Goal: Task Accomplishment & Management: Use online tool/utility

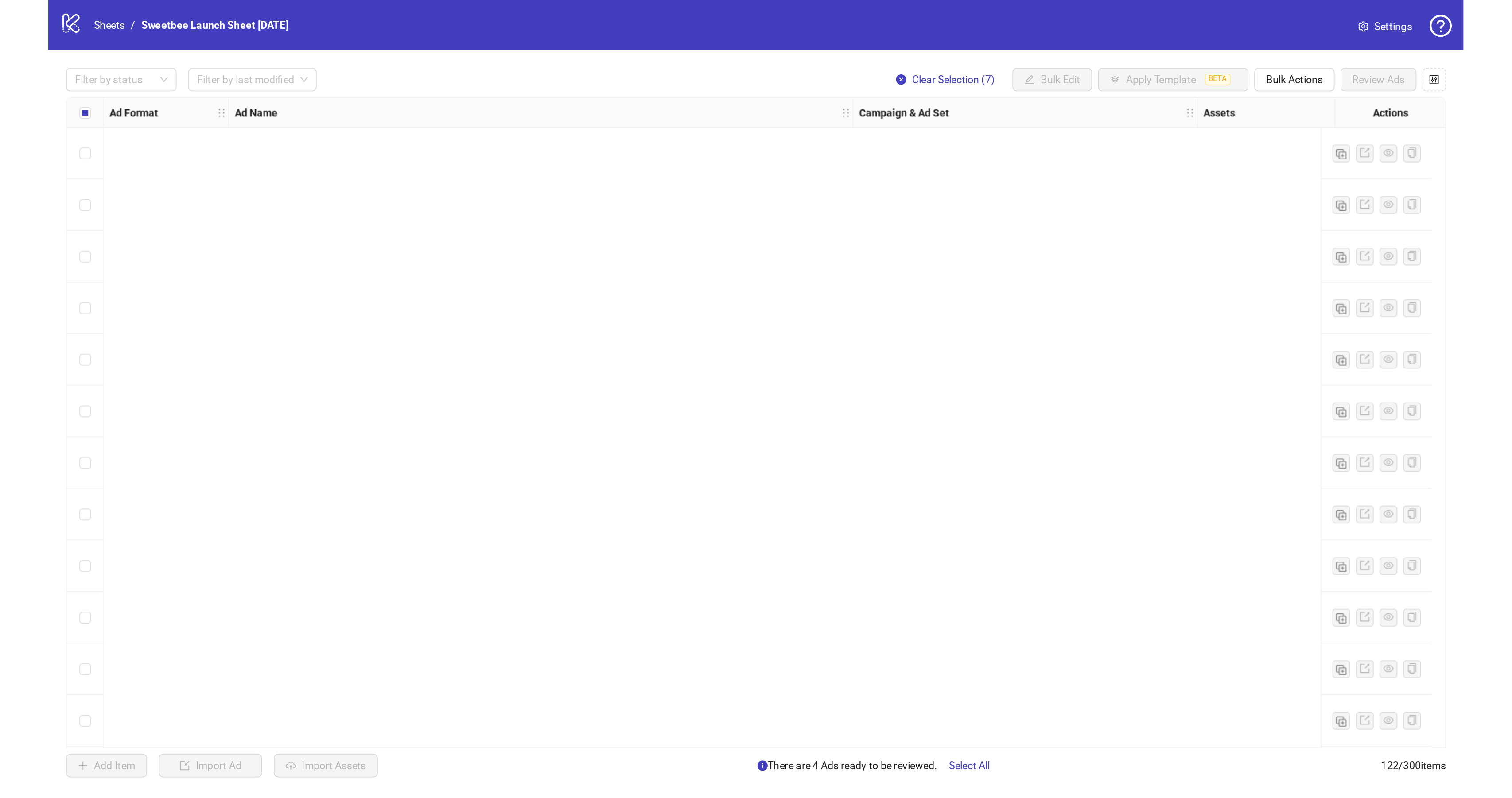
scroll to position [2883, 0]
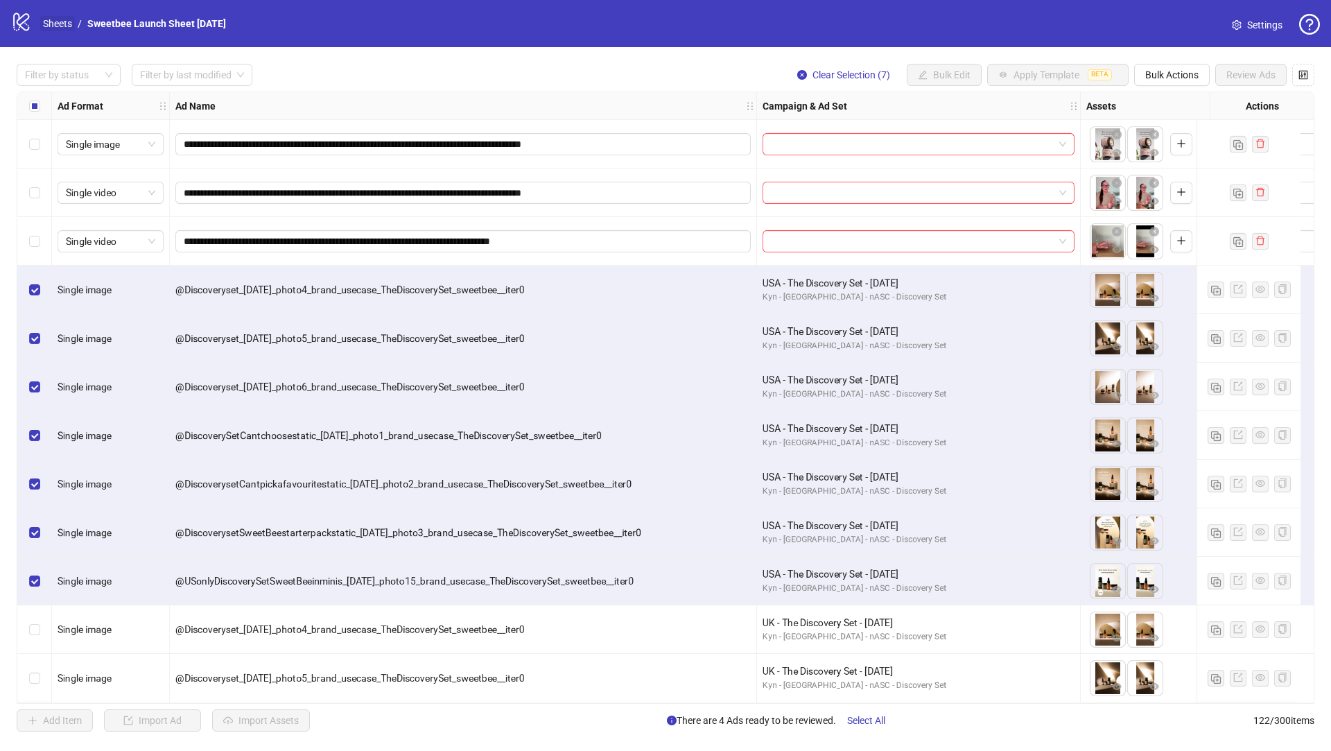
click at [53, 23] on link "Sheets" at bounding box center [57, 23] width 35 height 15
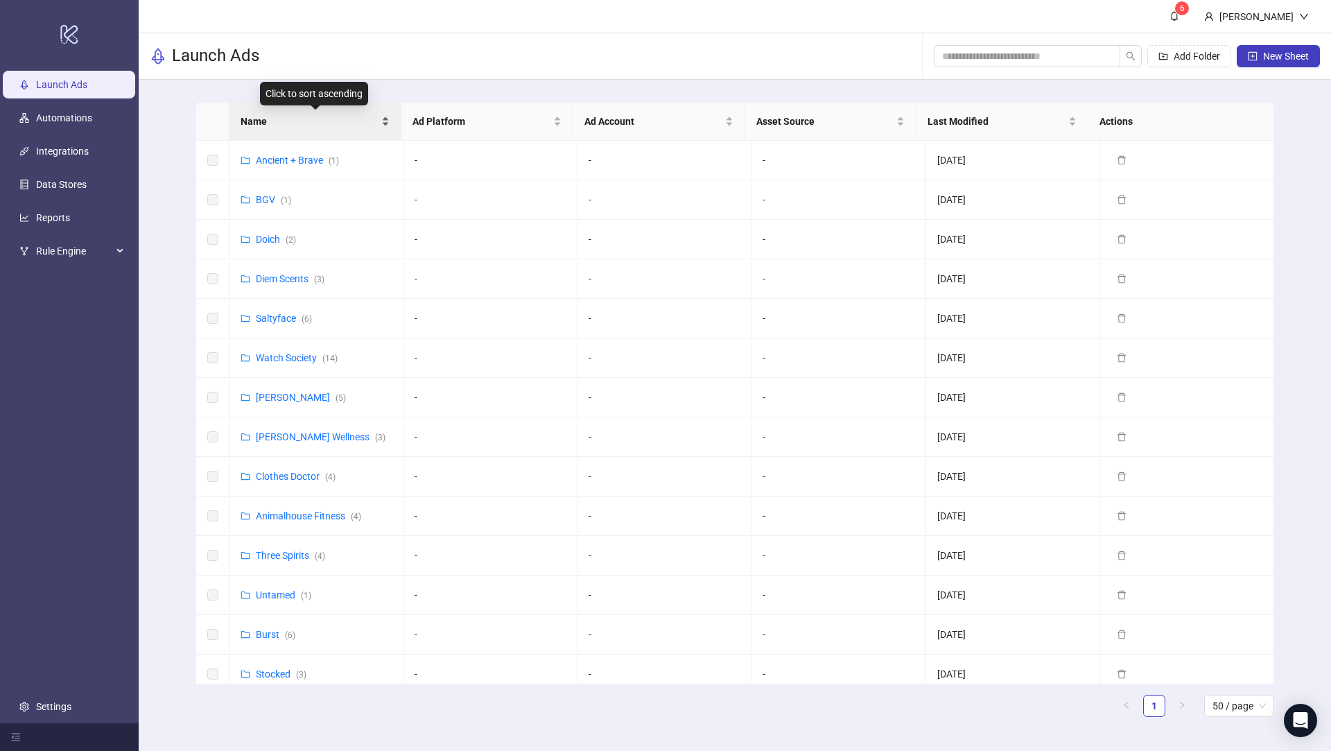
click at [279, 120] on span "Name" at bounding box center [310, 121] width 138 height 15
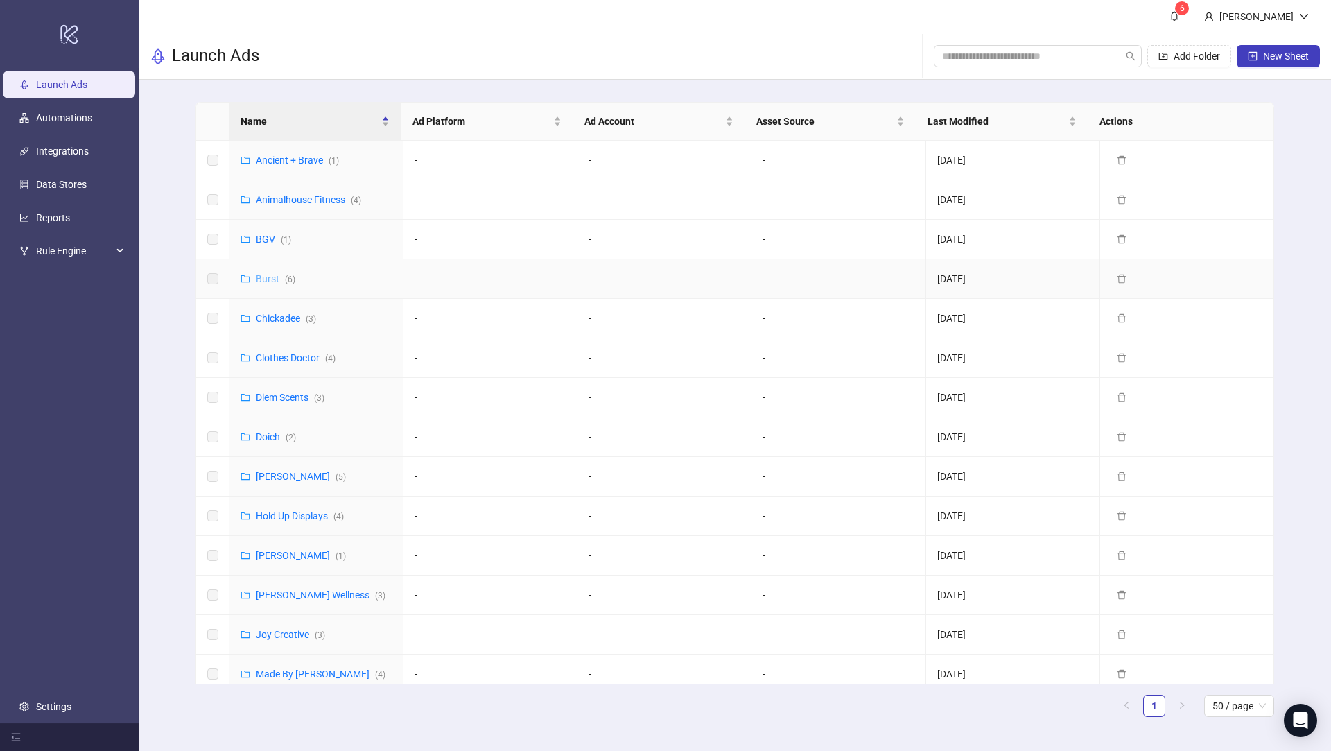
click at [267, 279] on link "Burst ( 6 )" at bounding box center [276, 278] width 40 height 11
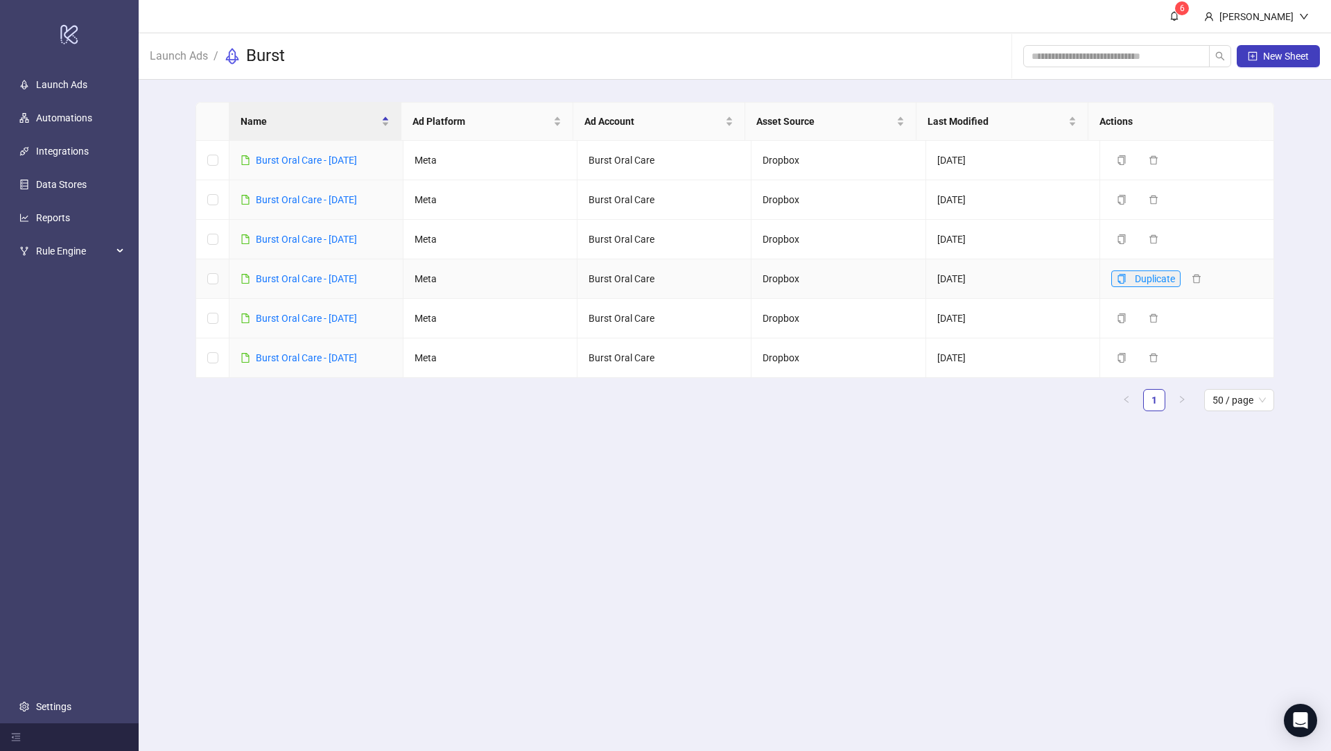
click at [1117, 277] on icon "copy" at bounding box center [1122, 279] width 10 height 10
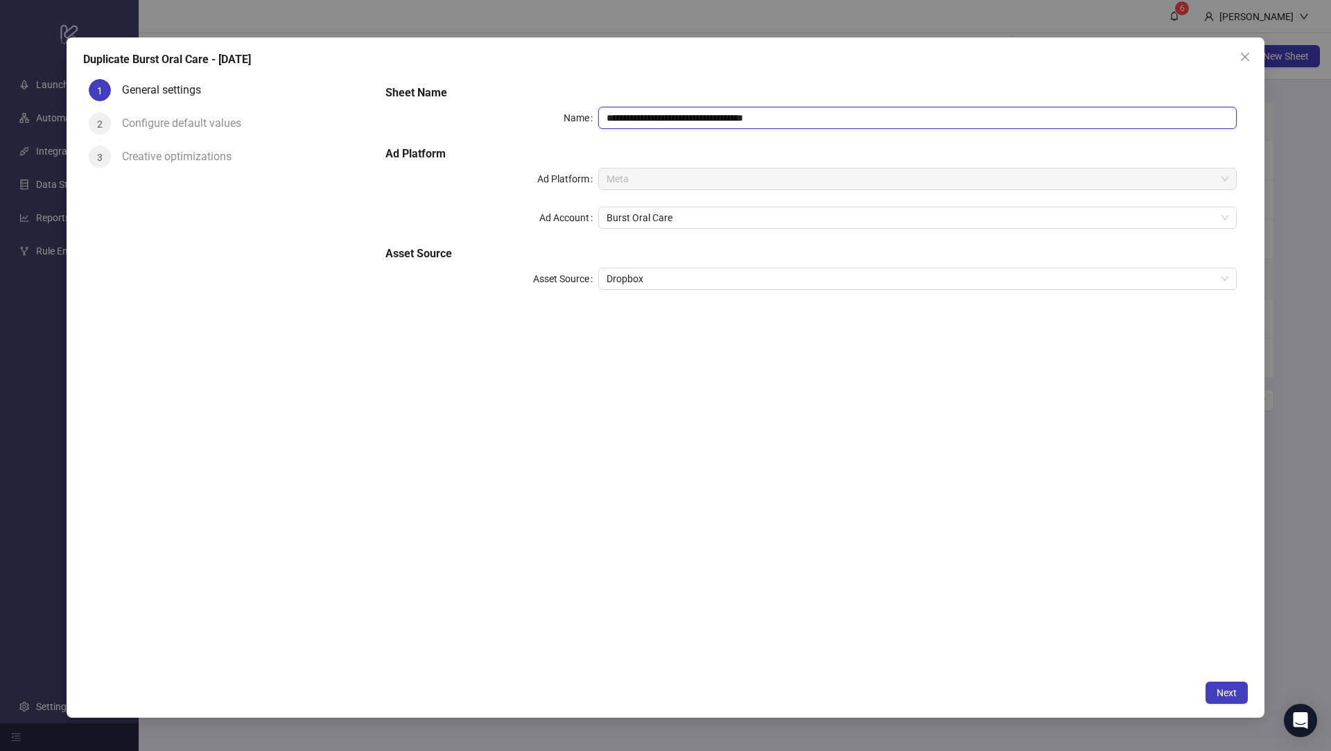
click at [693, 117] on input "**********" at bounding box center [917, 118] width 638 height 22
click at [706, 120] on input "**********" at bounding box center [917, 118] width 638 height 22
drag, startPoint x: 785, startPoint y: 121, endPoint x: 736, endPoint y: 120, distance: 48.5
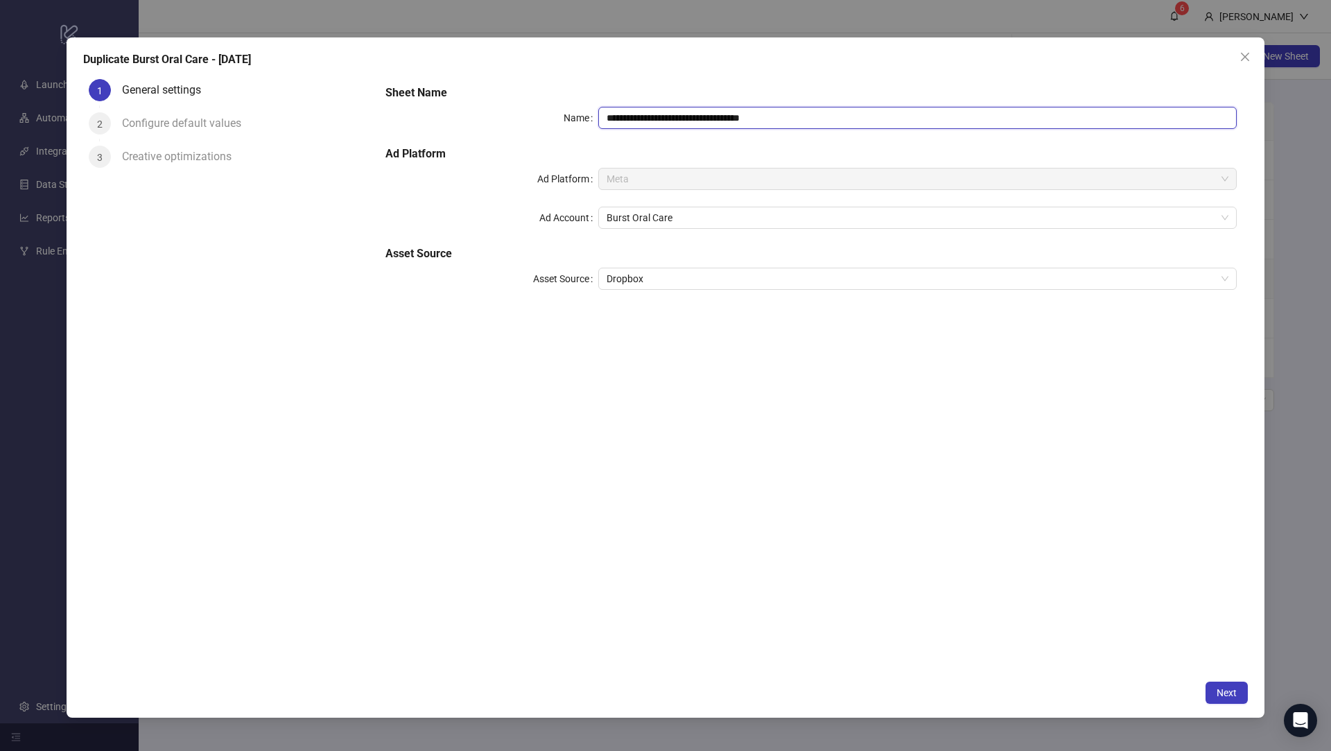
click at [736, 120] on input "**********" at bounding box center [917, 118] width 638 height 22
type input "**********"
click at [1219, 690] on span "Next" at bounding box center [1227, 692] width 20 height 11
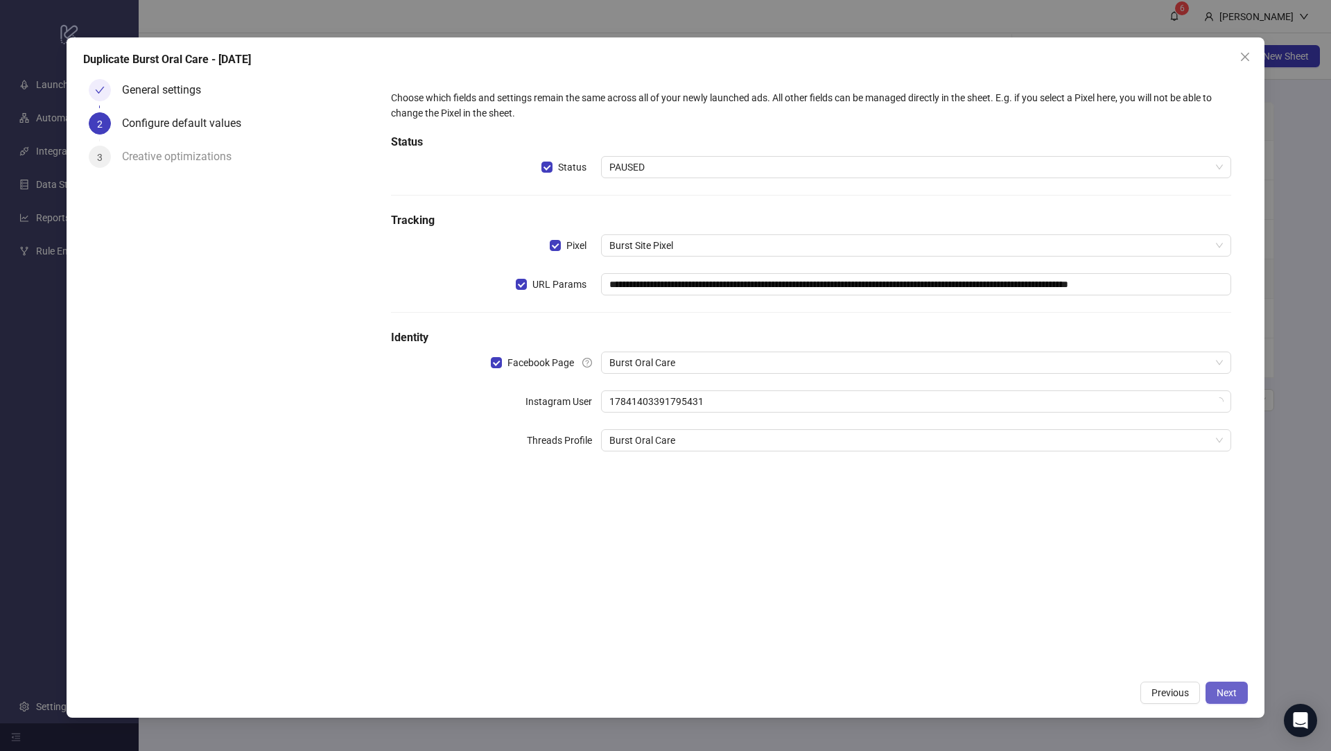
click at [1219, 701] on button "Next" at bounding box center [1227, 692] width 42 height 22
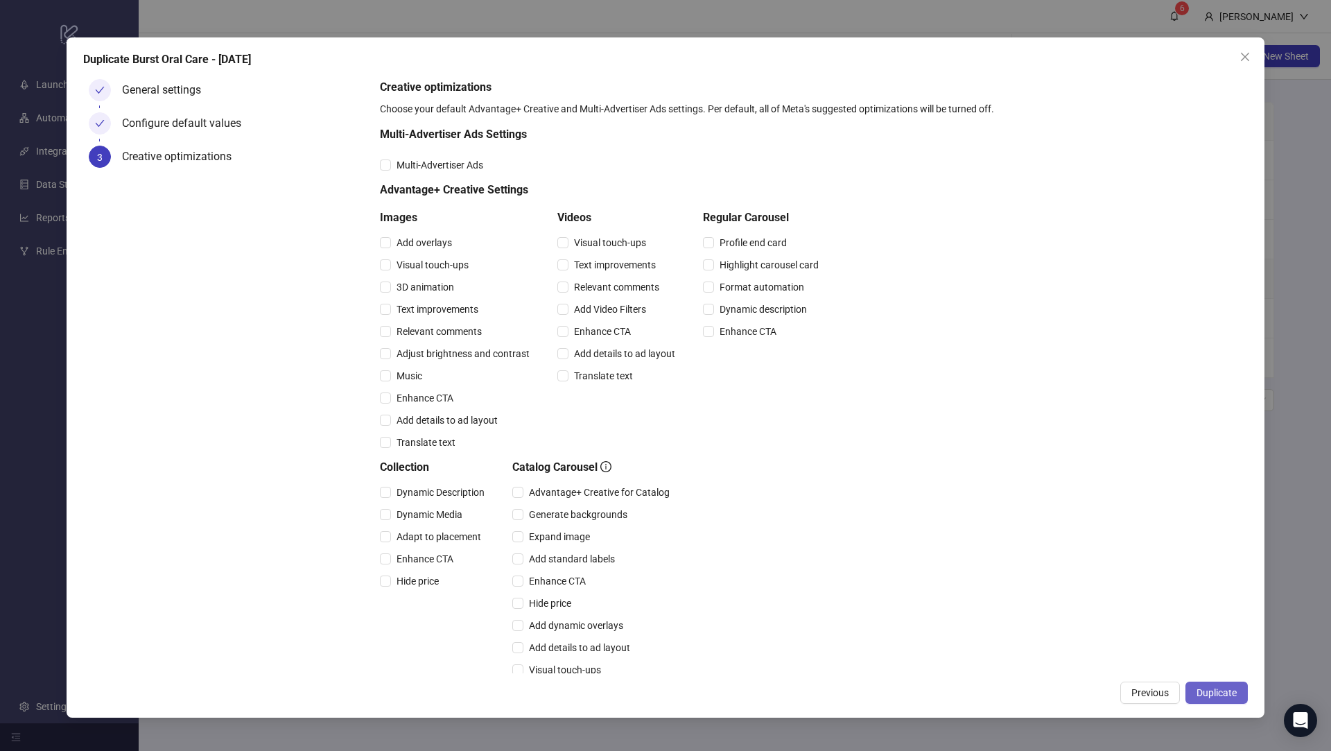
click at [1226, 695] on span "Duplicate" at bounding box center [1217, 692] width 40 height 11
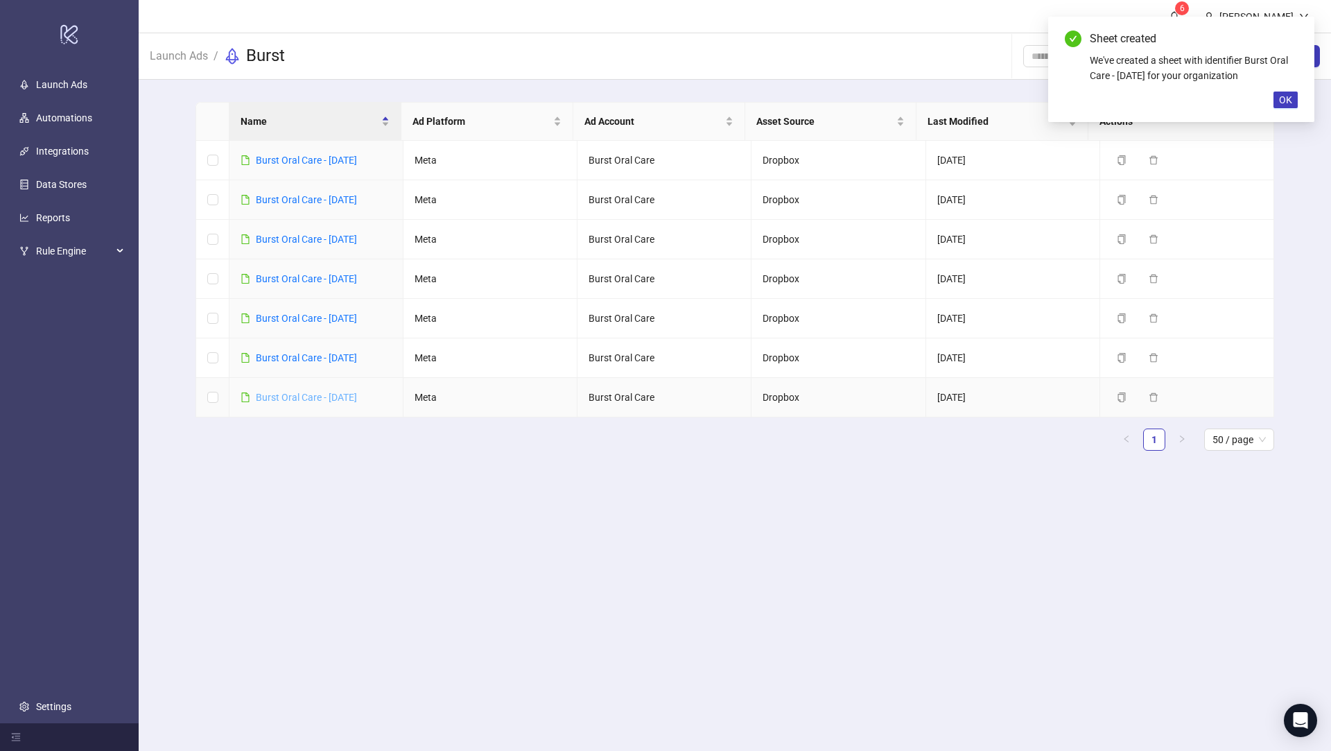
click at [329, 395] on link "Burst Oral Care - [DATE]" at bounding box center [306, 397] width 101 height 11
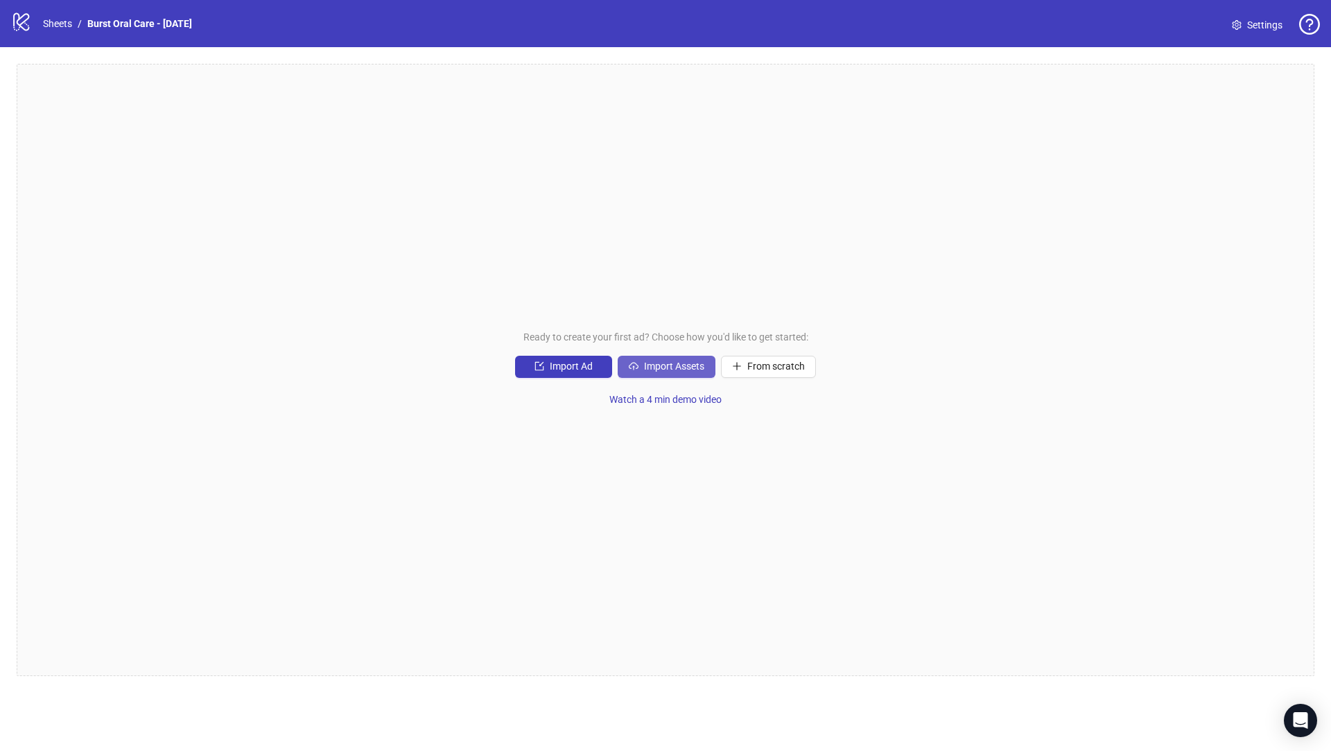
click at [655, 369] on span "Import Assets" at bounding box center [674, 365] width 60 height 11
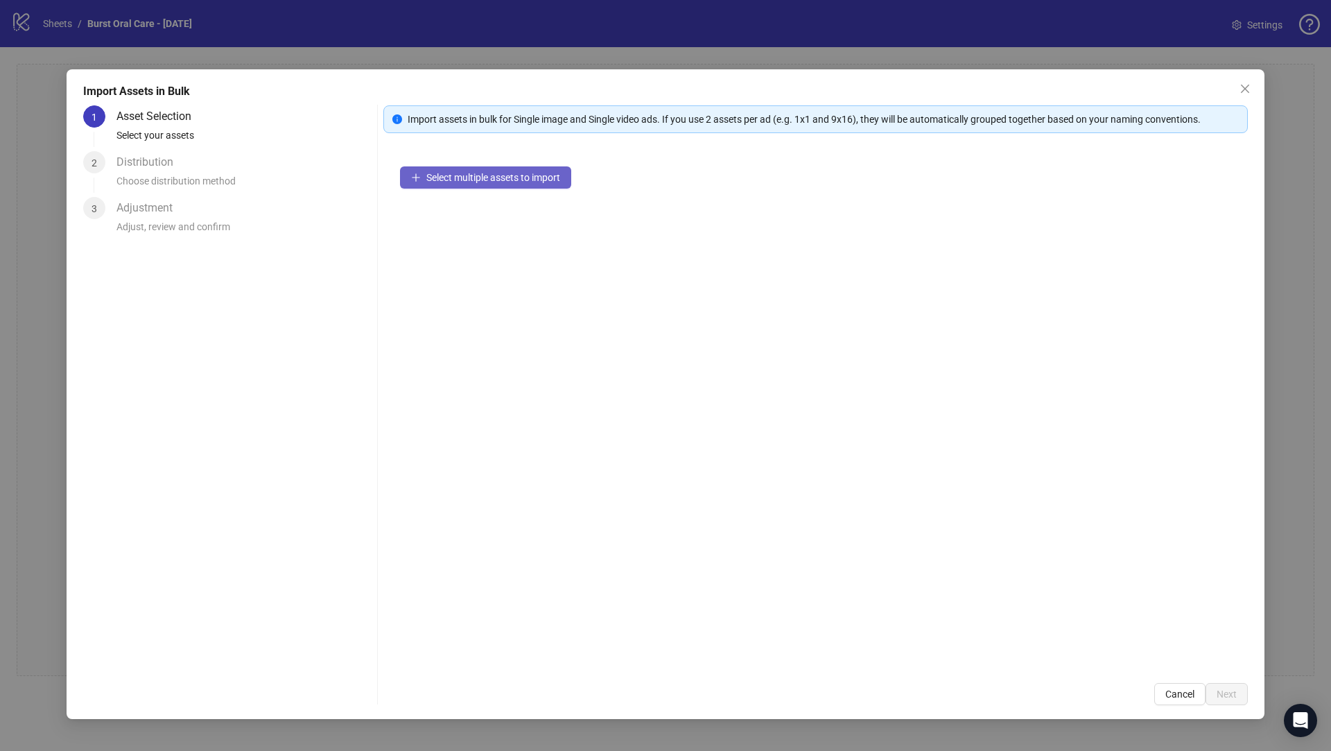
click at [451, 179] on span "Select multiple assets to import" at bounding box center [493, 177] width 134 height 11
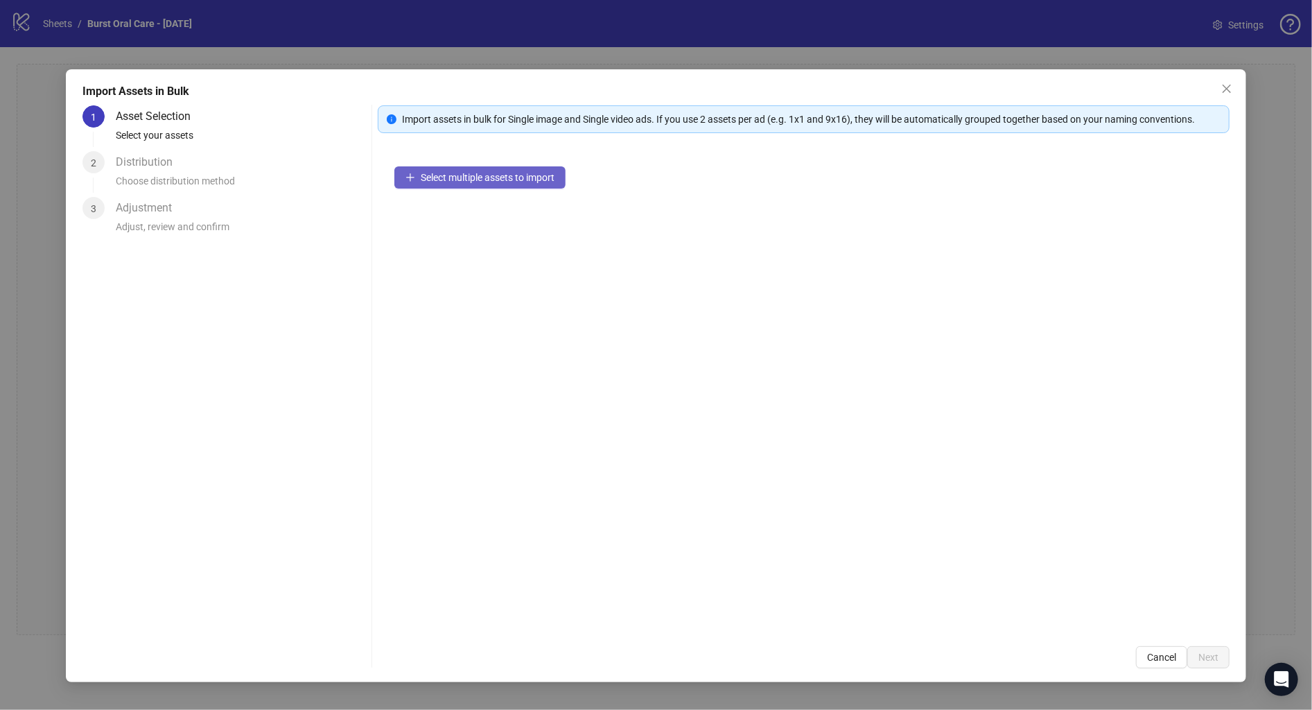
click at [464, 172] on span "Select multiple assets to import" at bounding box center [488, 177] width 134 height 11
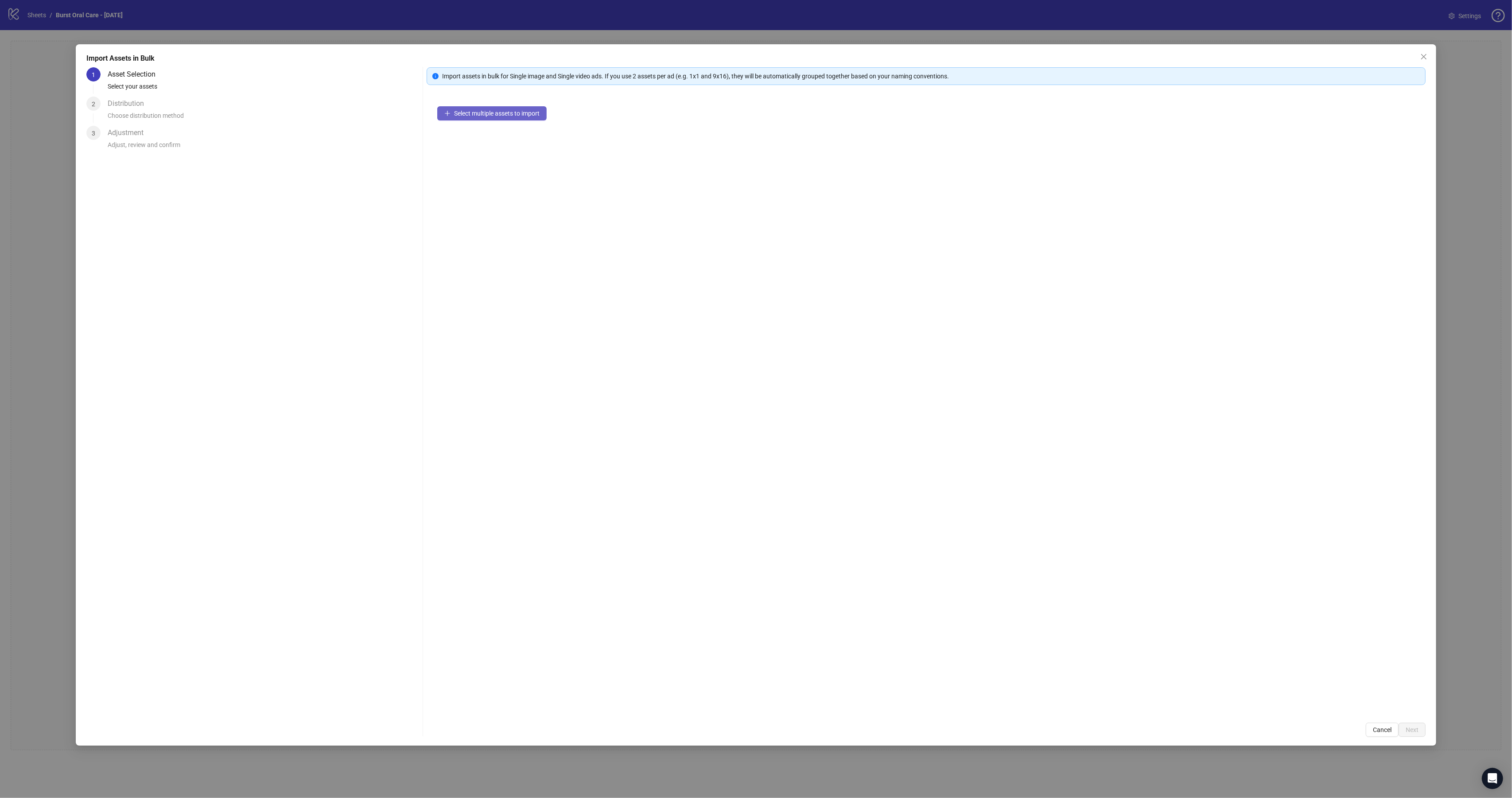
click at [505, 117] on button "Select multiple assets to import" at bounding box center [491, 113] width 109 height 14
click at [511, 114] on span "Select multiple assets to import" at bounding box center [497, 113] width 86 height 7
click at [850, 479] on span "Next" at bounding box center [1412, 730] width 13 height 7
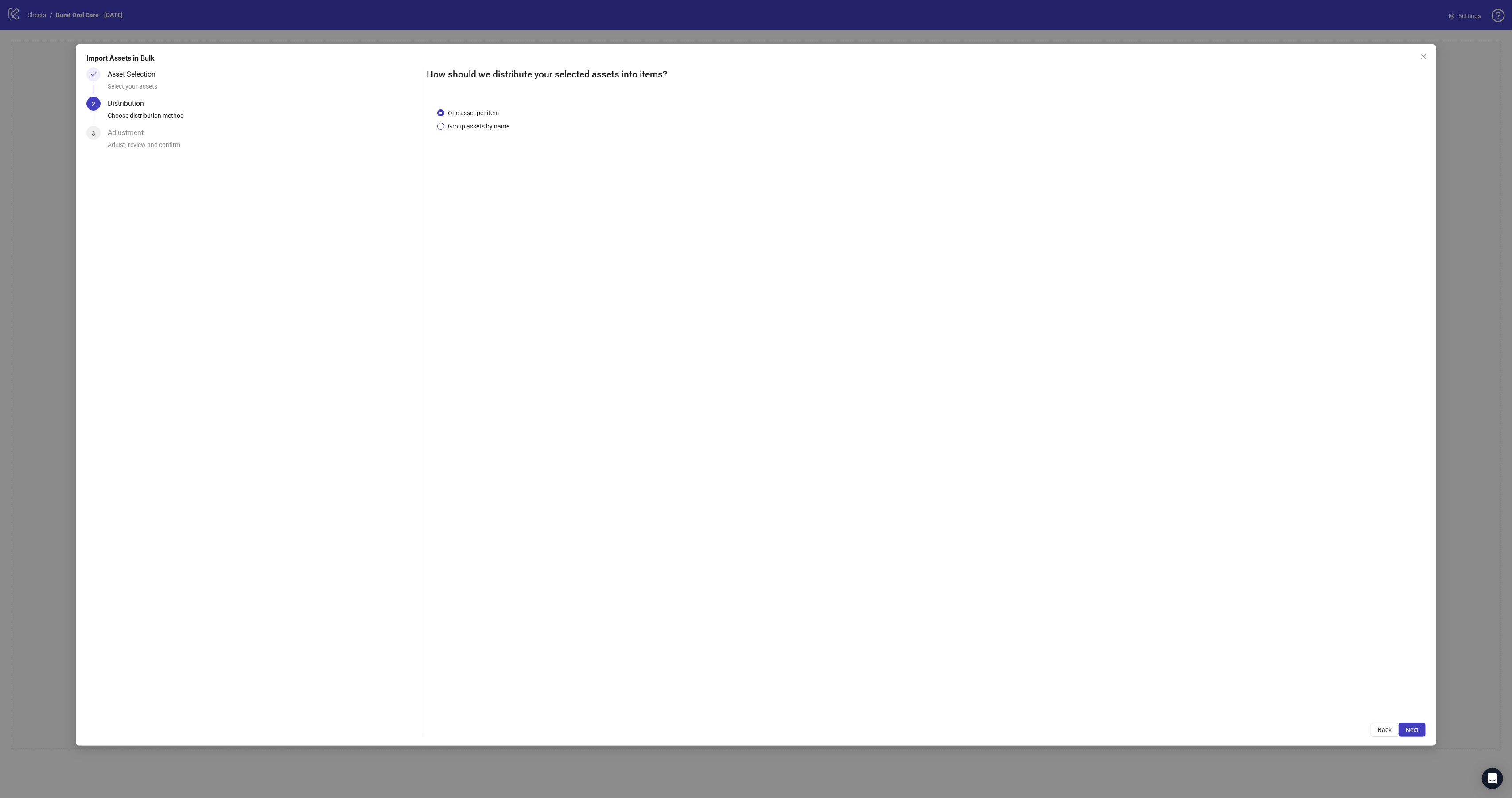
click at [498, 128] on span "Group assets by name" at bounding box center [478, 126] width 68 height 10
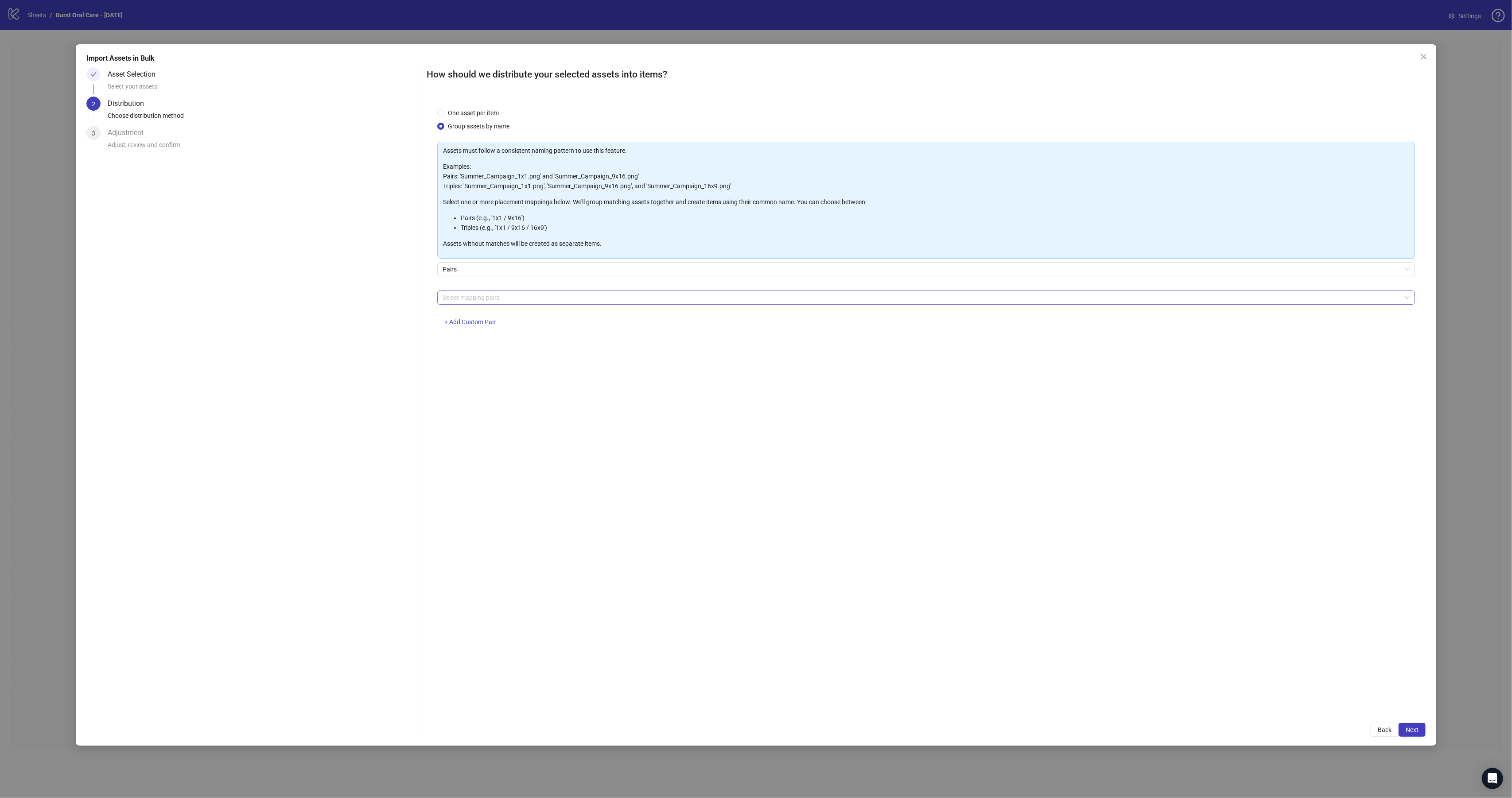
click at [480, 300] on div at bounding box center [922, 297] width 965 height 12
click at [466, 399] on div "4x5 / 9x16" at bounding box center [927, 401] width 964 height 10
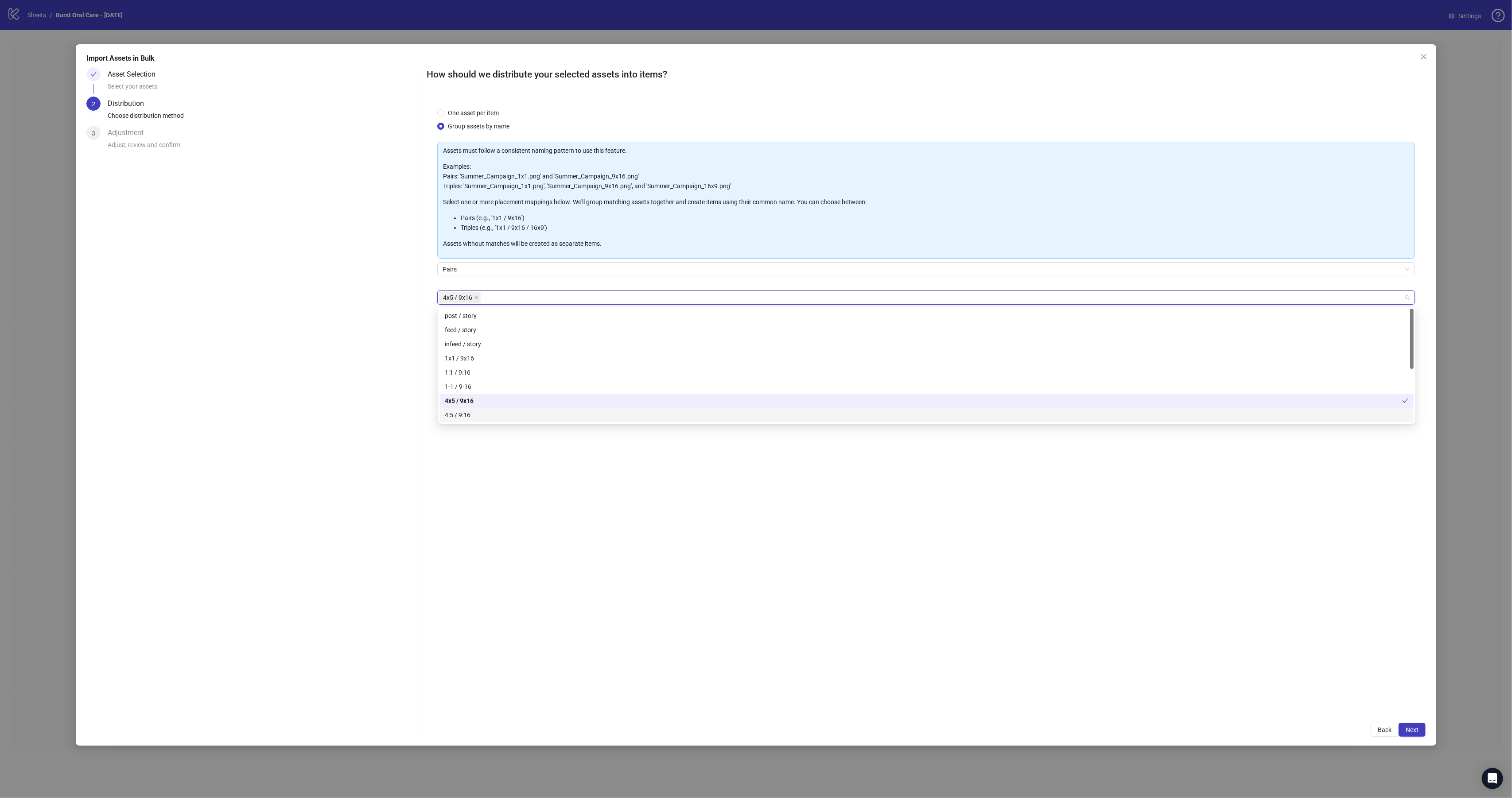
drag, startPoint x: 463, startPoint y: 413, endPoint x: 464, endPoint y: 404, distance: 9.1
click at [463, 413] on div "4:5 / 9:16" at bounding box center [927, 415] width 964 height 10
click at [464, 372] on div "1:1 / 9:16" at bounding box center [927, 372] width 964 height 10
click at [469, 358] on div "1x1 / 9x16" at bounding box center [927, 358] width 964 height 10
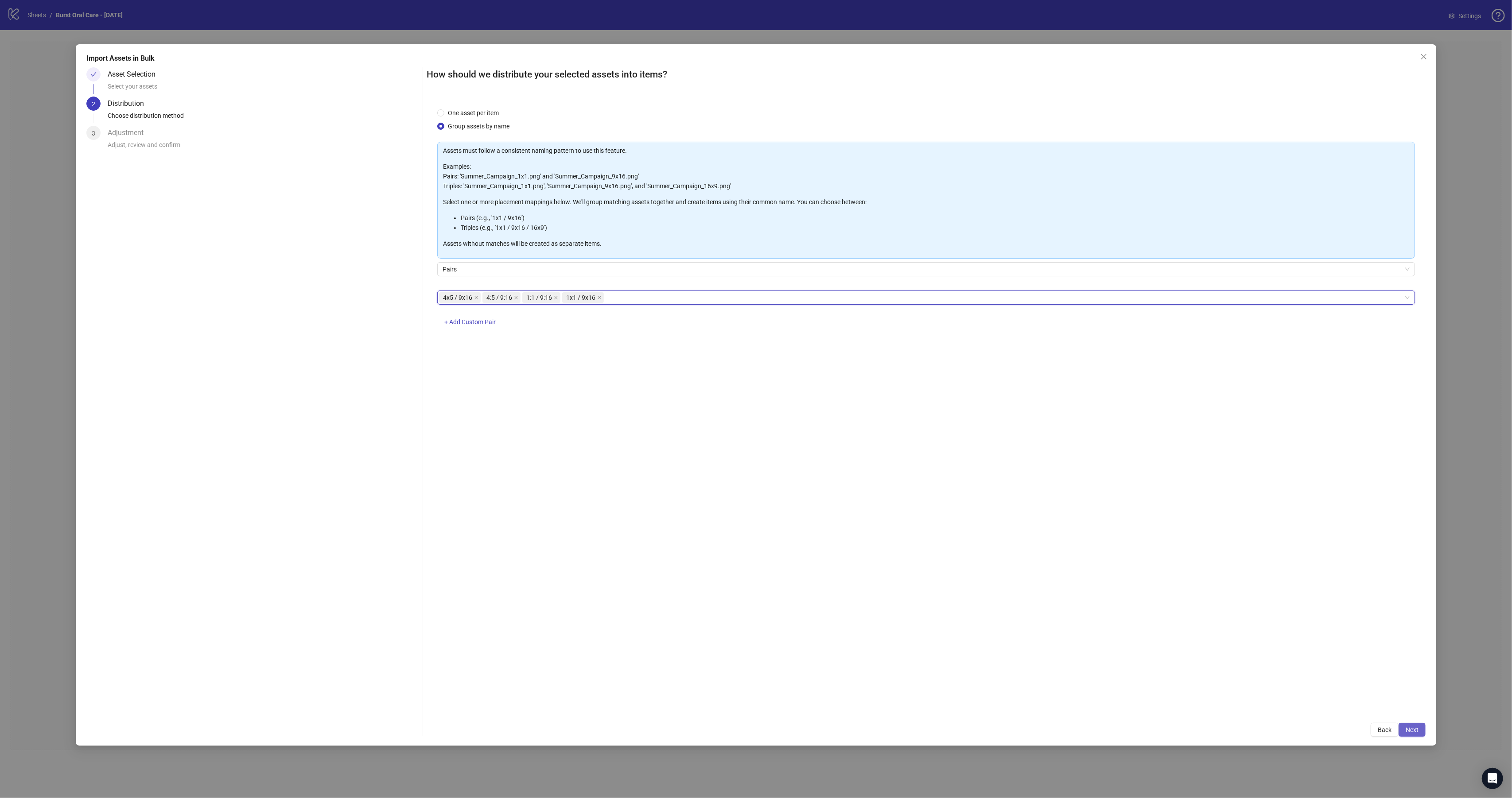
click at [850, 479] on span "Next" at bounding box center [1412, 730] width 13 height 7
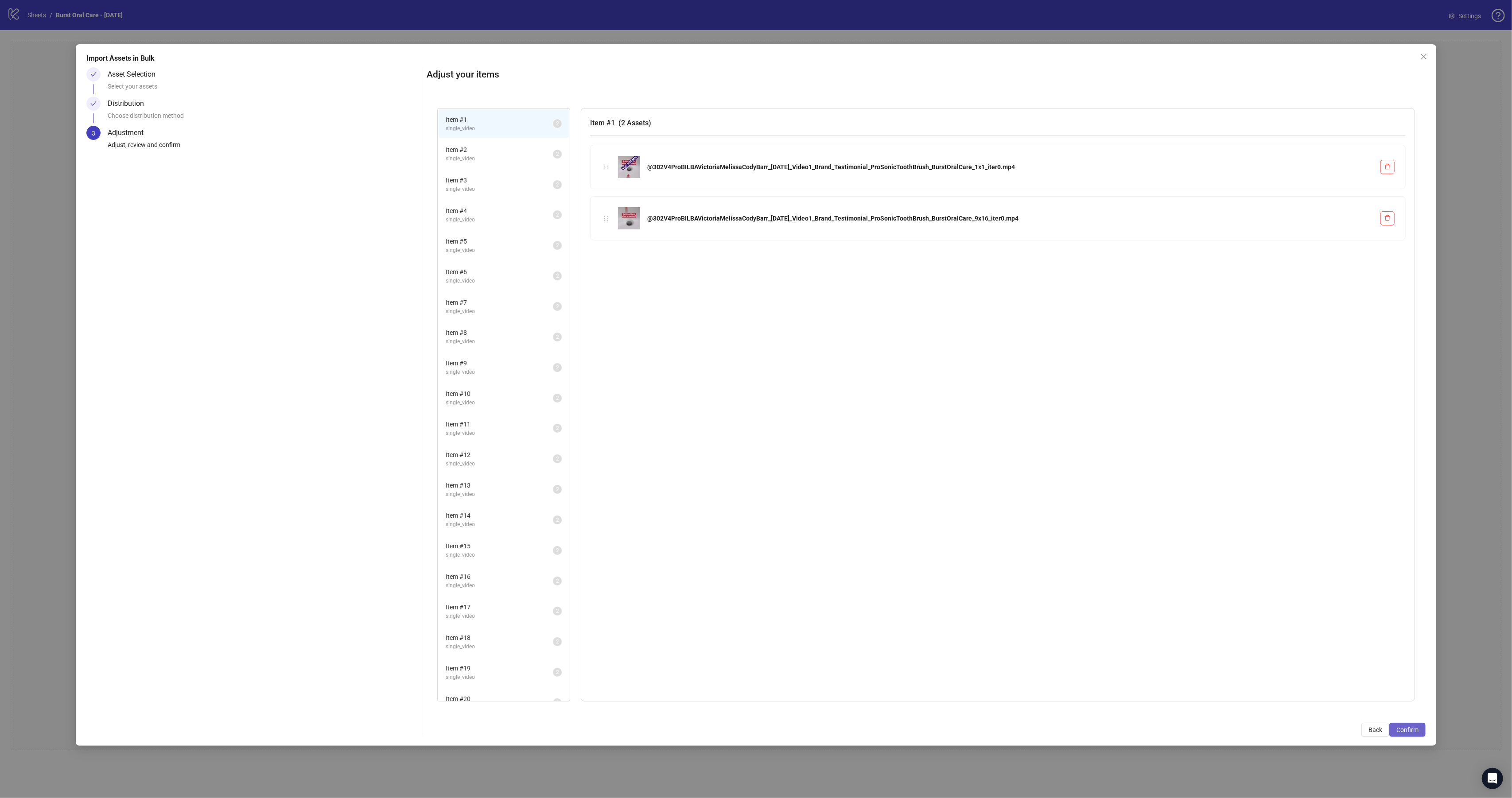
click at [850, 479] on span "Confirm" at bounding box center [1407, 730] width 22 height 7
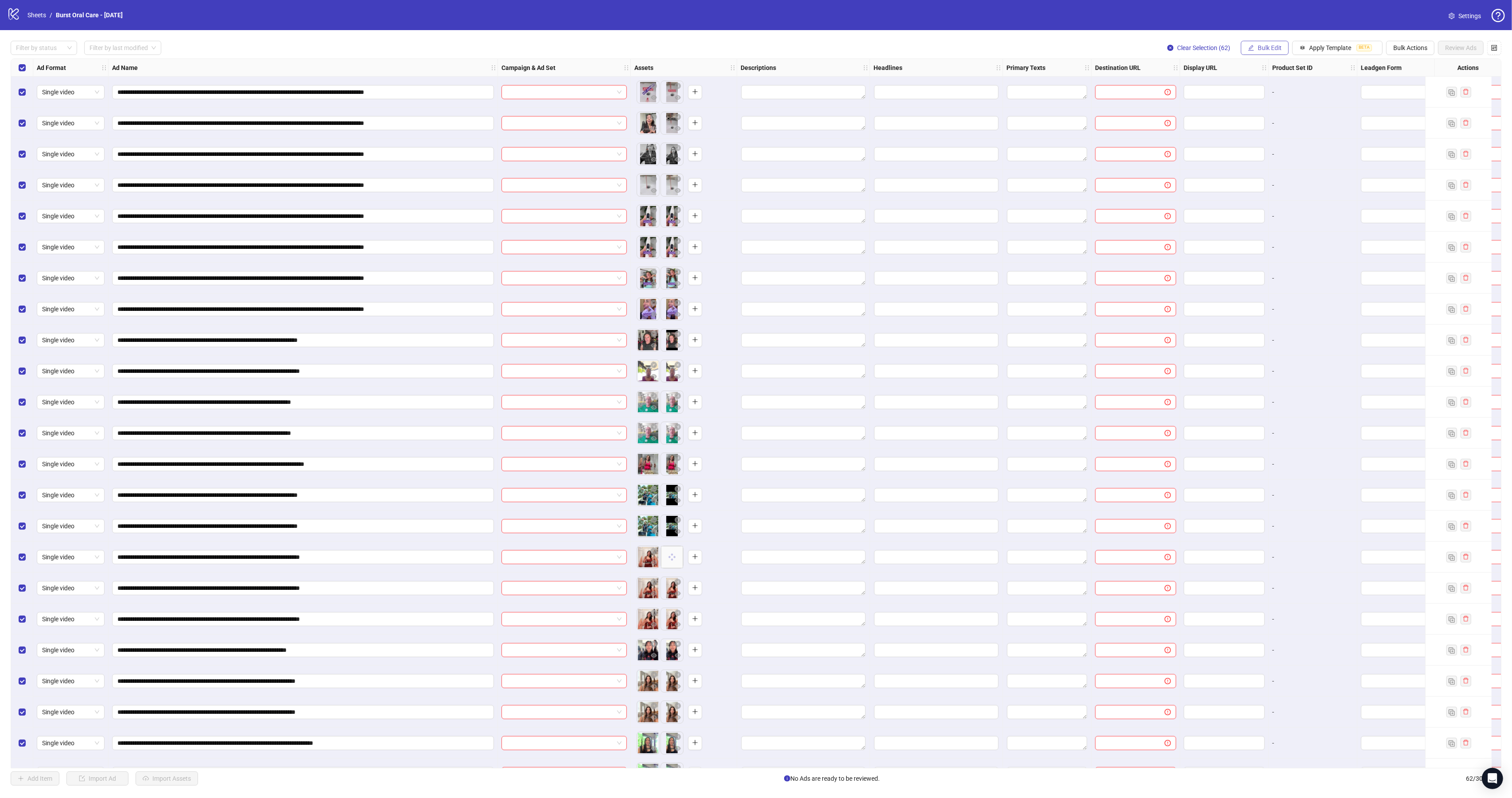
click at [850, 47] on span "Bulk Edit" at bounding box center [1269, 47] width 24 height 7
click at [850, 133] on span "Primary Texts" at bounding box center [1270, 137] width 52 height 10
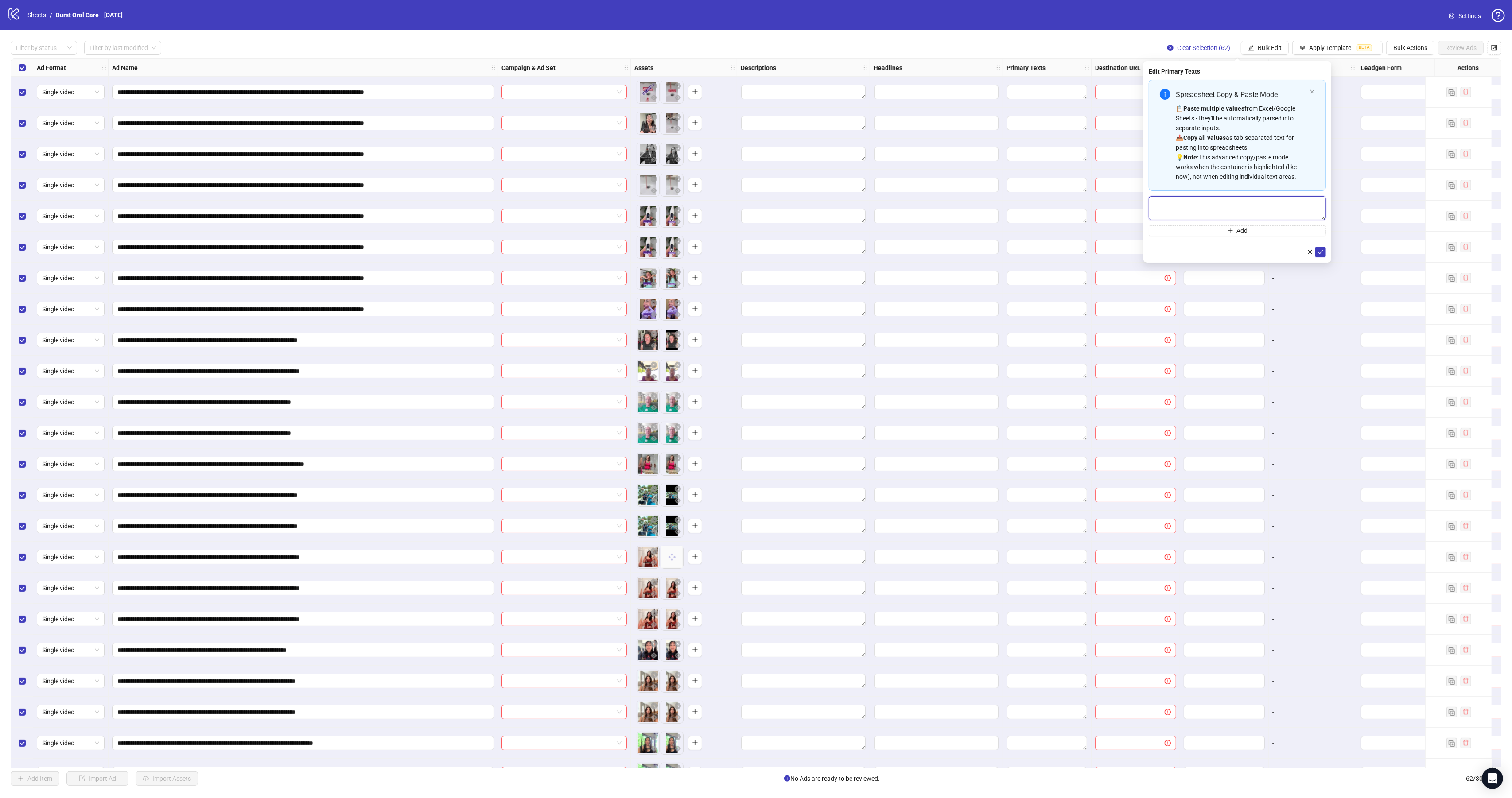
click at [850, 201] on textarea "Multi-text input container - paste or copy values" at bounding box center [1237, 208] width 177 height 24
paste textarea "*"
type textarea "*"
drag, startPoint x: 1179, startPoint y: 211, endPoint x: 1100, endPoint y: 173, distance: 87.7
click at [850, 173] on body "**********" at bounding box center [756, 399] width 1512 height 798
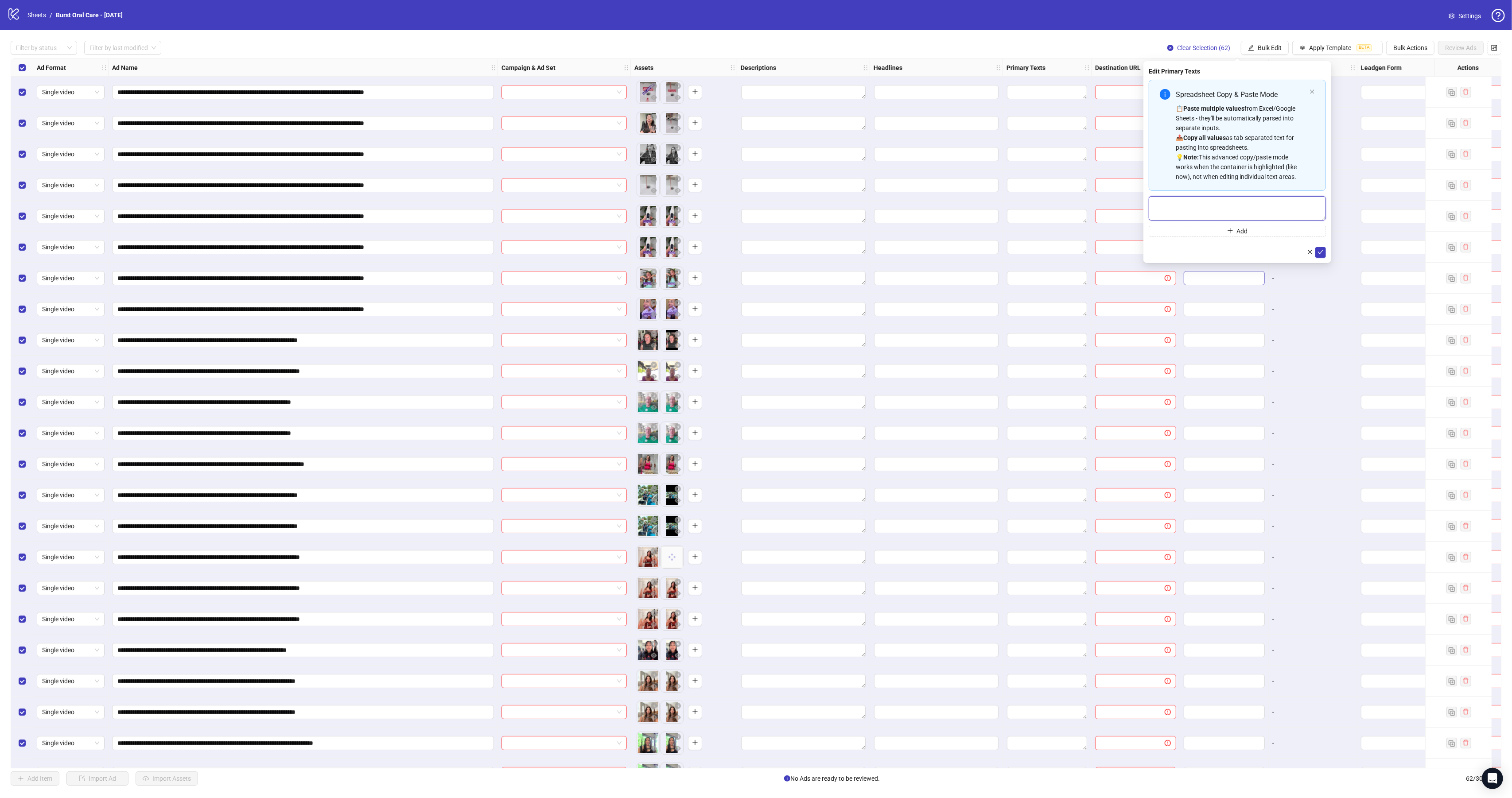
drag, startPoint x: 1156, startPoint y: 208, endPoint x: 1196, endPoint y: 272, distance: 75.5
click at [850, 272] on body "**********" at bounding box center [756, 399] width 1512 height 798
paste textarea "**********"
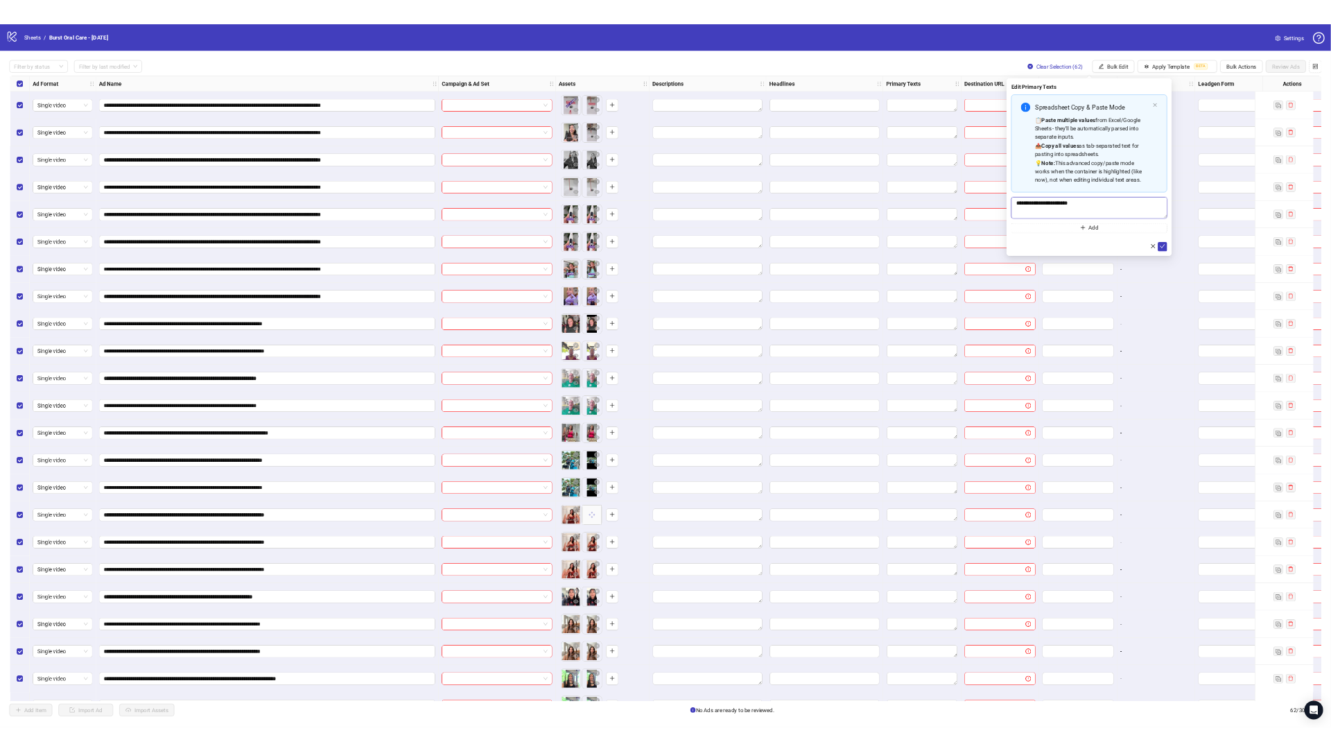
scroll to position [56, 0]
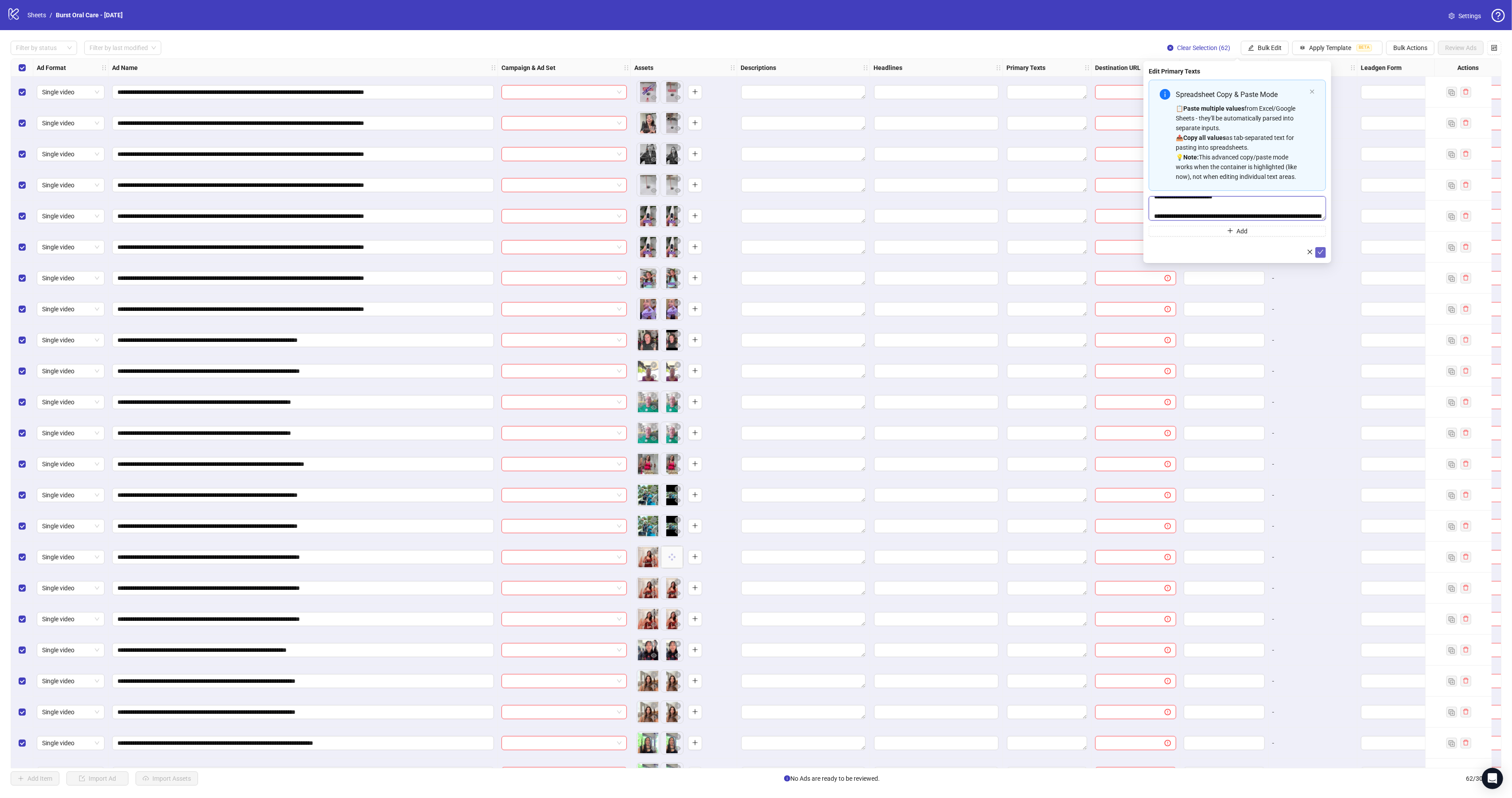
type textarea "**********"
click at [850, 252] on icon "check" at bounding box center [1321, 252] width 6 height 6
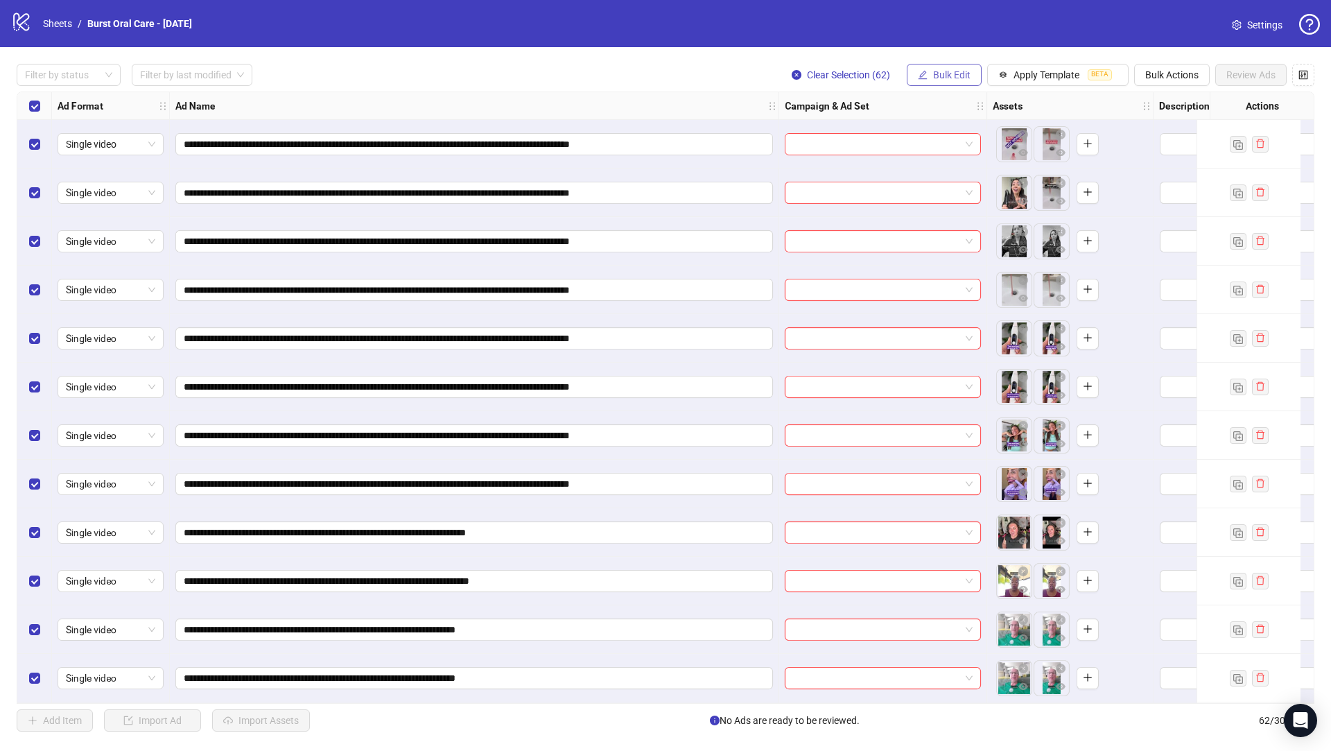
click at [949, 71] on span "Bulk Edit" at bounding box center [951, 74] width 37 height 11
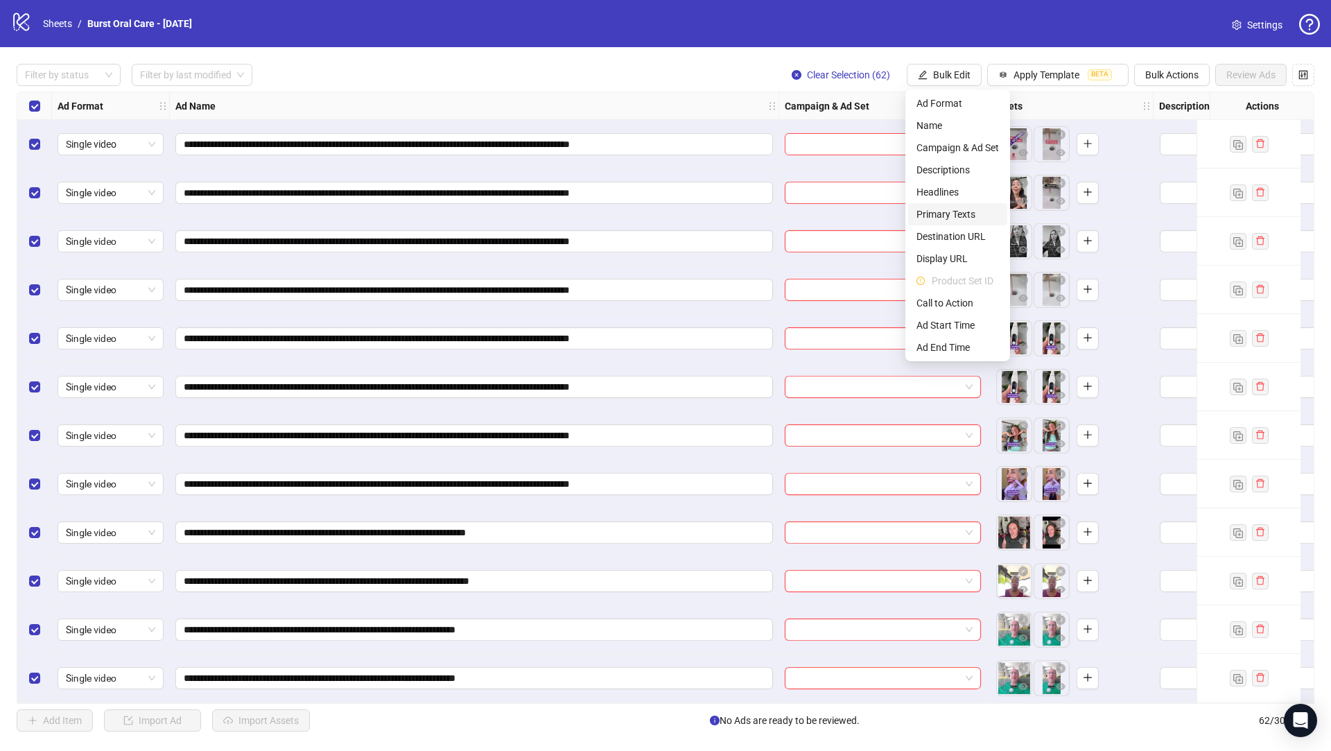
click at [970, 212] on span "Primary Texts" at bounding box center [957, 214] width 82 height 15
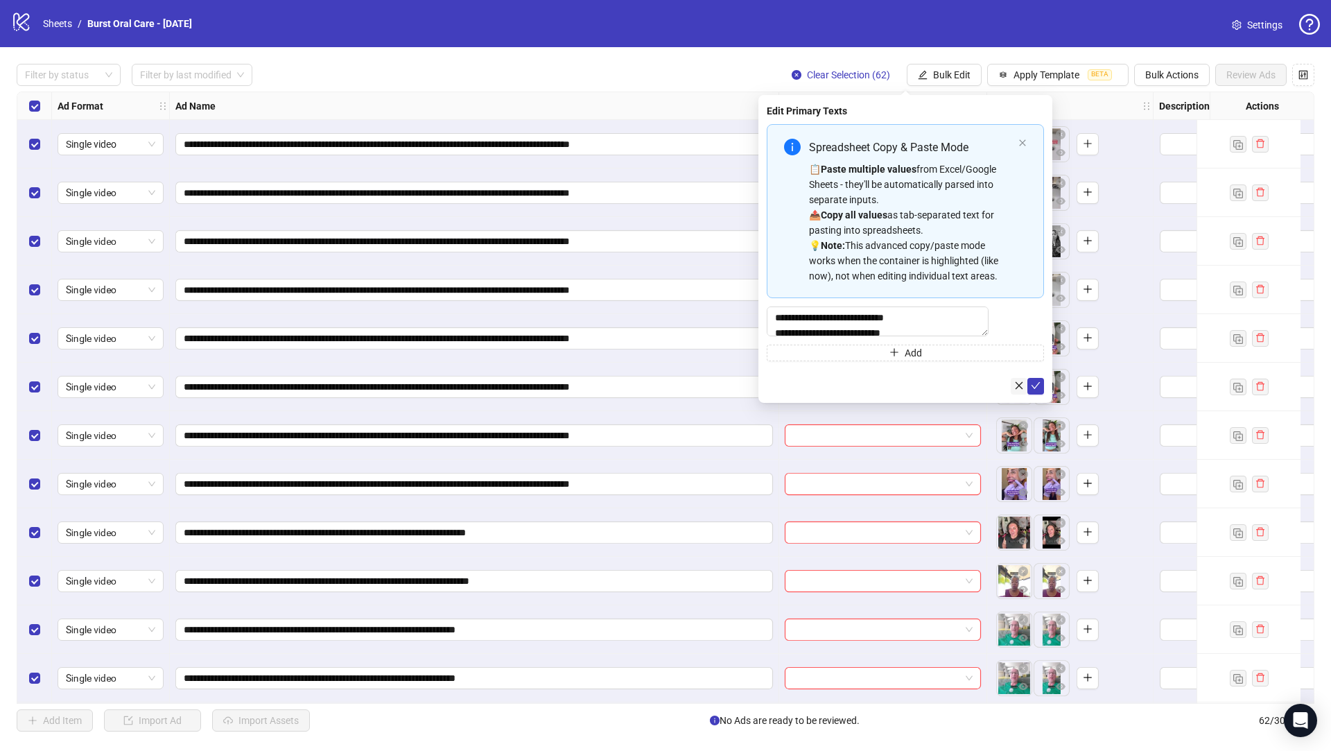
click at [1018, 388] on icon "close" at bounding box center [1019, 386] width 10 height 10
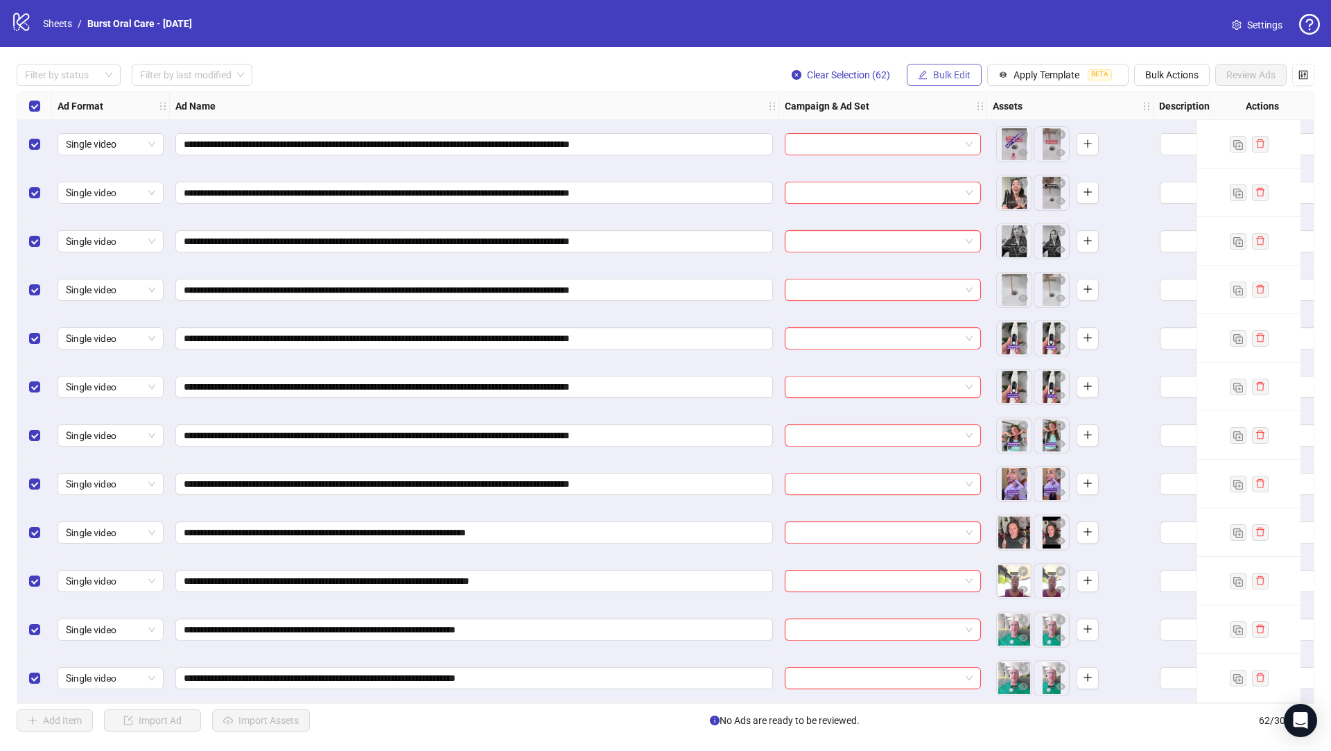
click at [947, 72] on span "Bulk Edit" at bounding box center [951, 74] width 37 height 11
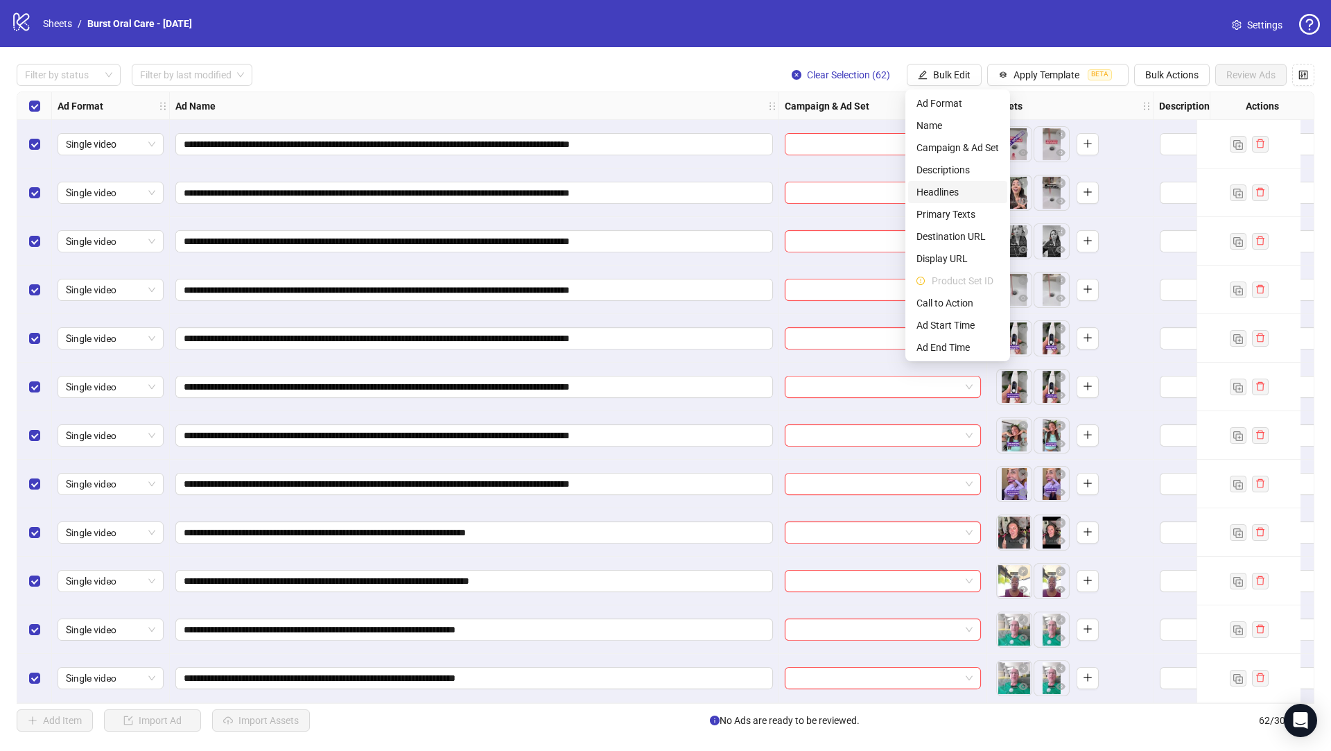
click at [957, 187] on span "Headlines" at bounding box center [957, 191] width 82 height 15
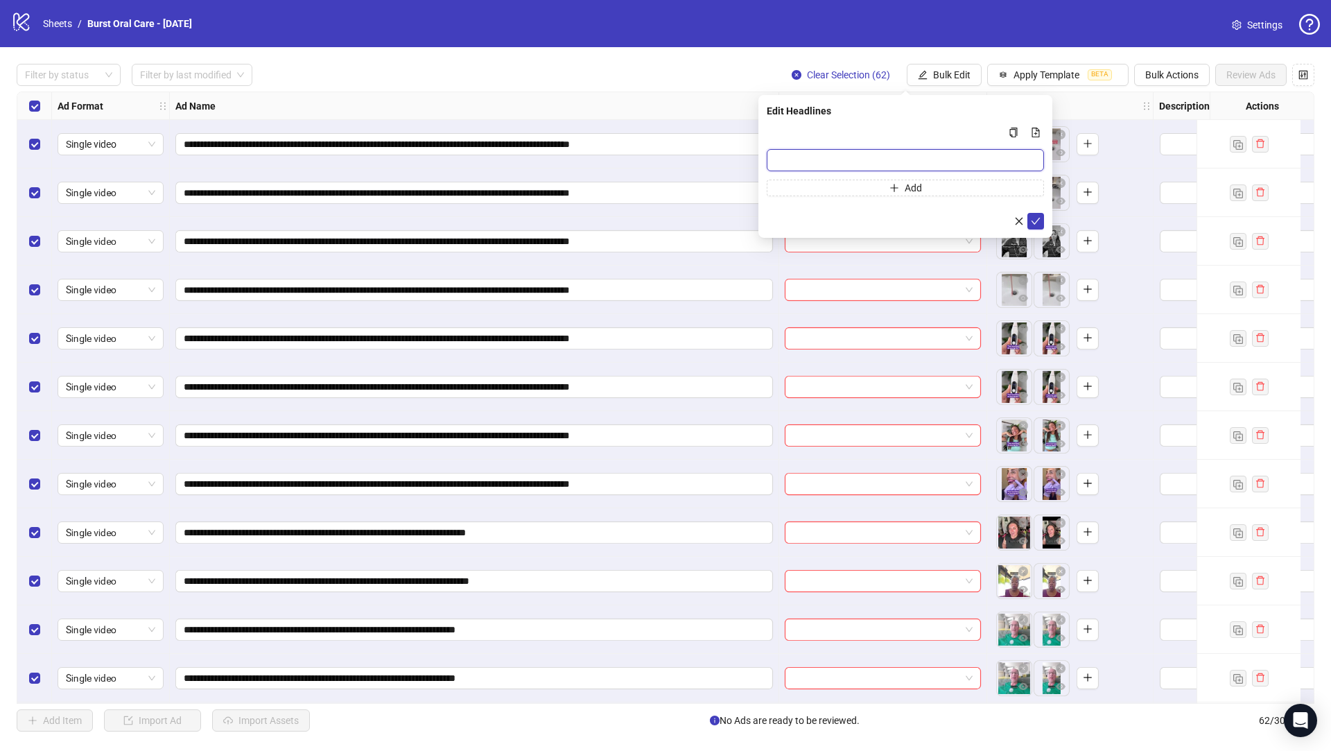
click at [812, 149] on input "Multi-input container - paste or copy values" at bounding box center [905, 160] width 277 height 22
paste input "**********"
type input "**********"
click at [1029, 216] on button "submit" at bounding box center [1035, 221] width 17 height 17
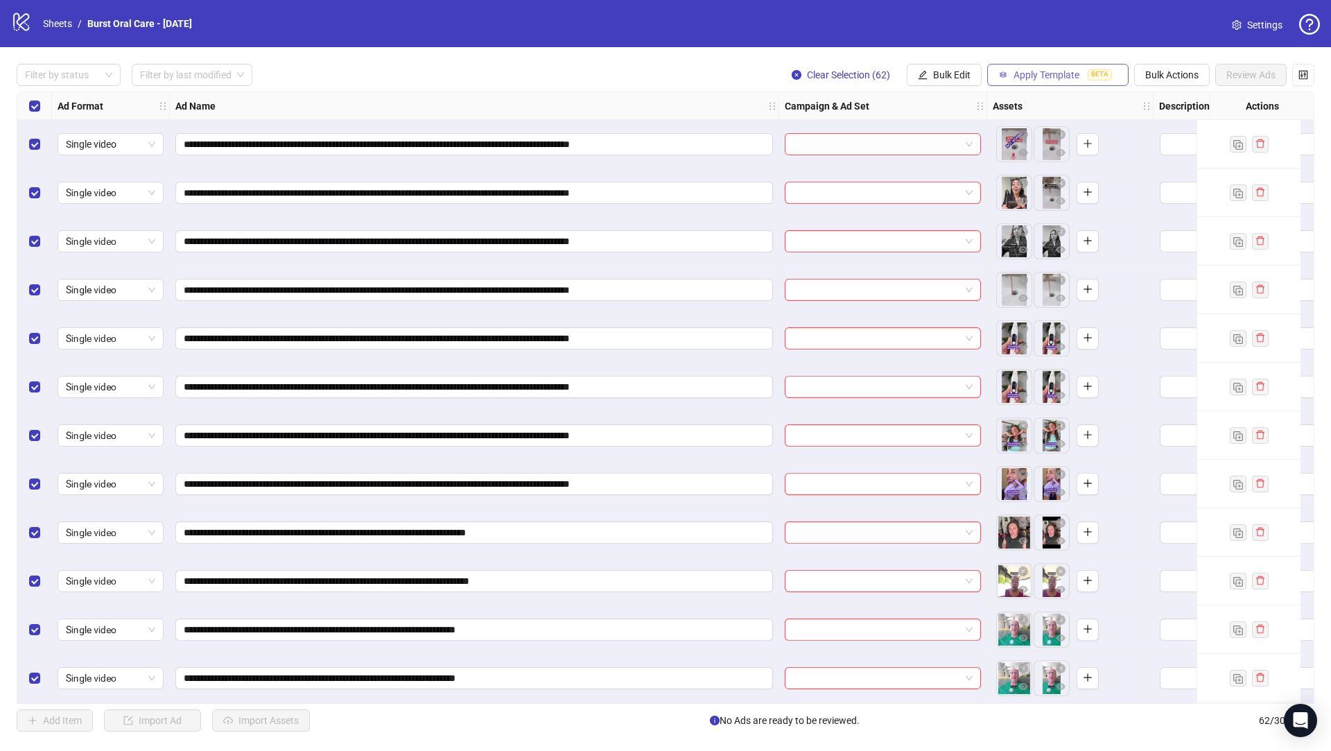
click at [1000, 78] on icon "button" at bounding box center [1003, 75] width 10 height 10
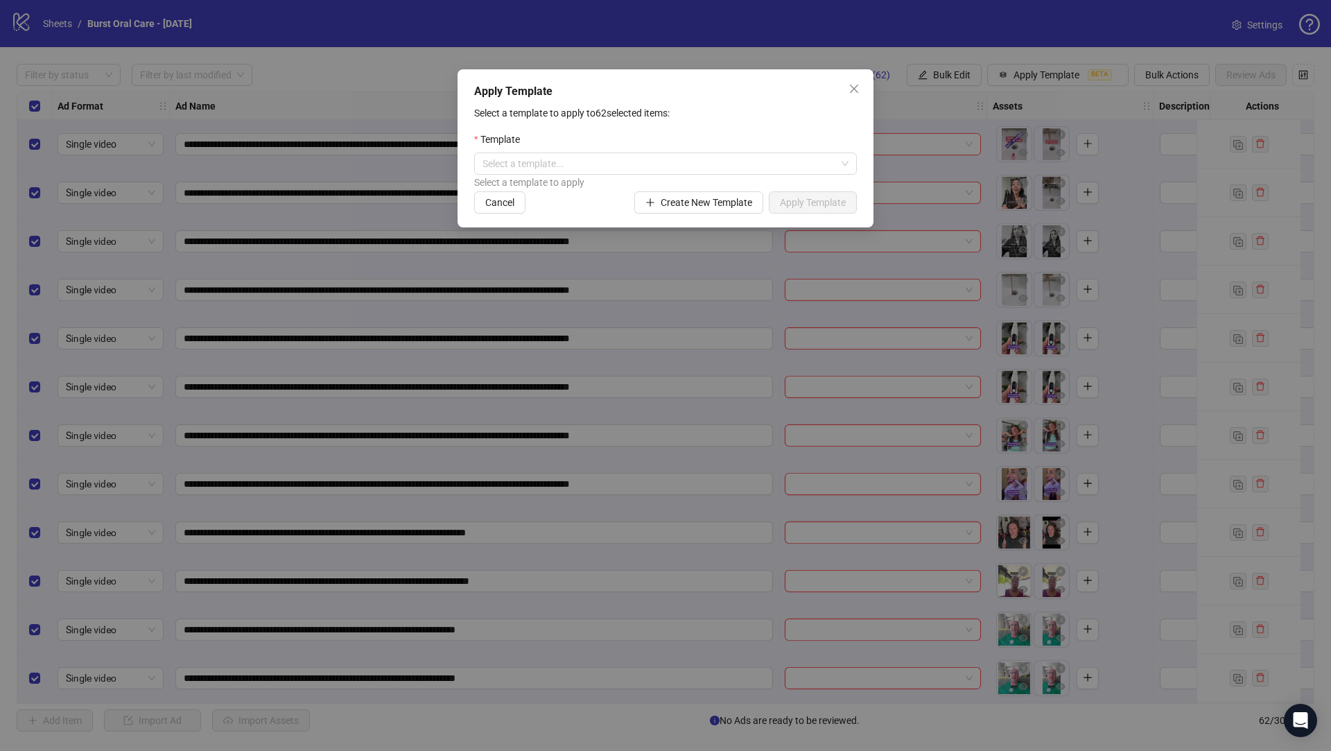
click at [605, 179] on div "Select a template to apply" at bounding box center [665, 182] width 383 height 15
click at [604, 153] on div "Select a template..." at bounding box center [665, 164] width 383 height 22
click at [669, 210] on div "LP 4 Reasons" at bounding box center [665, 213] width 360 height 15
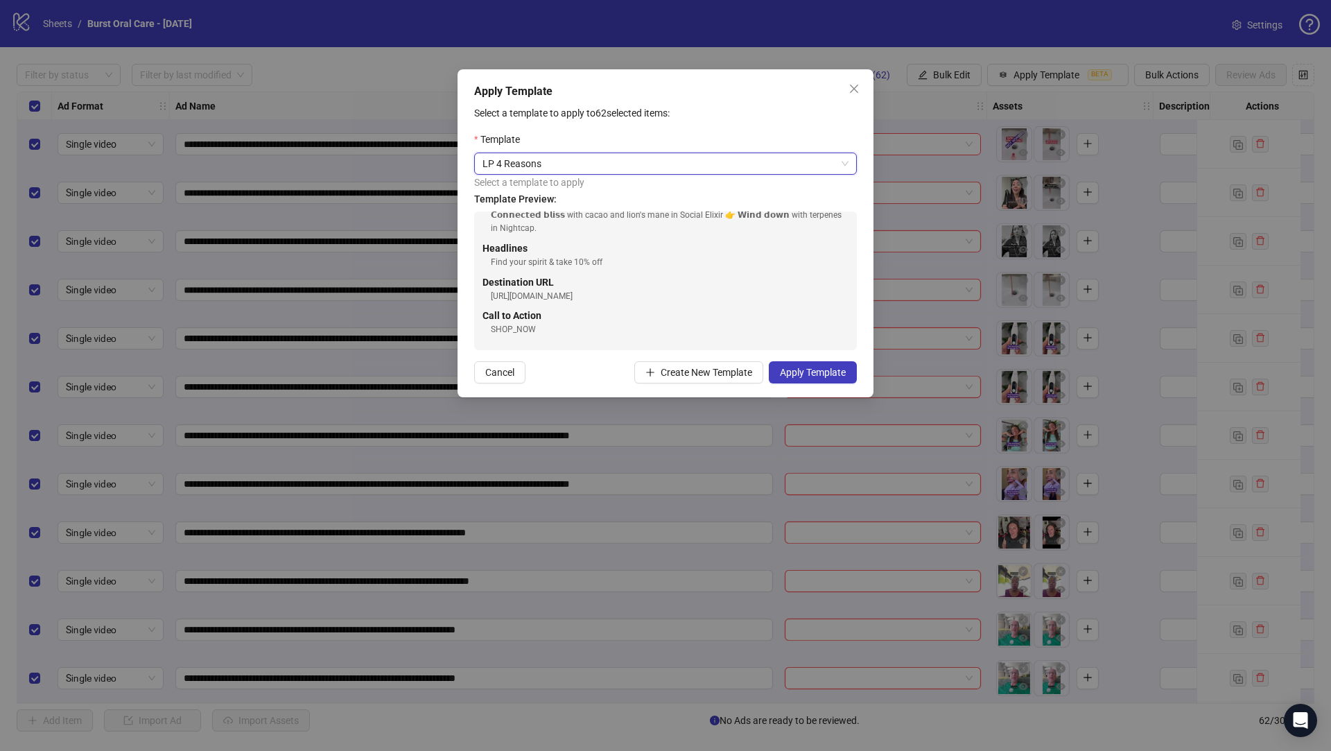
scroll to position [0, 0]
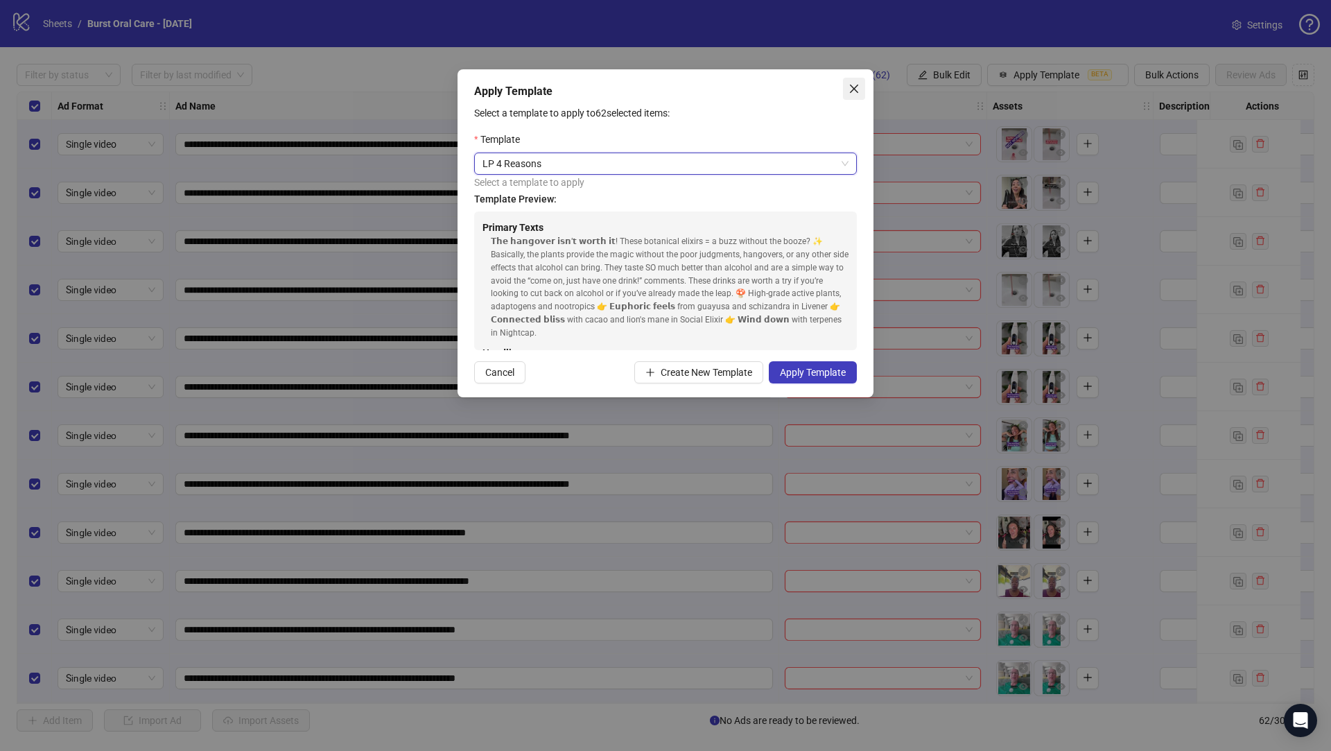
click at [845, 93] on span "Close" at bounding box center [854, 88] width 22 height 11
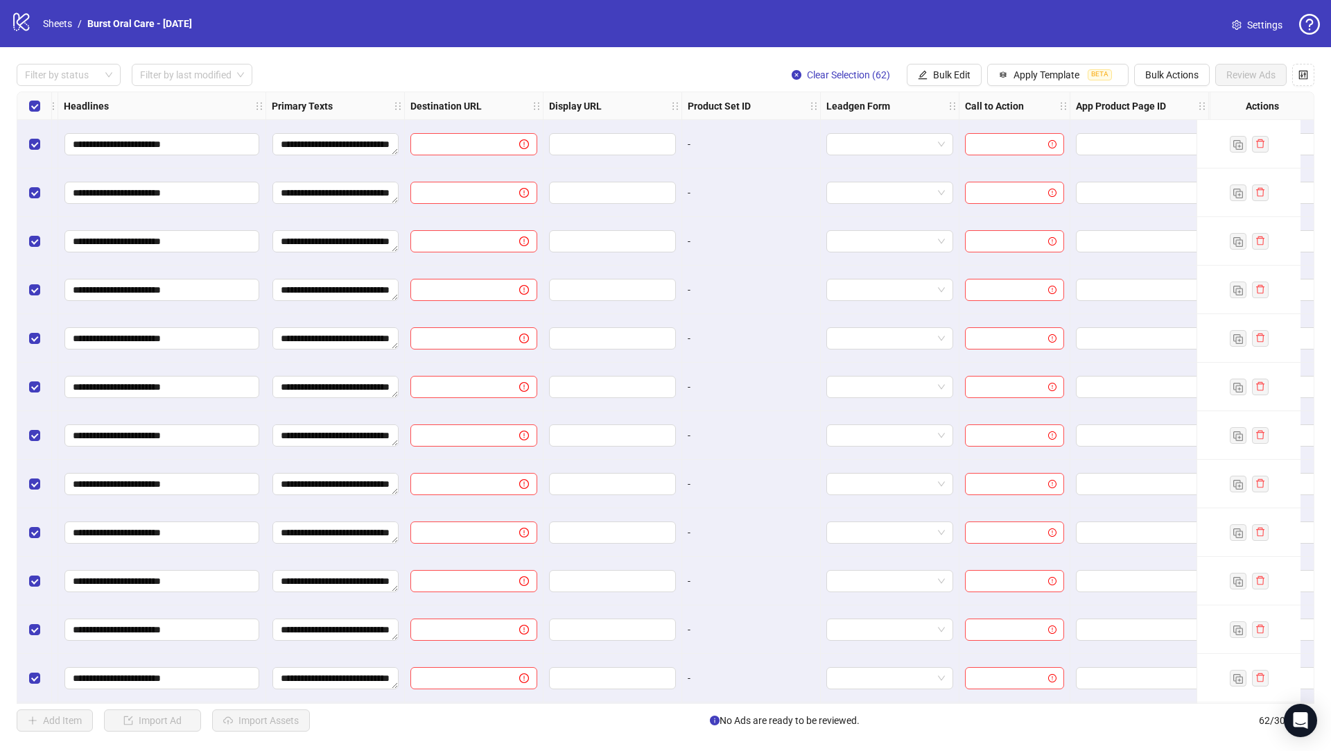
scroll to position [0, 1309]
click at [958, 70] on span "Bulk Edit" at bounding box center [951, 74] width 37 height 11
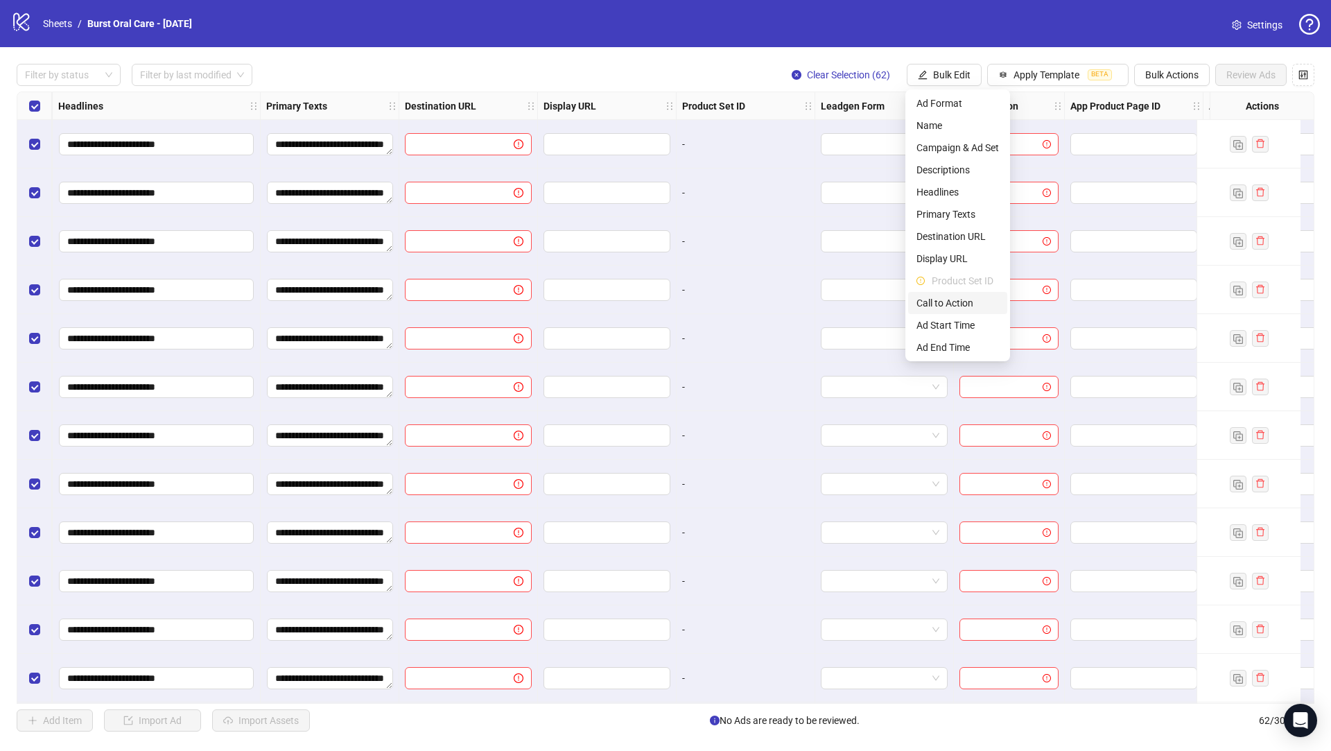
click at [960, 306] on span "Call to Action" at bounding box center [957, 302] width 82 height 15
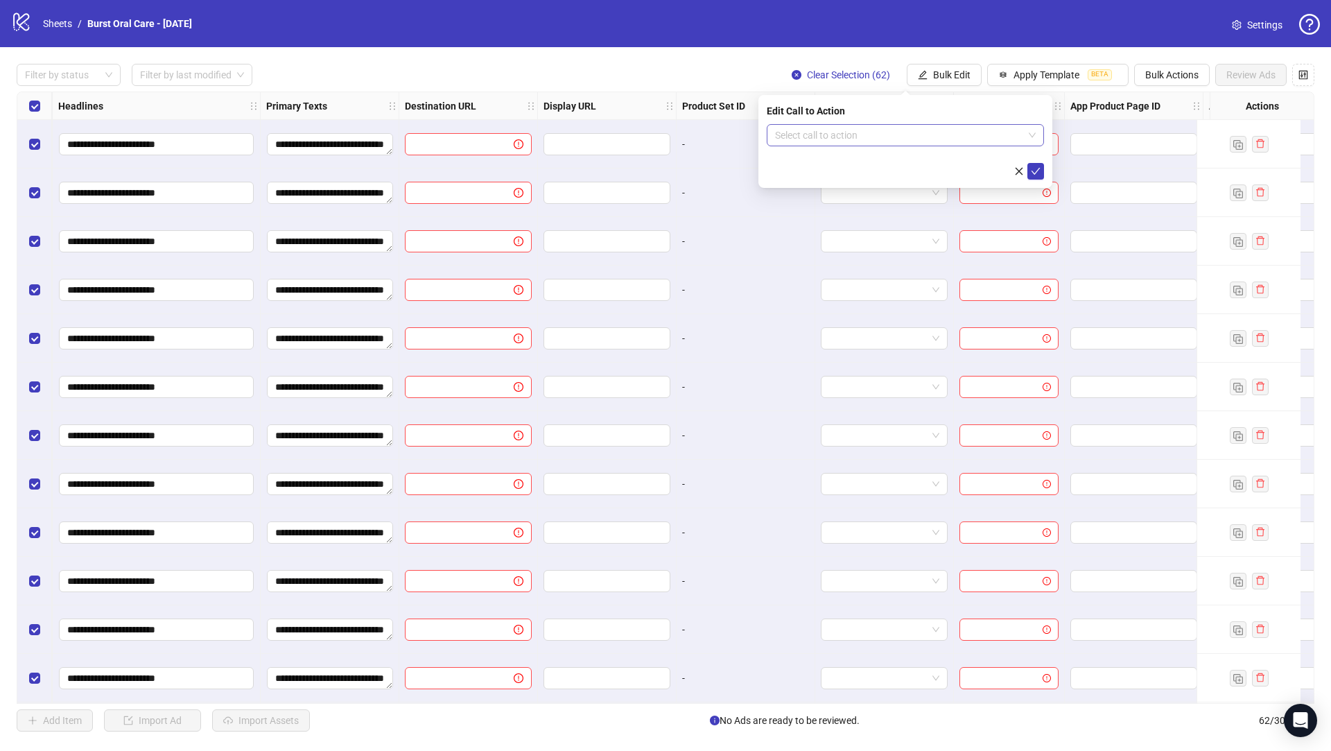
click at [842, 137] on input "search" at bounding box center [899, 135] width 248 height 21
type input "****"
click at [838, 155] on div "Shop now" at bounding box center [905, 162] width 255 height 15
click at [1032, 166] on span "submit" at bounding box center [1036, 171] width 10 height 11
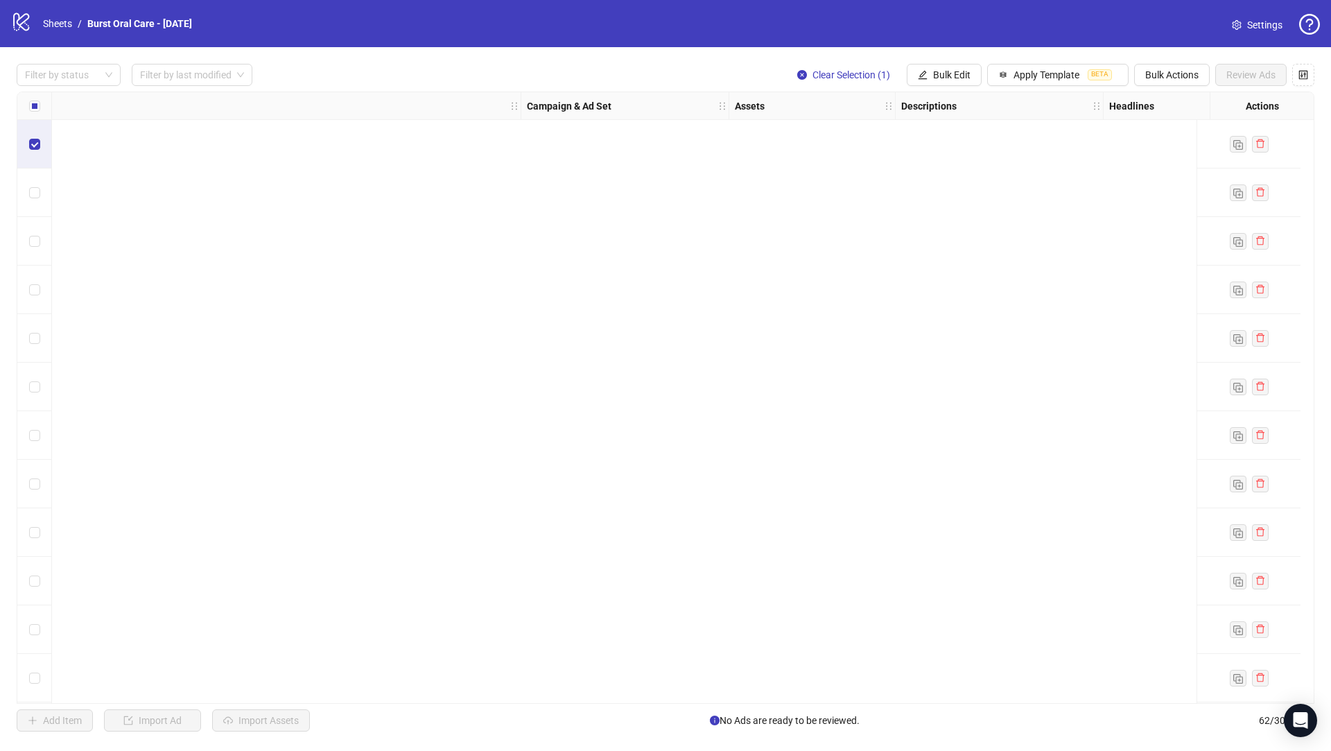
scroll to position [1136, 258]
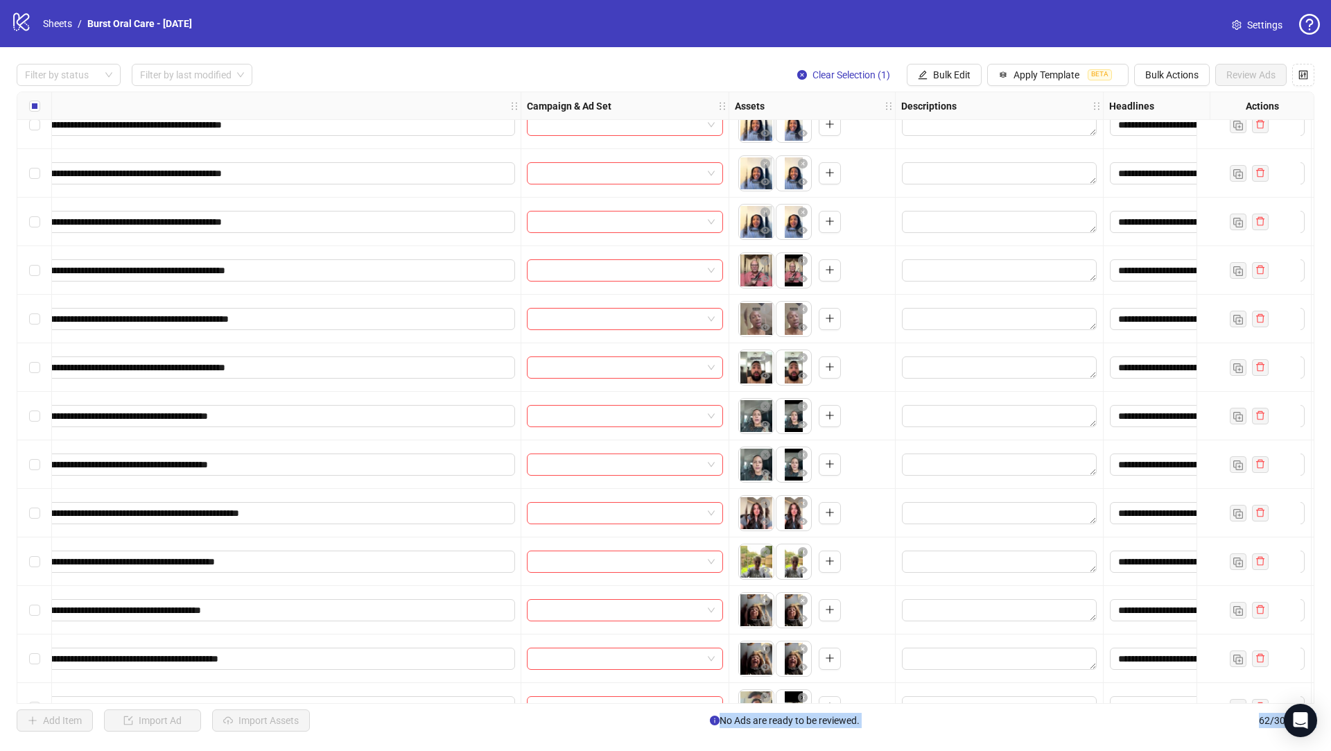
click at [28, 412] on div "Select row 30" at bounding box center [34, 416] width 35 height 49
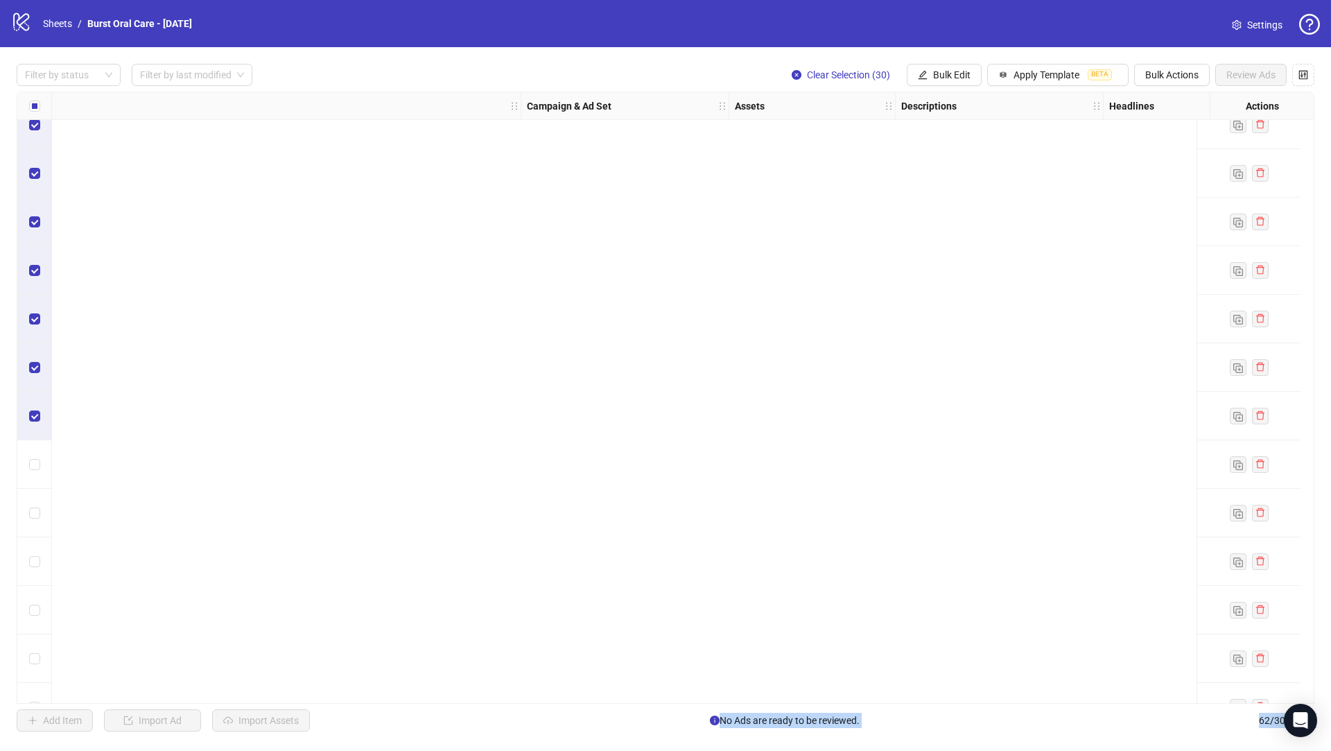
scroll to position [2051, 258]
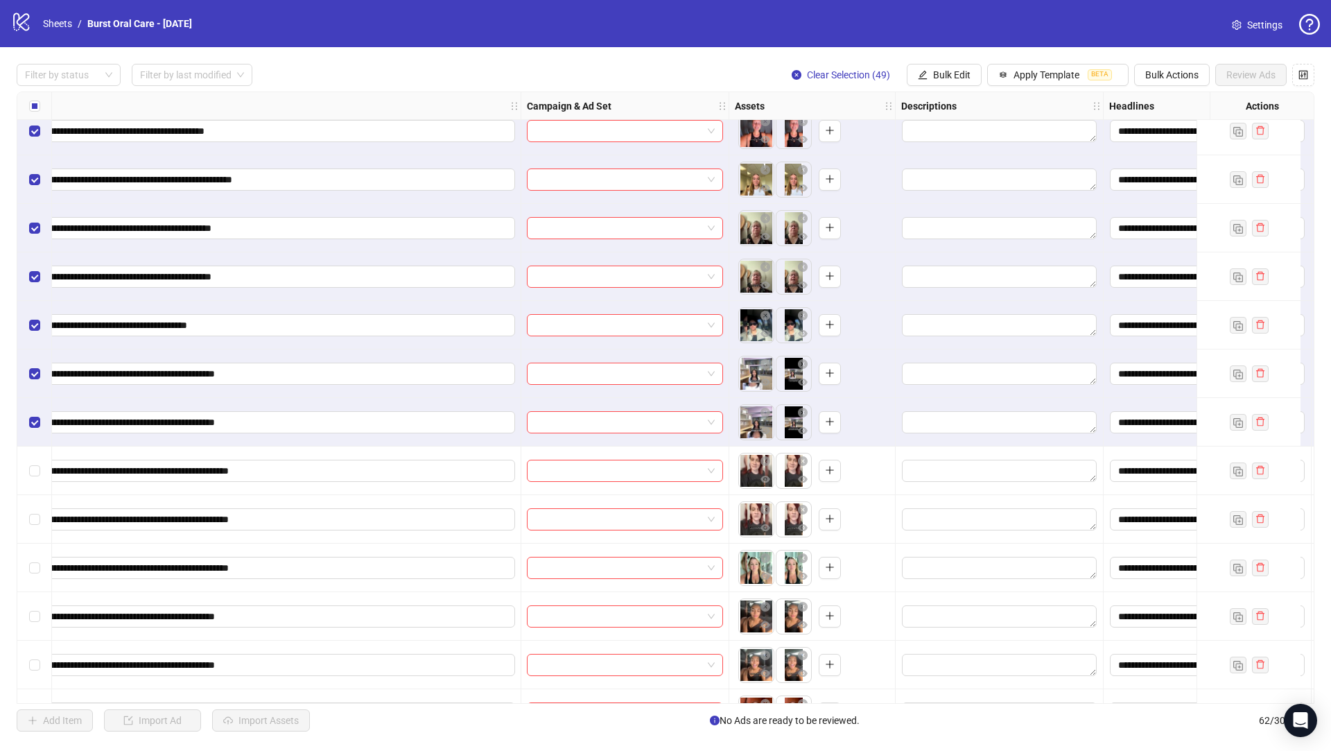
click at [40, 103] on div "Select all rows" at bounding box center [34, 106] width 35 height 28
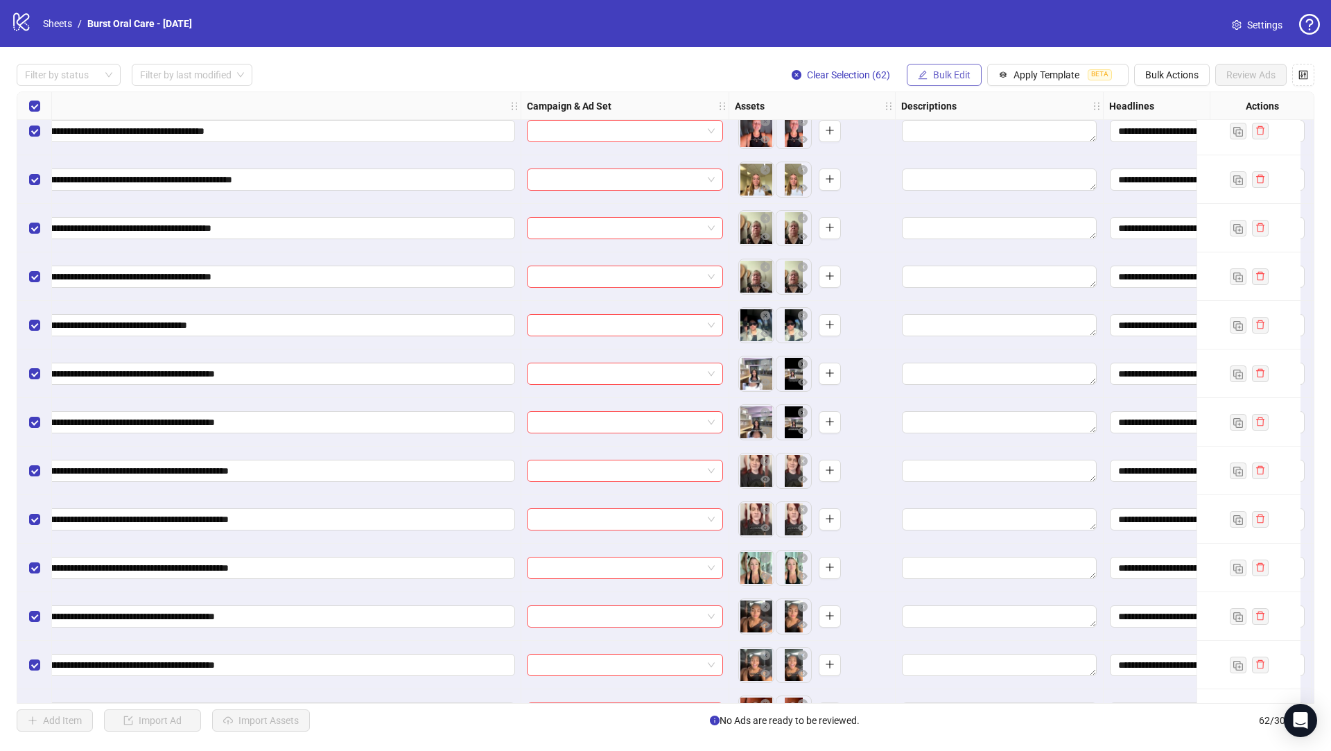
click at [938, 70] on span "Bulk Edit" at bounding box center [951, 74] width 37 height 11
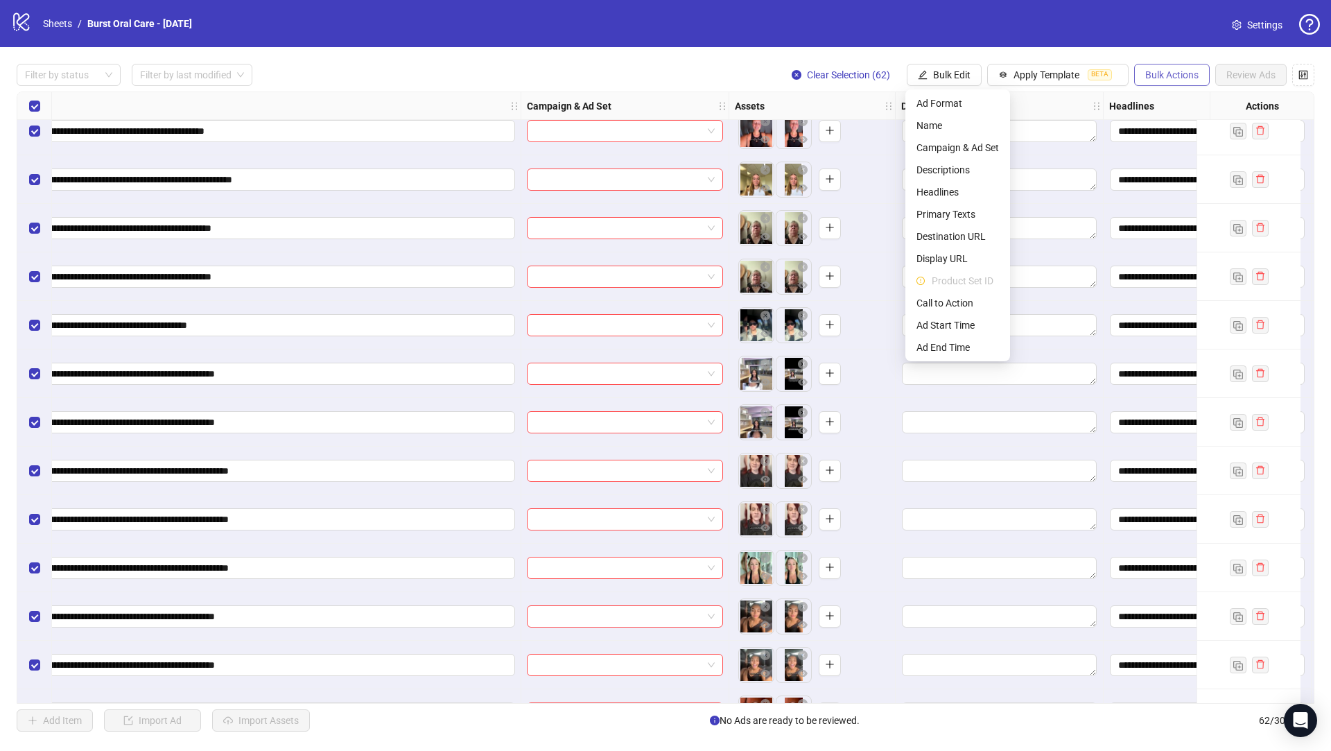
click at [1172, 75] on span "Bulk Actions" at bounding box center [1171, 74] width 53 height 11
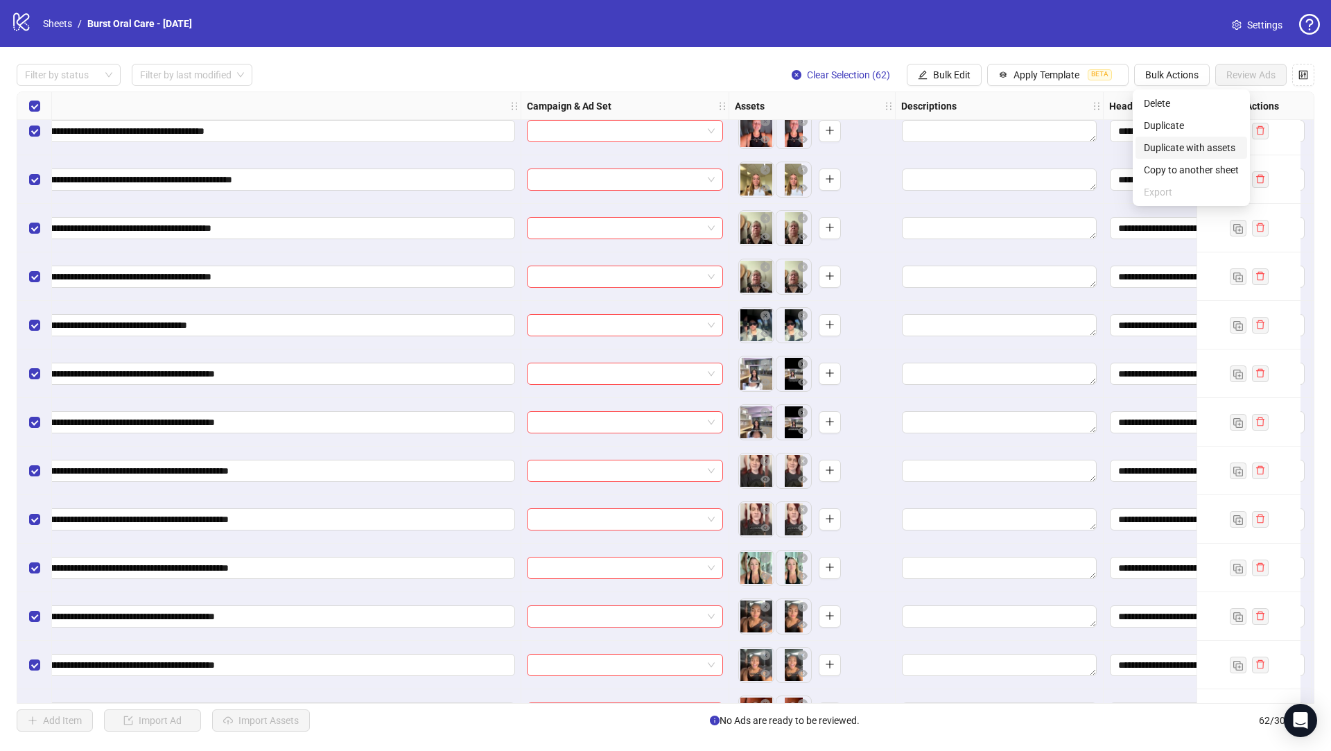
click at [1199, 145] on span "Duplicate with assets" at bounding box center [1191, 147] width 95 height 15
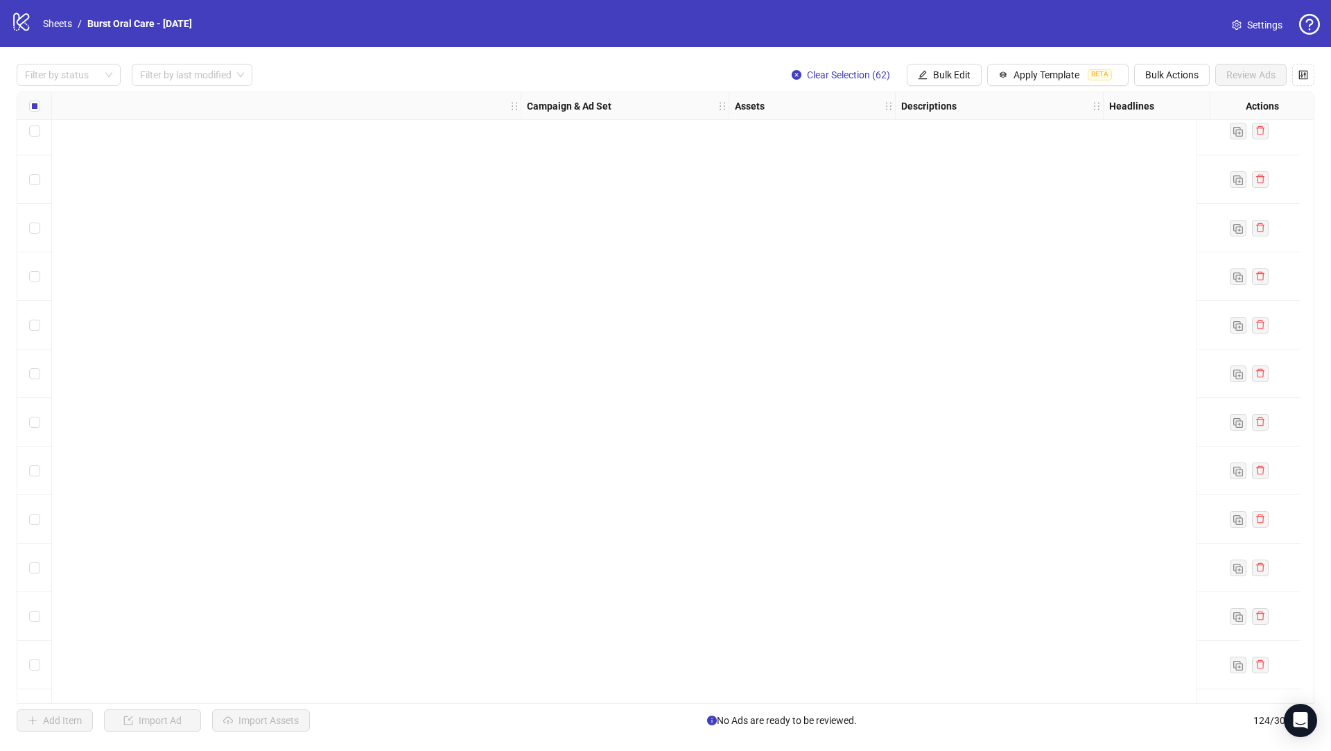
scroll to position [5439, 258]
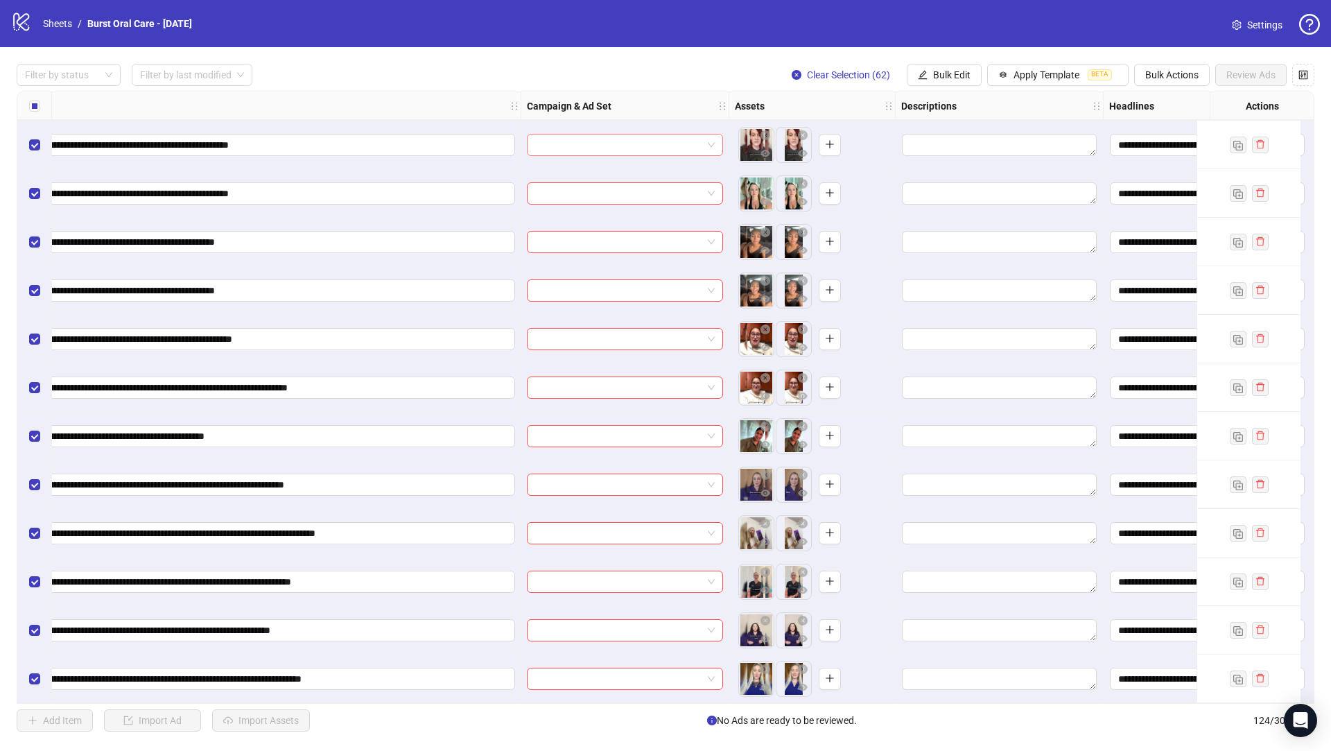
click at [652, 137] on input "search" at bounding box center [618, 144] width 167 height 21
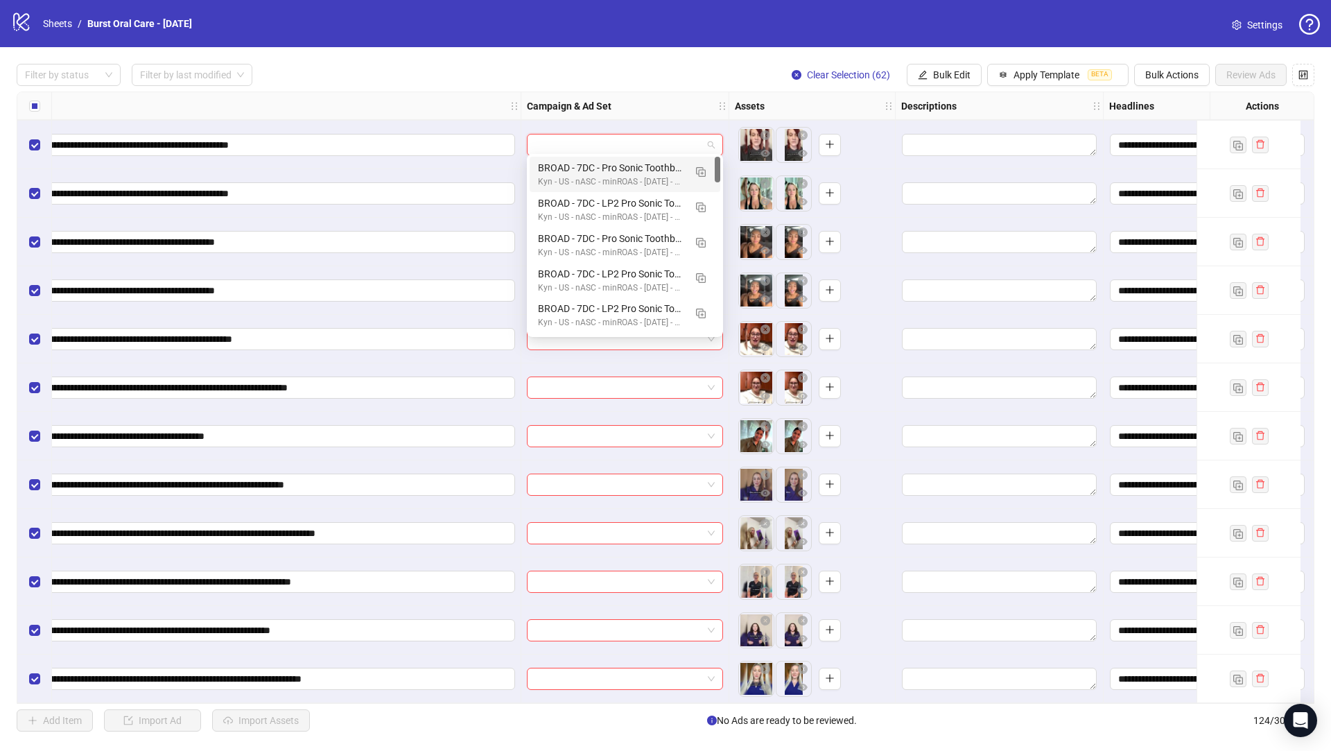
paste input "**********"
type input "**********"
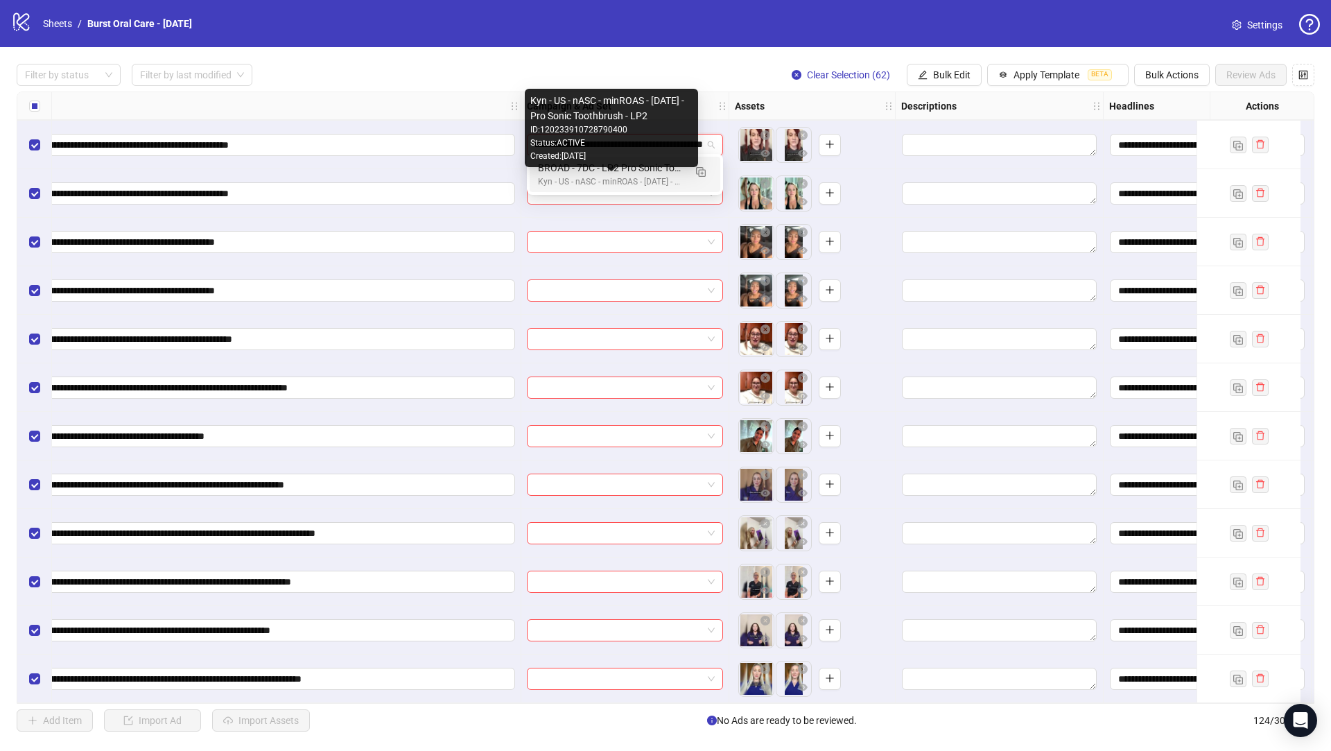
click at [652, 177] on div "Kyn - US - nASC - minROAS - [DATE] - Pro Sonic Toothbrush - LP2" at bounding box center [611, 181] width 146 height 13
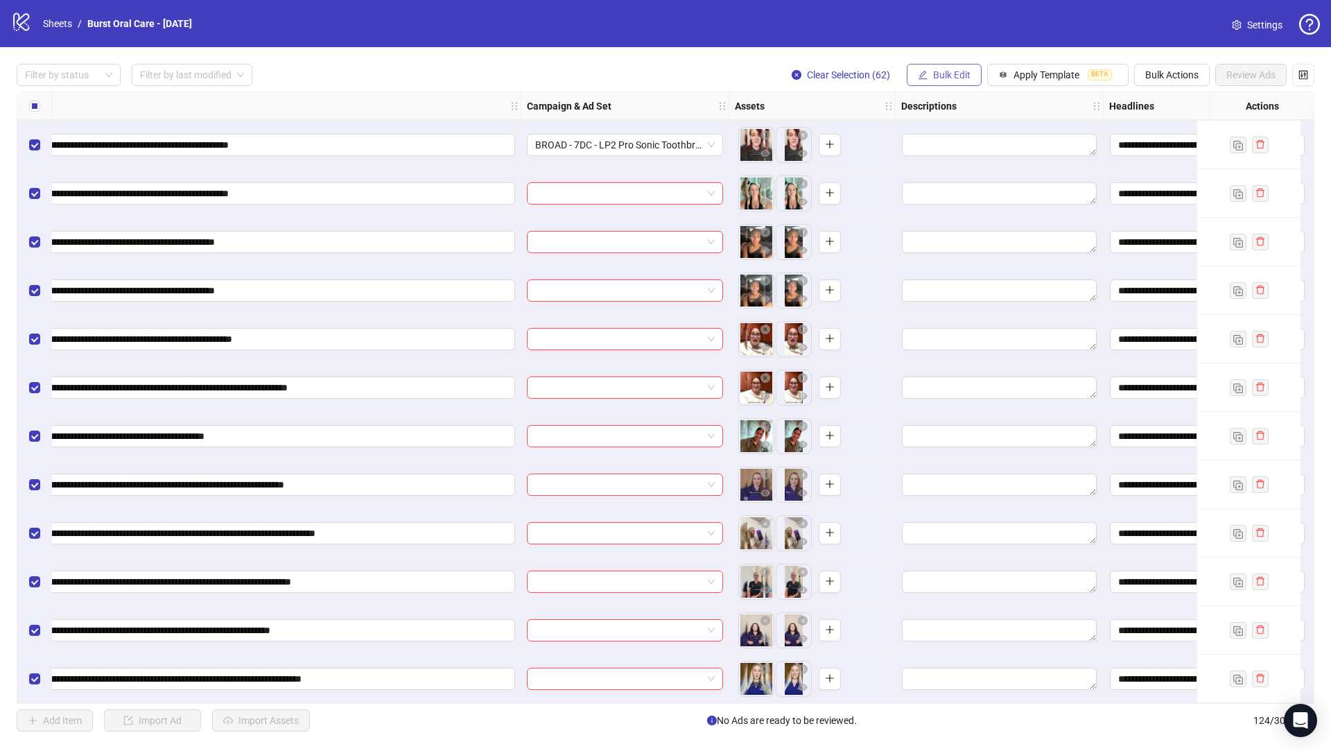
click at [946, 80] on span "Bulk Edit" at bounding box center [951, 74] width 37 height 11
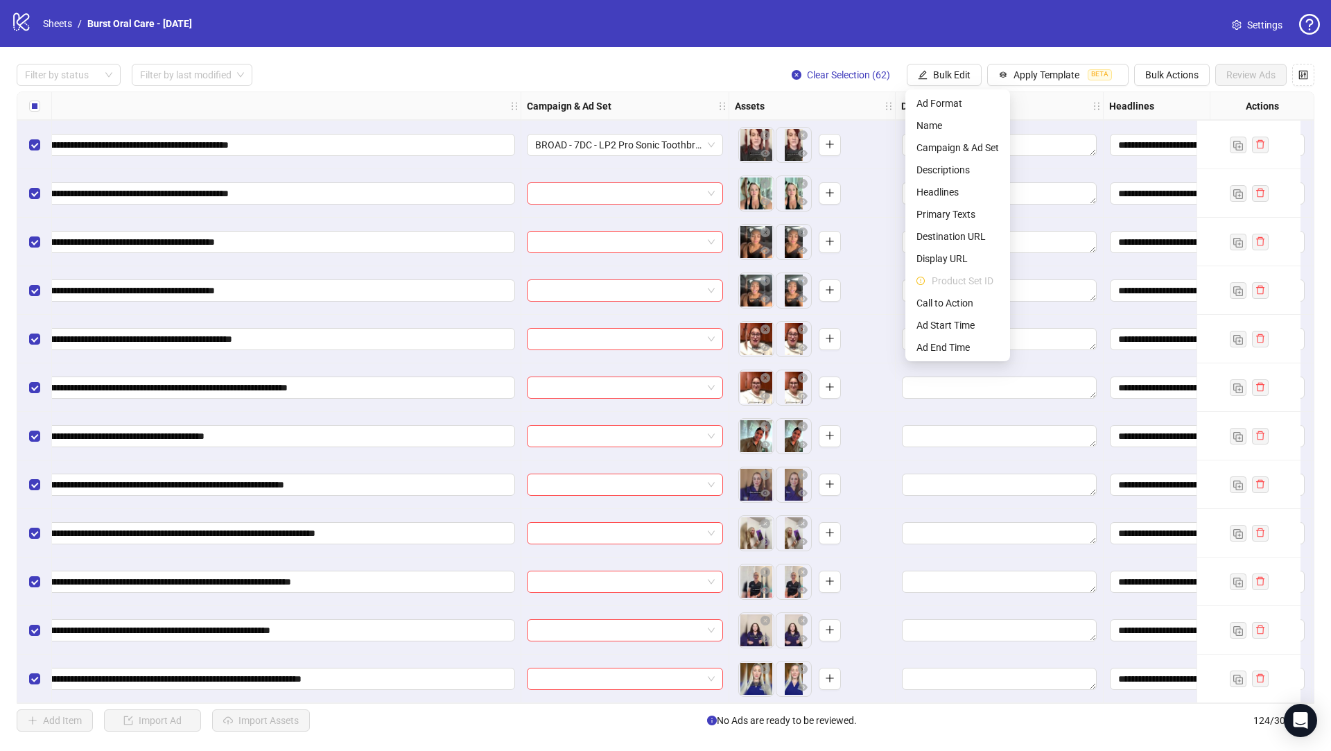
click at [42, 132] on div "Select row 113" at bounding box center [34, 145] width 35 height 49
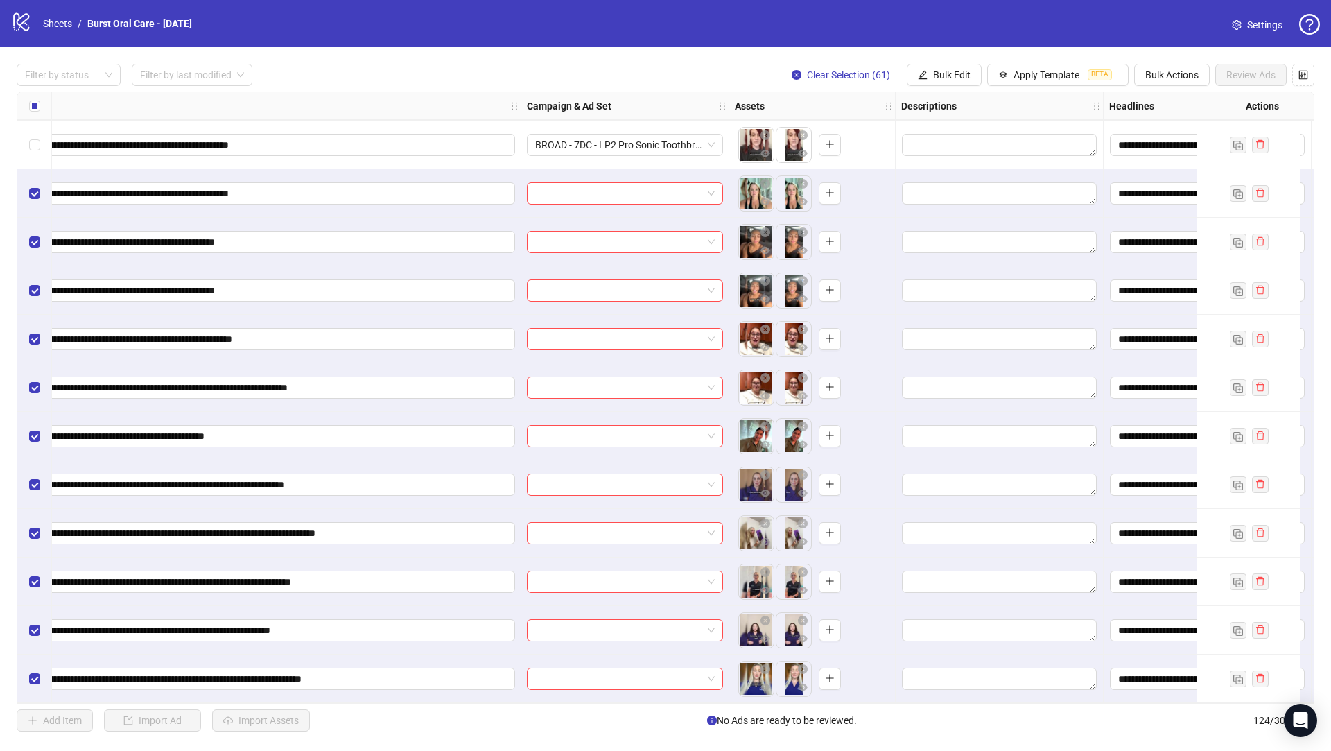
click at [40, 104] on div "Select all rows" at bounding box center [34, 106] width 35 height 28
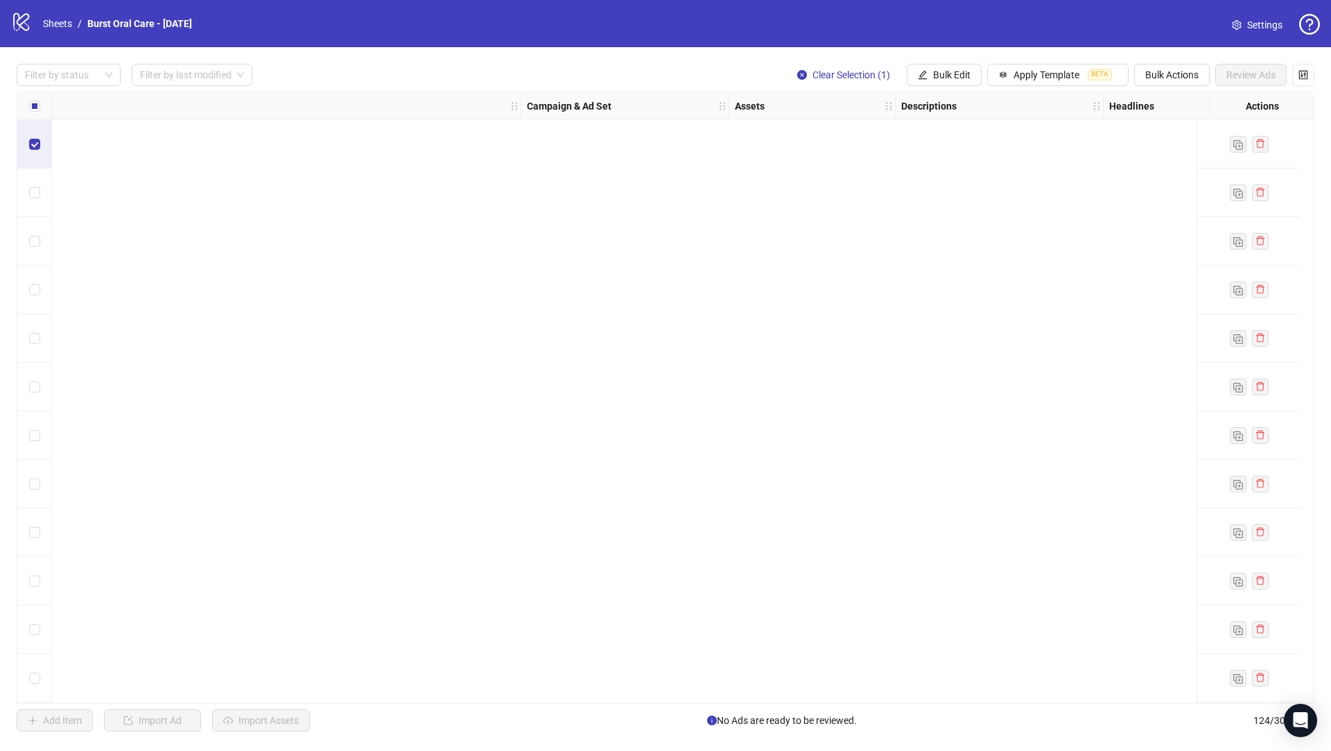
scroll to position [1416, 258]
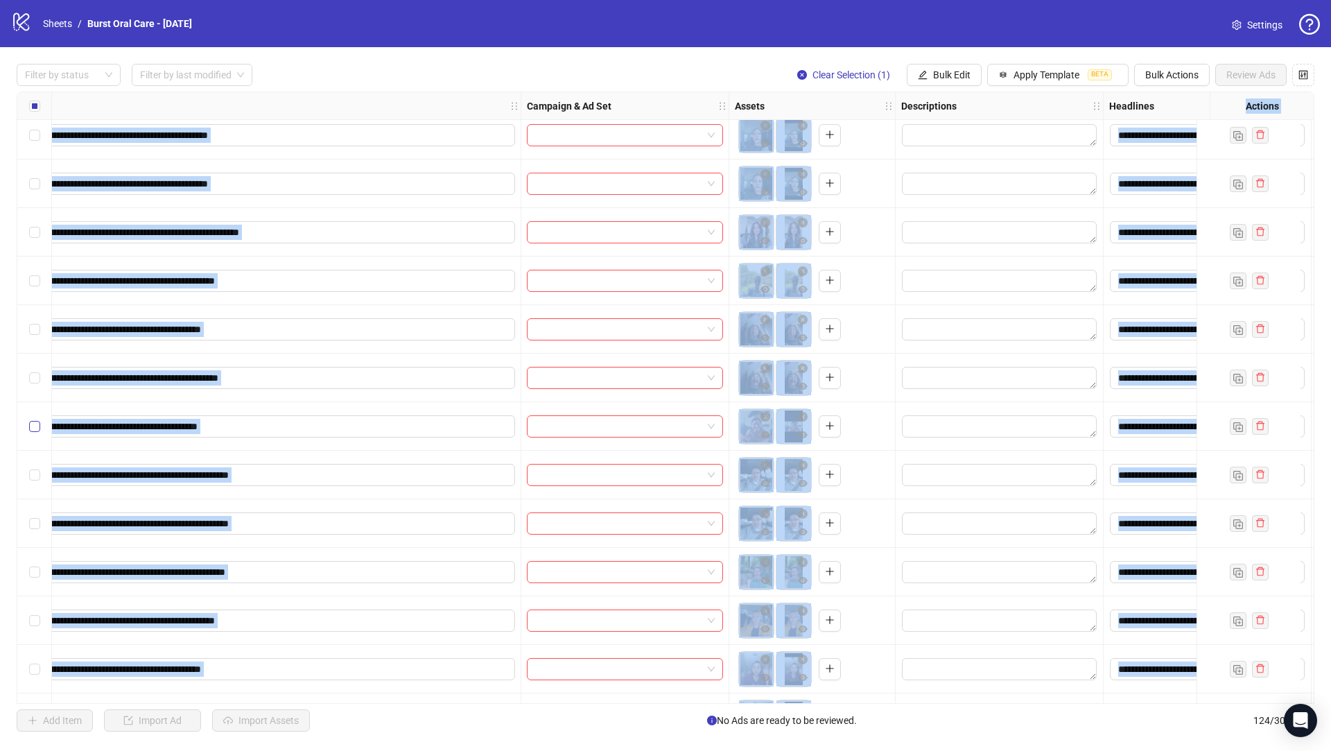
click at [35, 419] on label "Select row 36" at bounding box center [34, 426] width 11 height 15
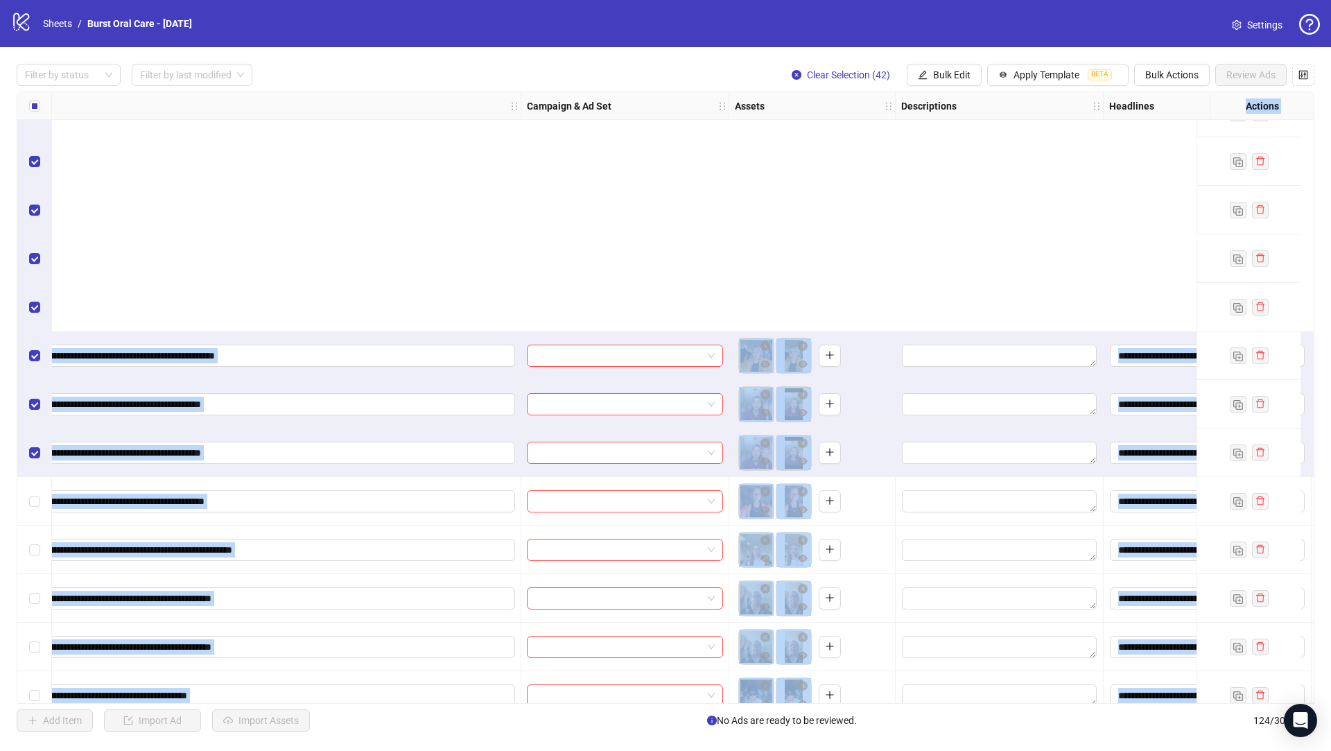
scroll to position [1981, 258]
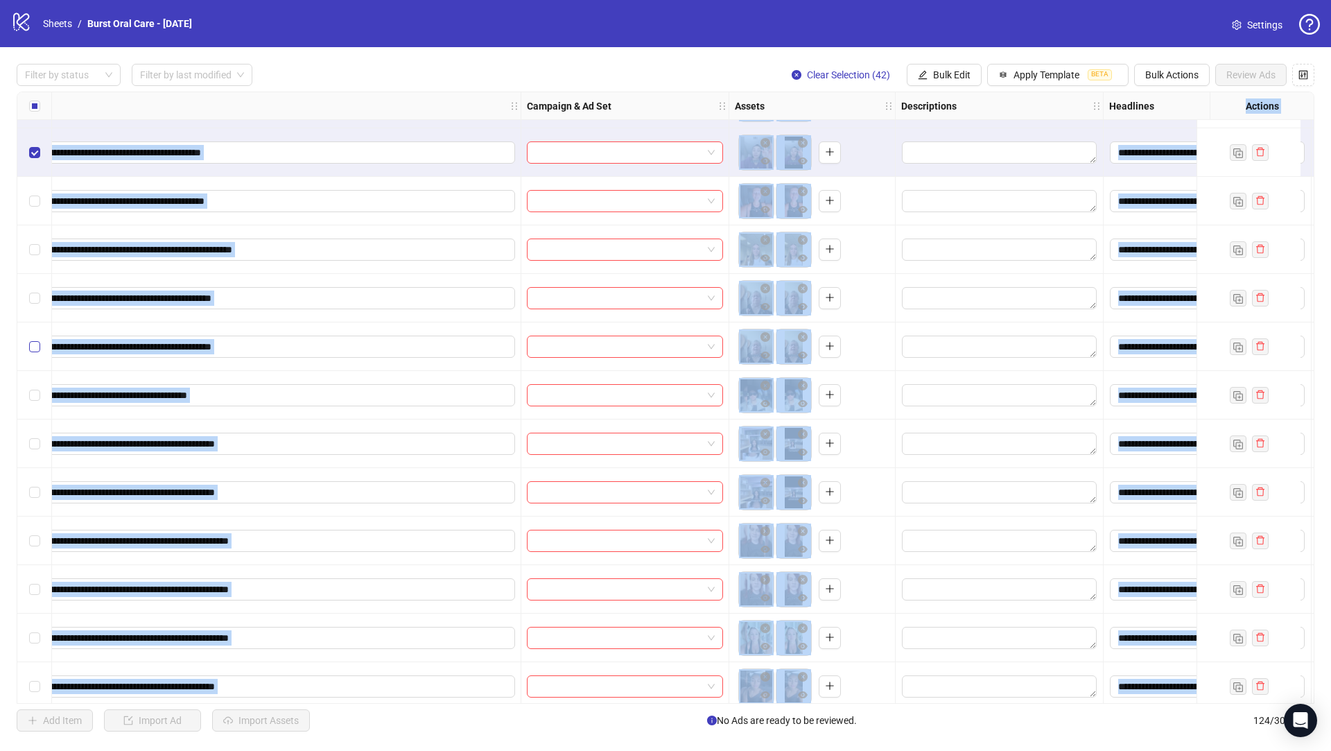
click at [35, 353] on label "Select row 46" at bounding box center [34, 346] width 11 height 15
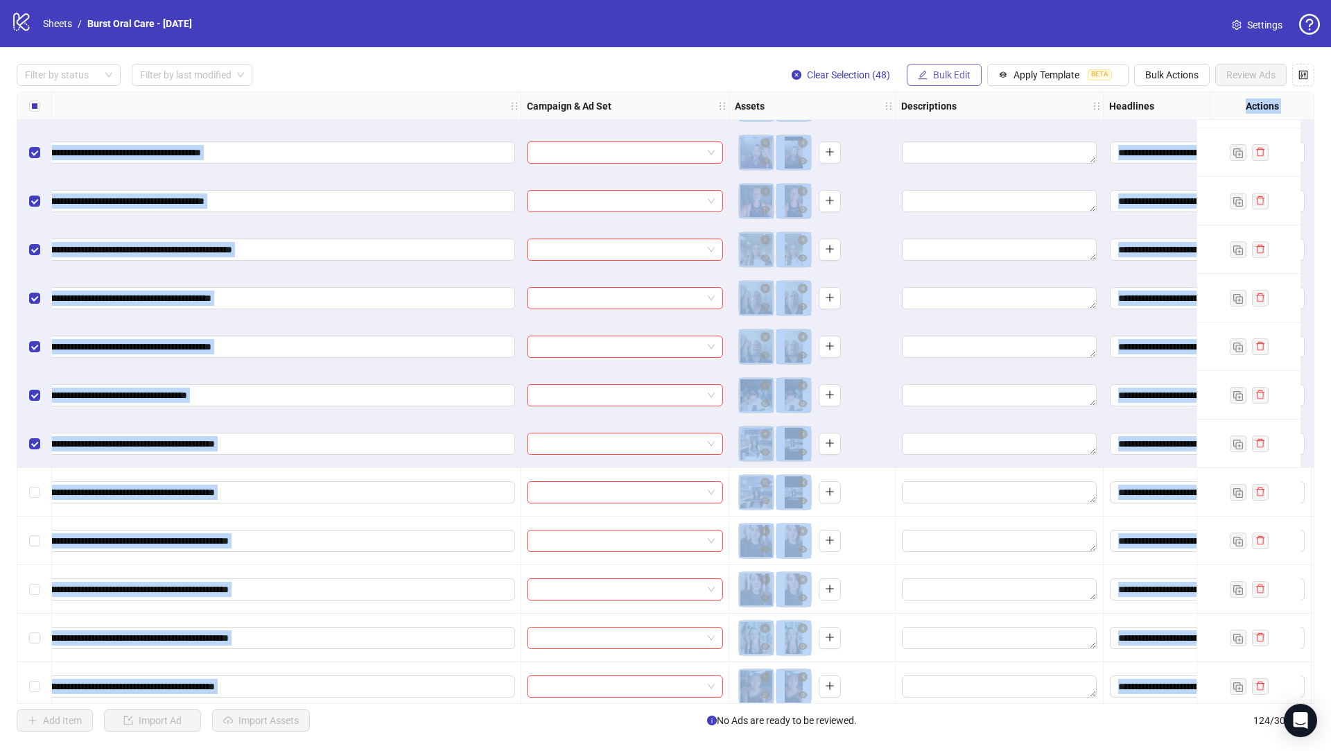
click at [932, 83] on button "Bulk Edit" at bounding box center [944, 75] width 75 height 22
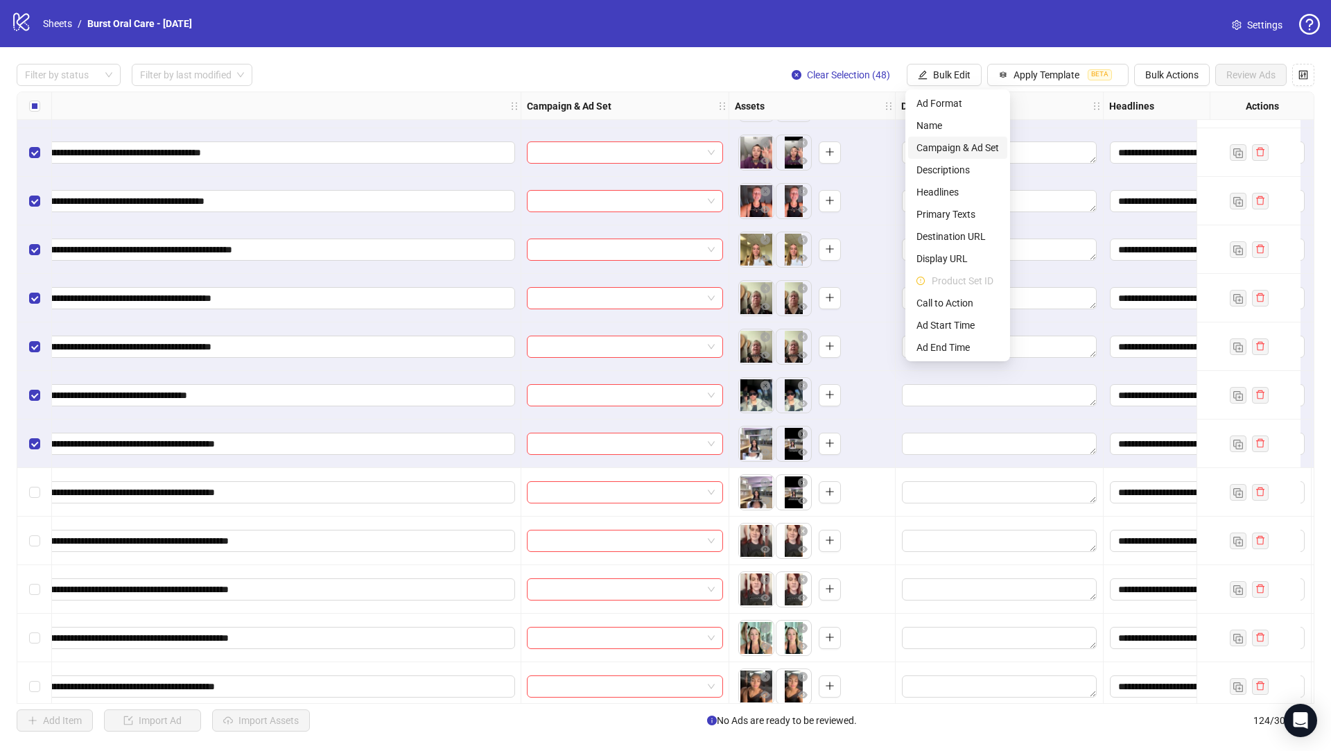
click at [971, 154] on span "Campaign & Ad Set" at bounding box center [957, 147] width 82 height 15
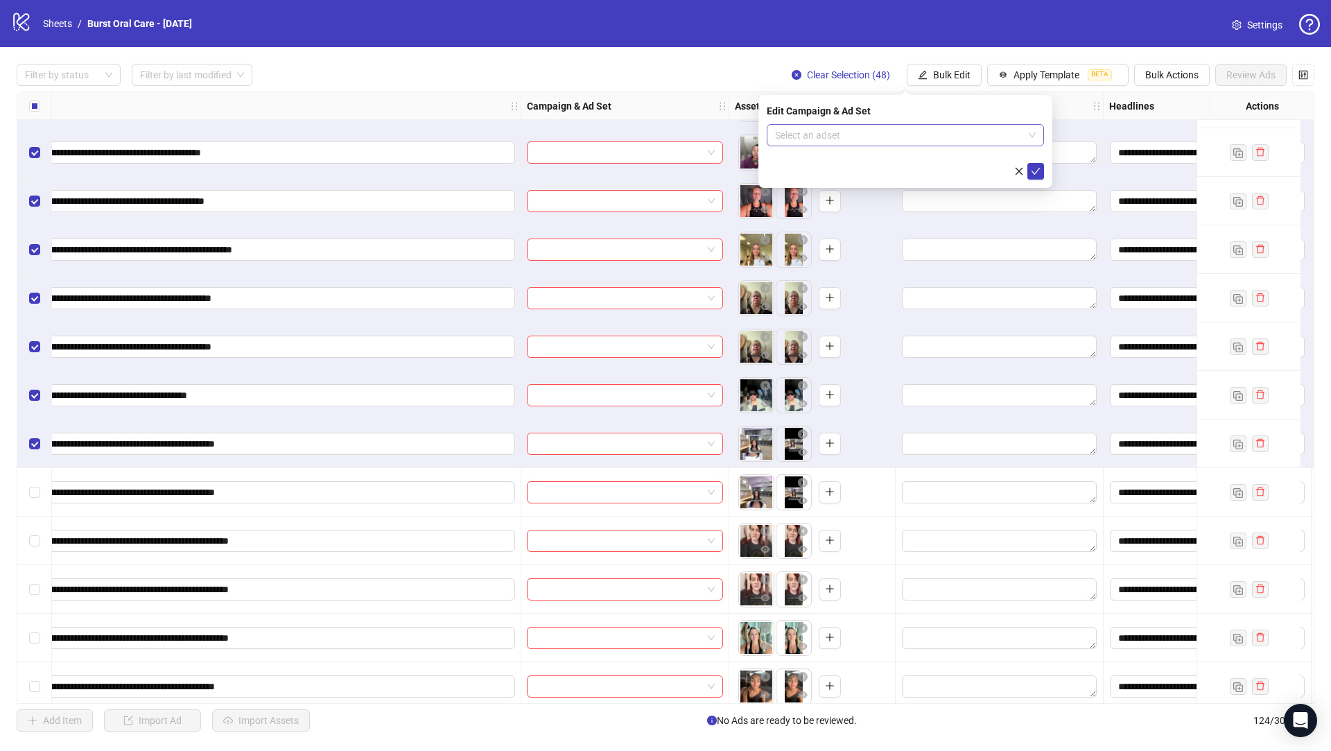
click at [849, 139] on input "search" at bounding box center [899, 135] width 248 height 21
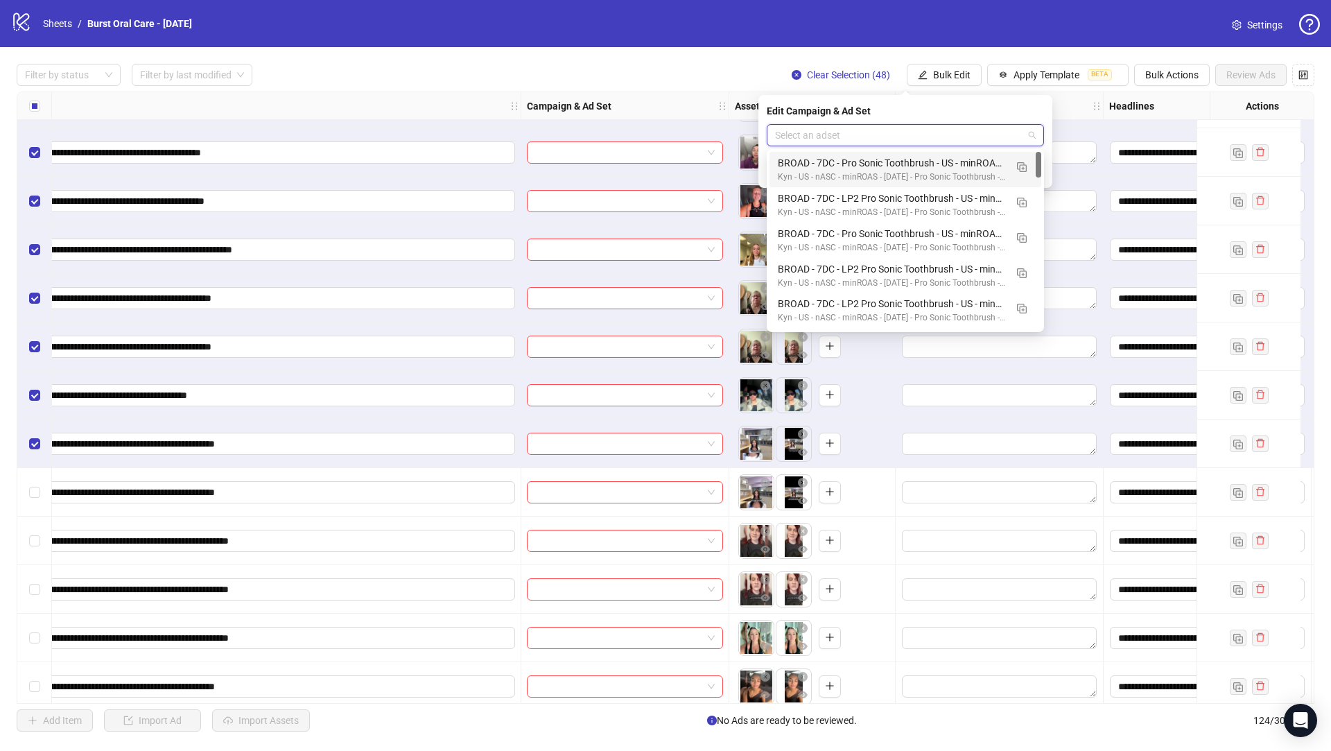
paste input "**********"
type input "**********"
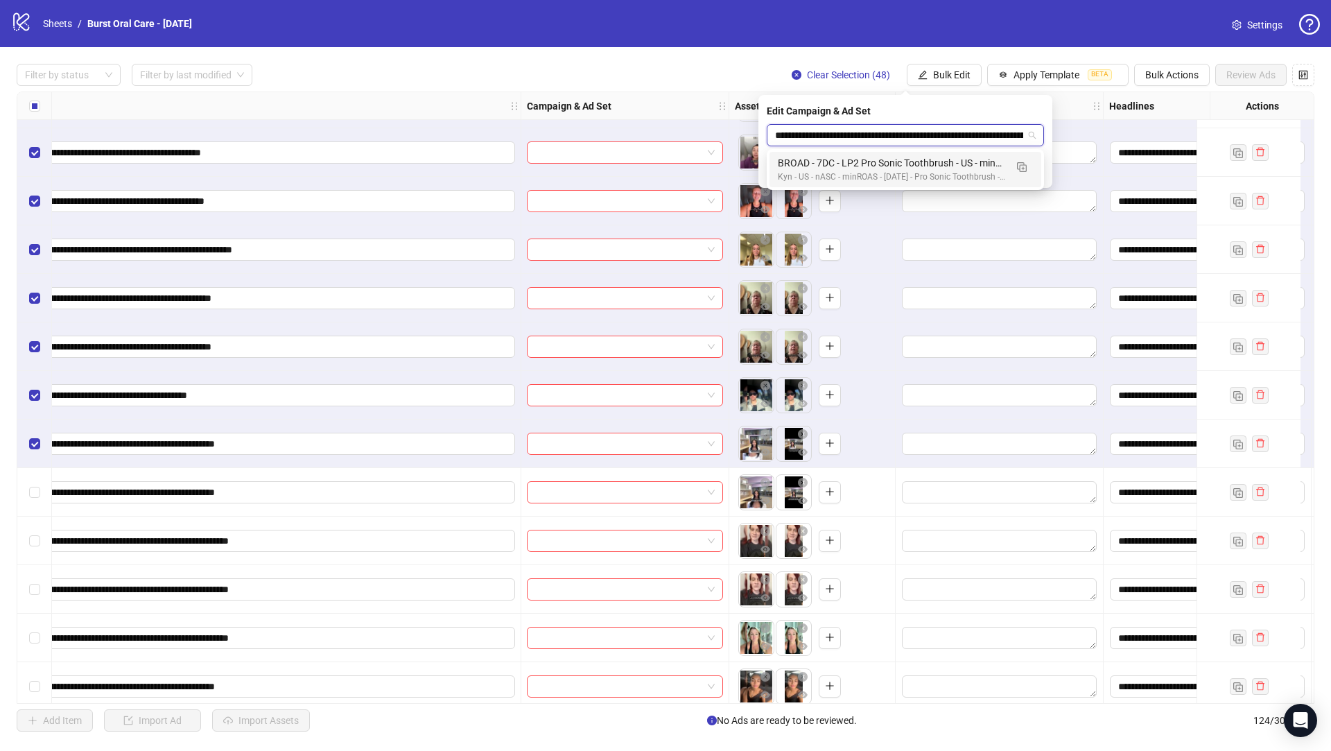
scroll to position [0, 101]
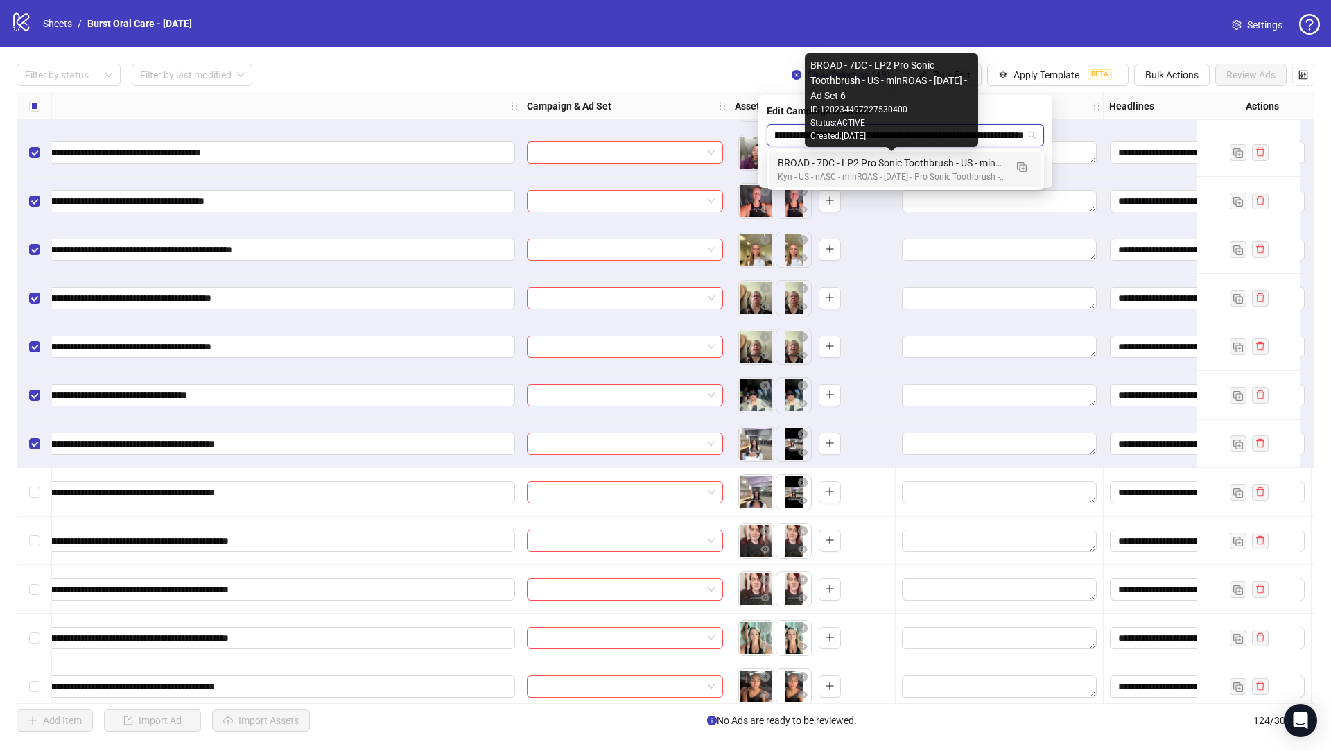
click at [897, 165] on div "BROAD - 7DC - LP2 Pro Sonic Toothbrush - US - minROAS - [DATE] - Ad Set 6" at bounding box center [891, 162] width 227 height 15
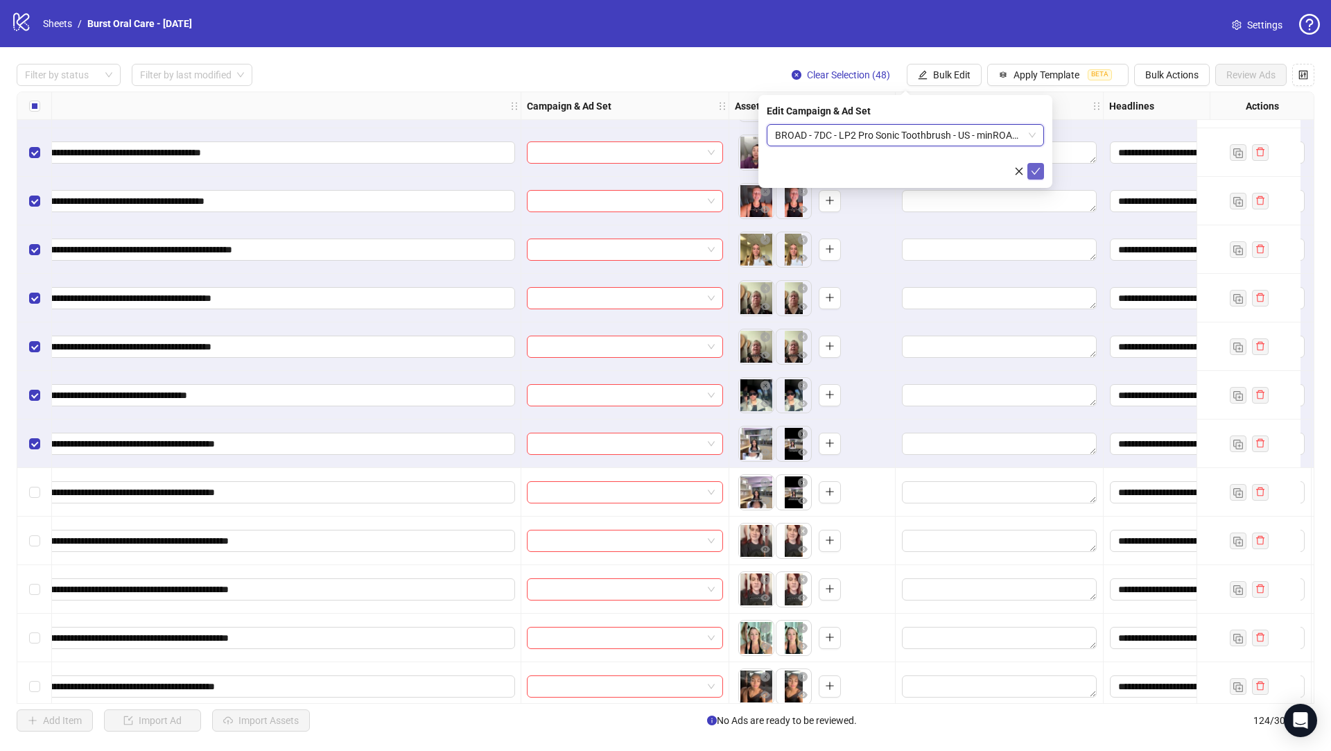
click at [1040, 171] on icon "check" at bounding box center [1036, 171] width 10 height 10
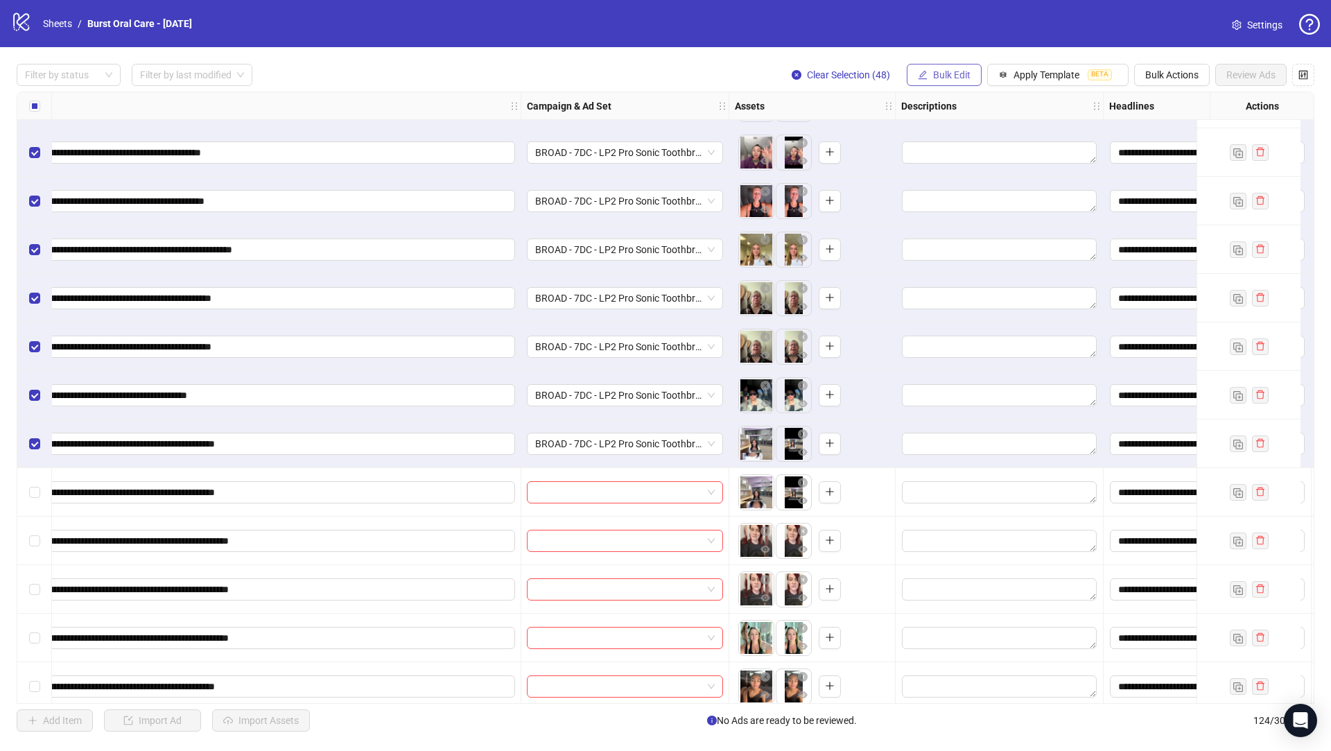
click at [957, 80] on span "Bulk Edit" at bounding box center [951, 74] width 37 height 11
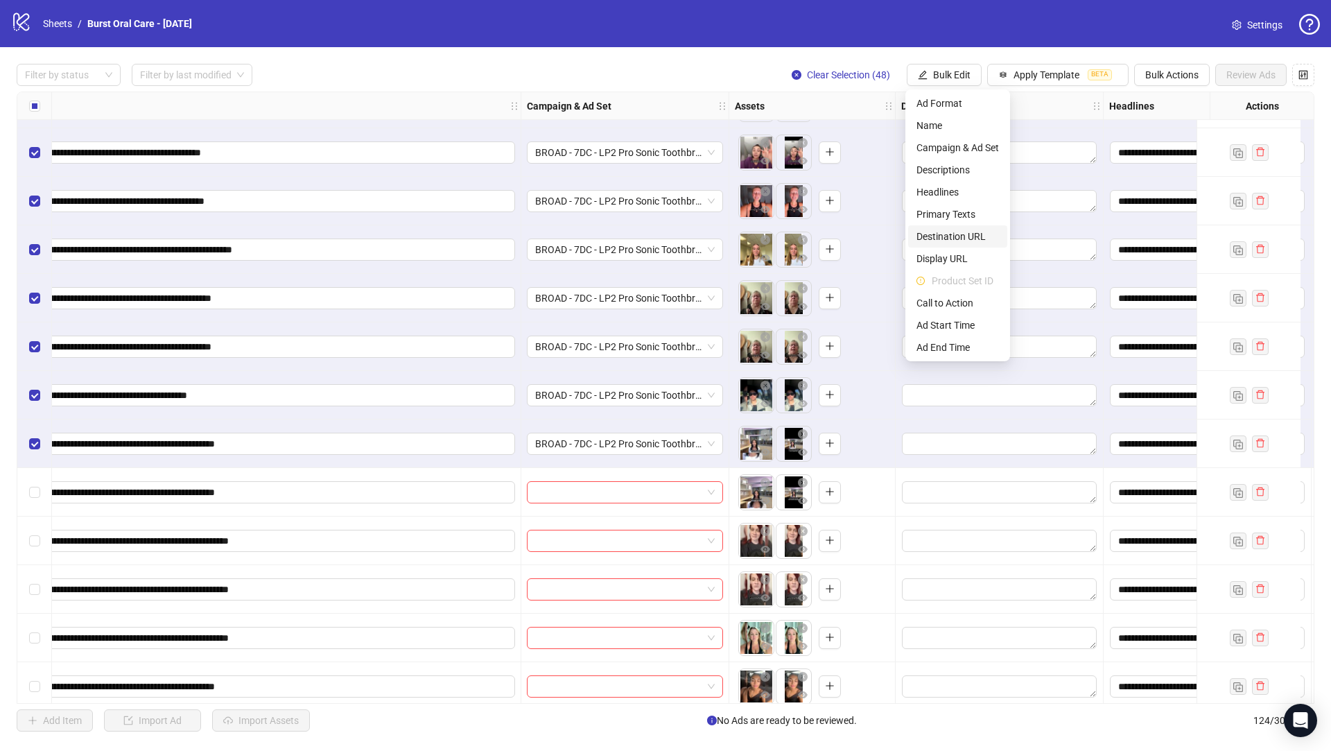
click at [978, 234] on span "Destination URL" at bounding box center [957, 236] width 82 height 15
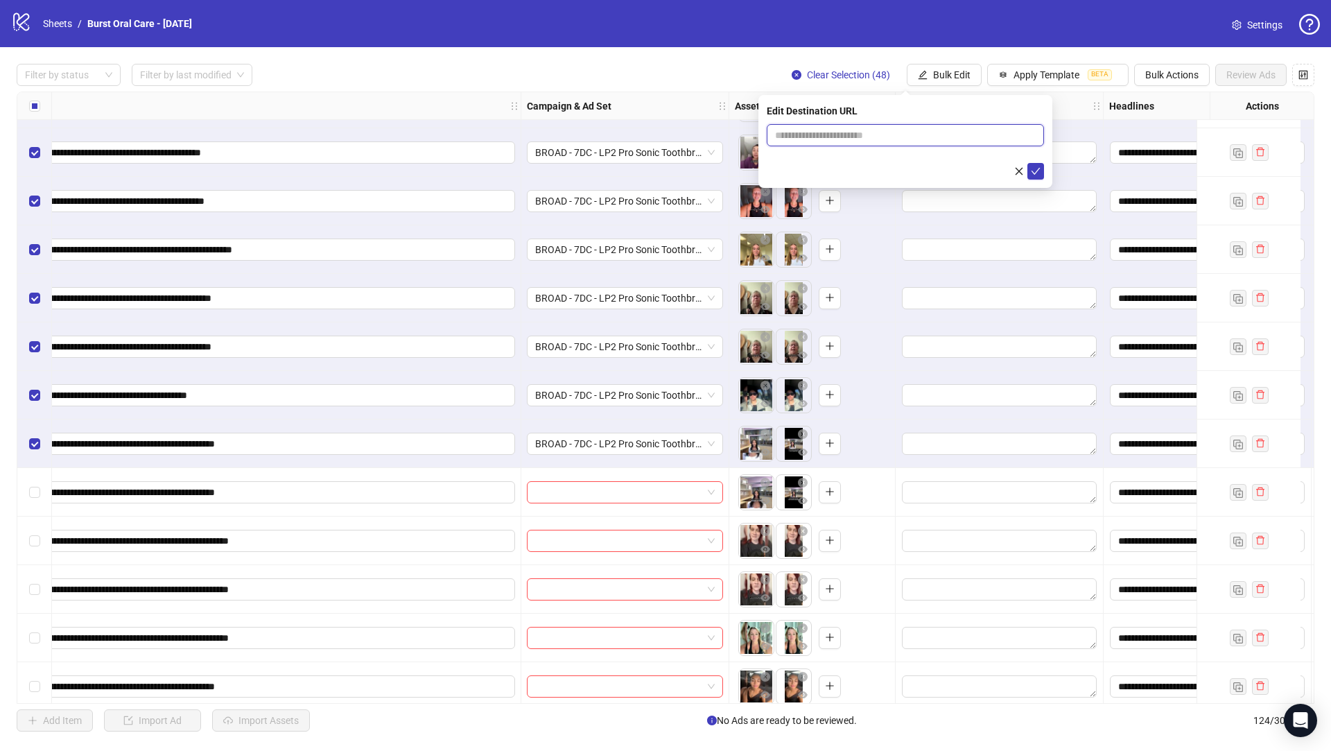
click at [899, 132] on input "text" at bounding box center [900, 135] width 250 height 15
paste input "**********"
type input "**********"
click at [1037, 168] on icon "check" at bounding box center [1036, 171] width 10 height 10
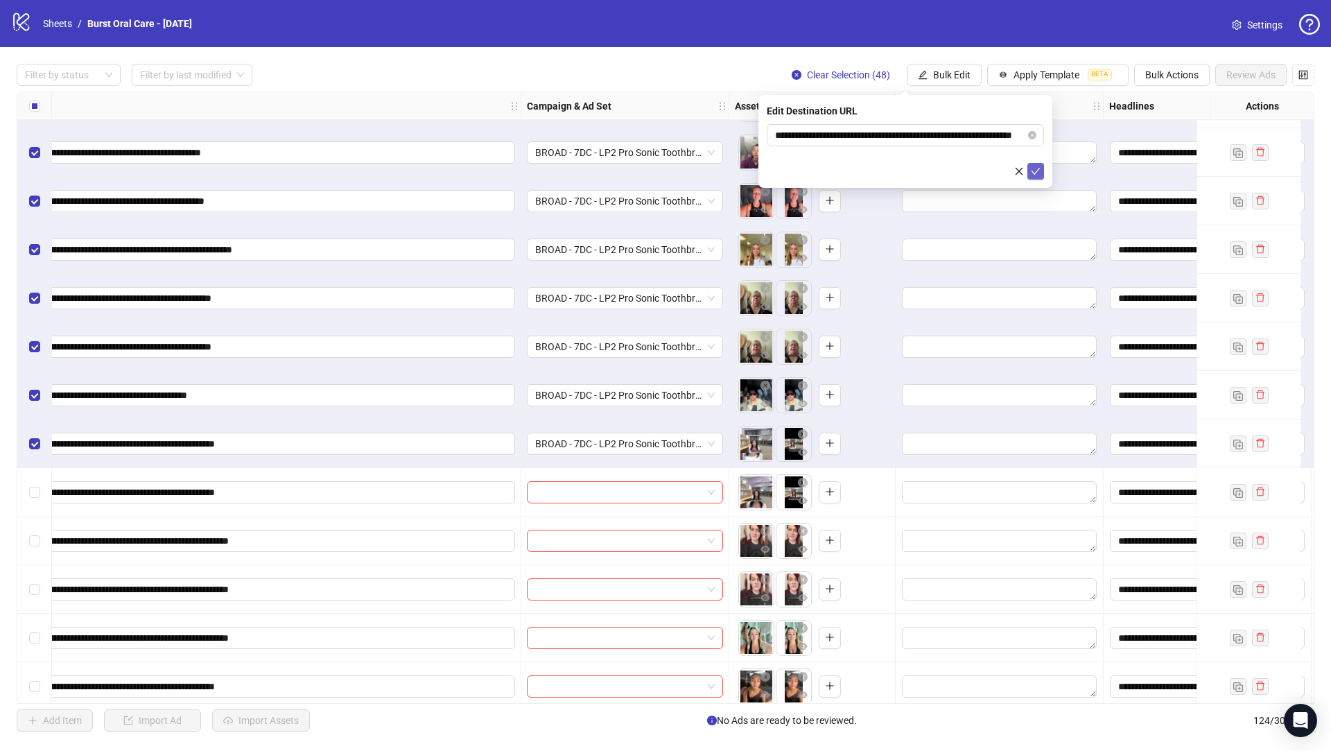
scroll to position [0, 0]
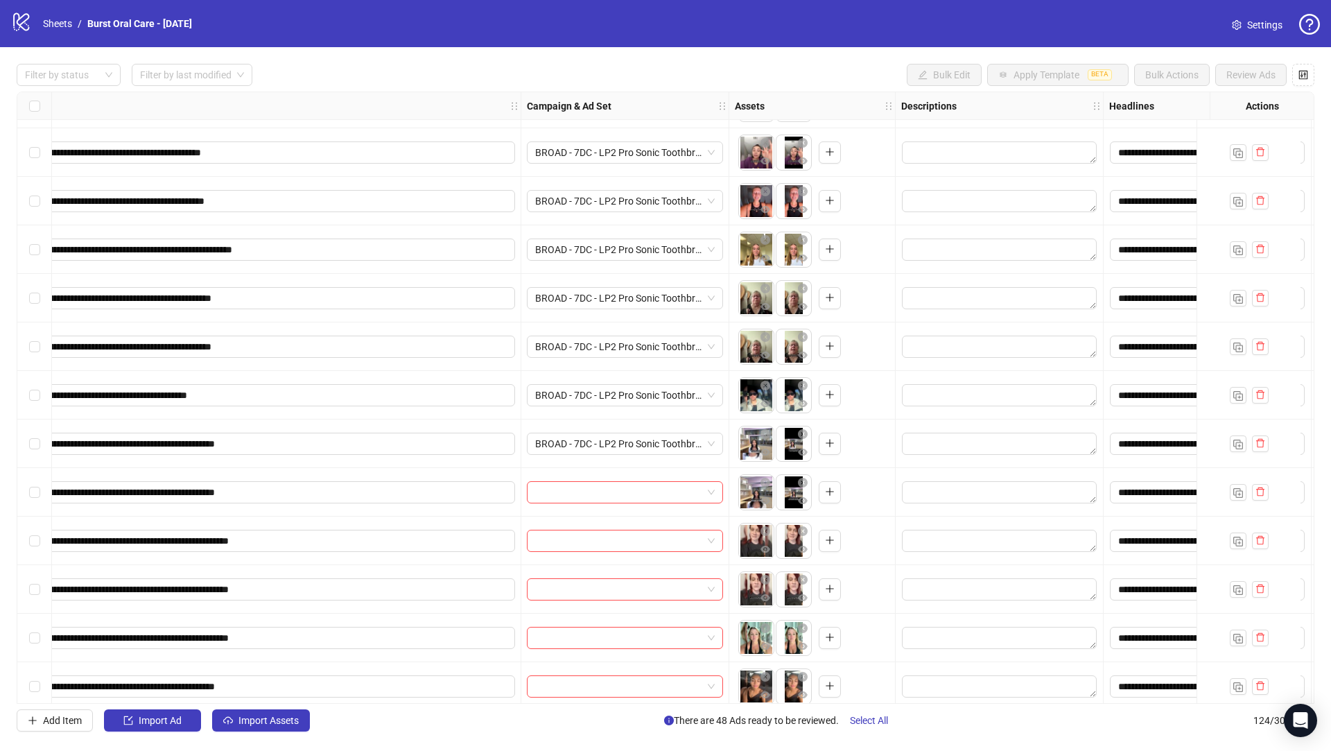
drag, startPoint x: 40, startPoint y: 490, endPoint x: 107, endPoint y: 493, distance: 68.0
click at [40, 490] on div "Select row 49" at bounding box center [34, 492] width 35 height 49
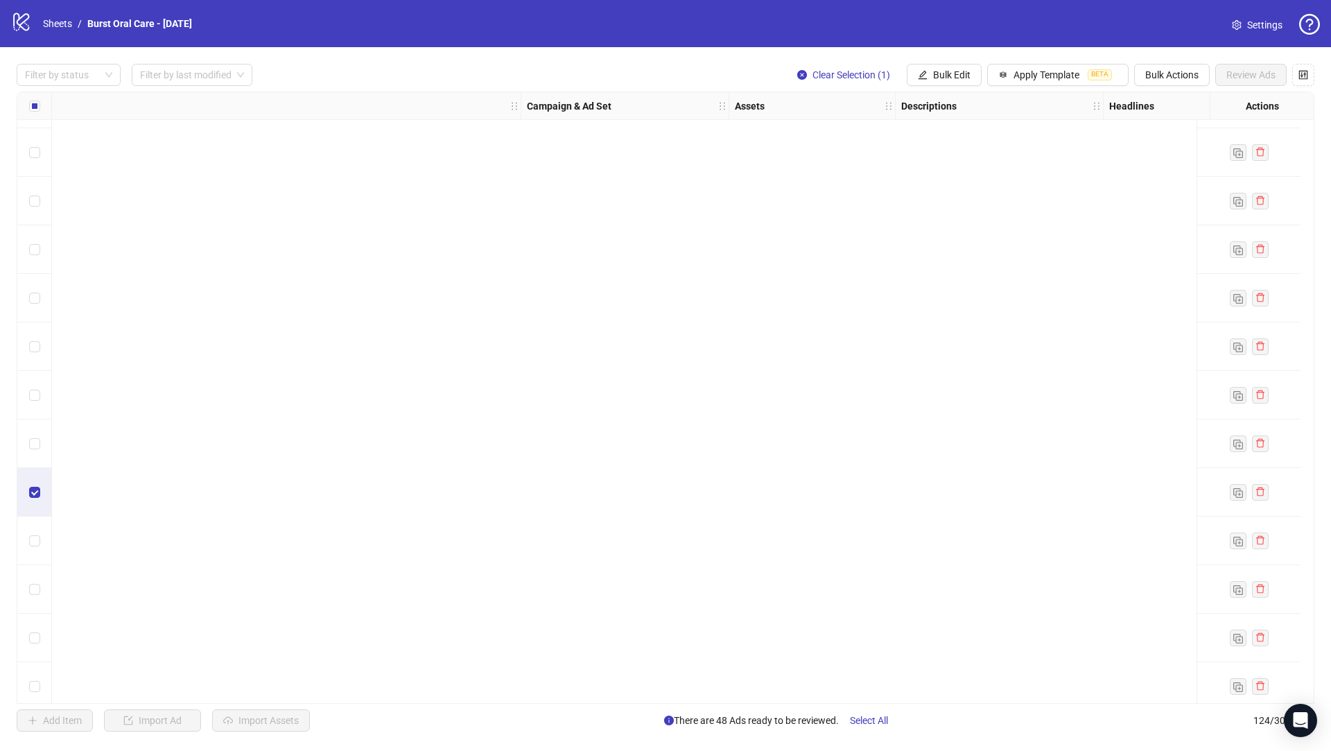
scroll to position [2773, 258]
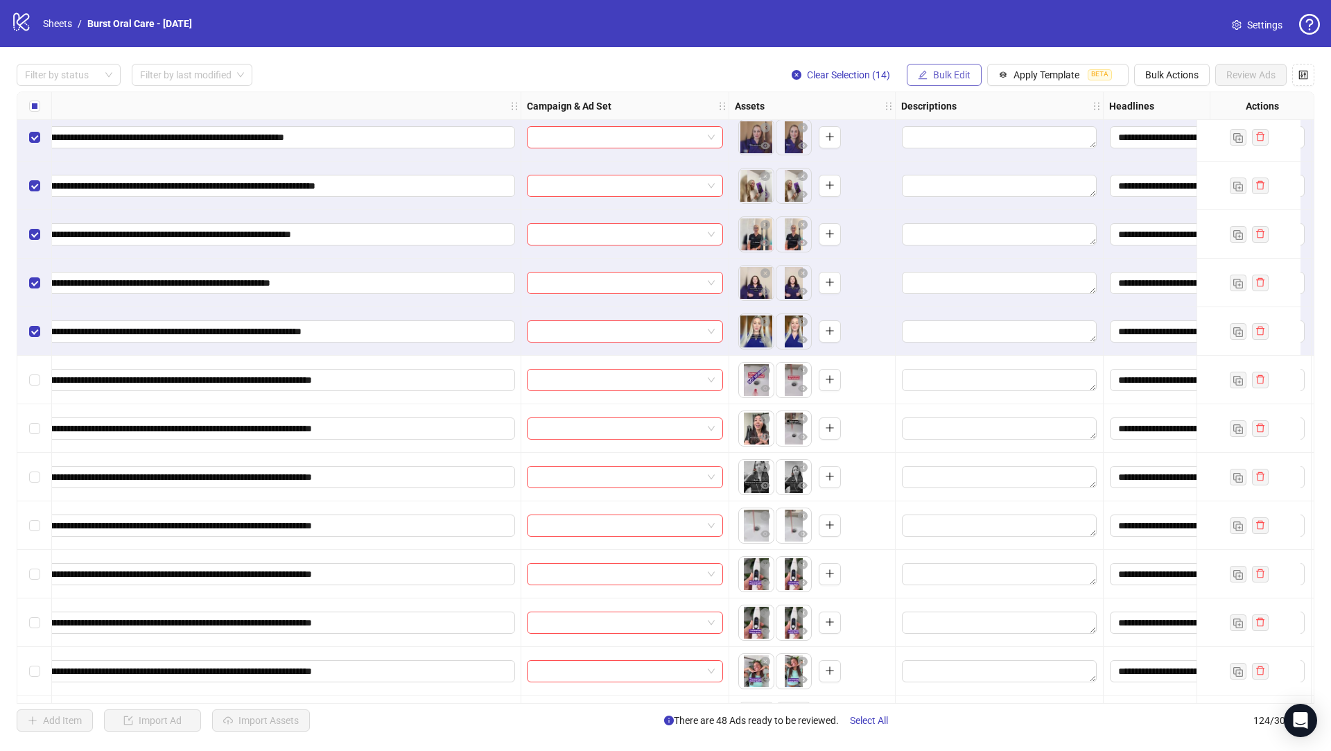
click at [955, 76] on span "Bulk Edit" at bounding box center [951, 74] width 37 height 11
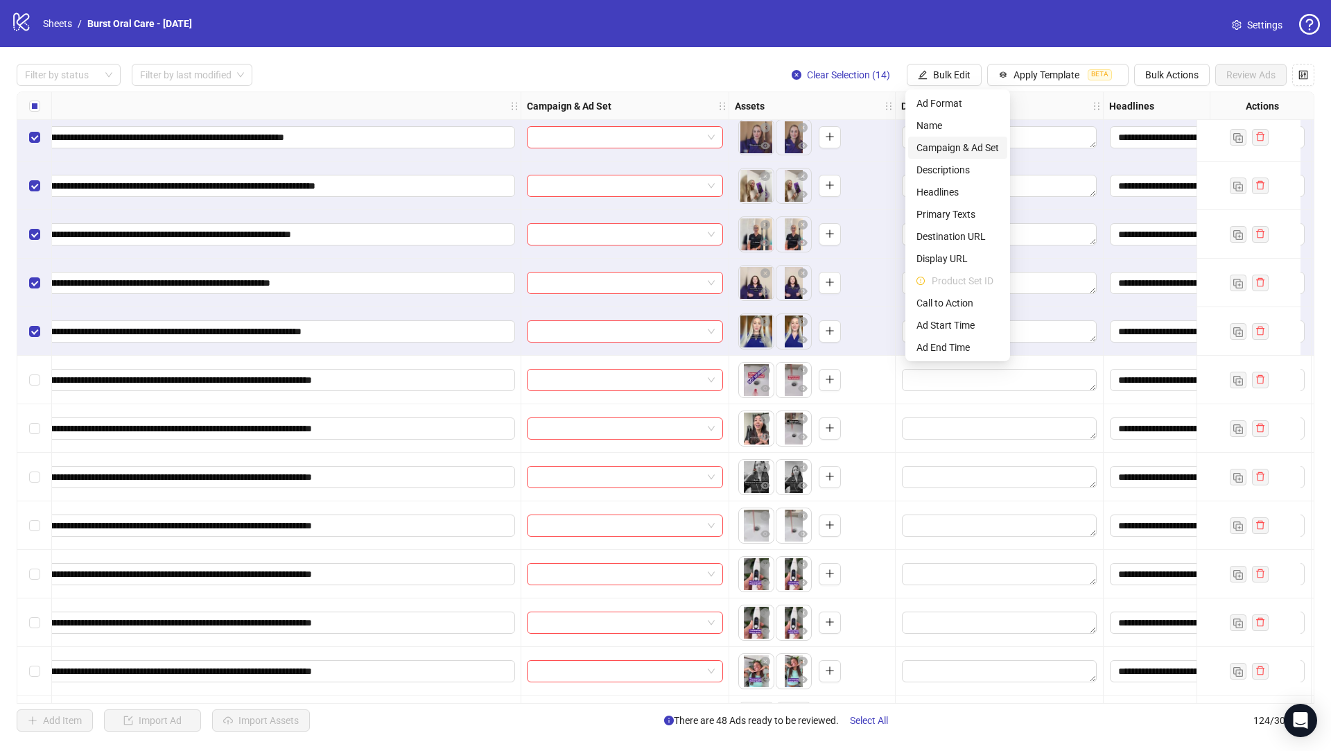
click at [976, 152] on span "Campaign & Ad Set" at bounding box center [957, 147] width 82 height 15
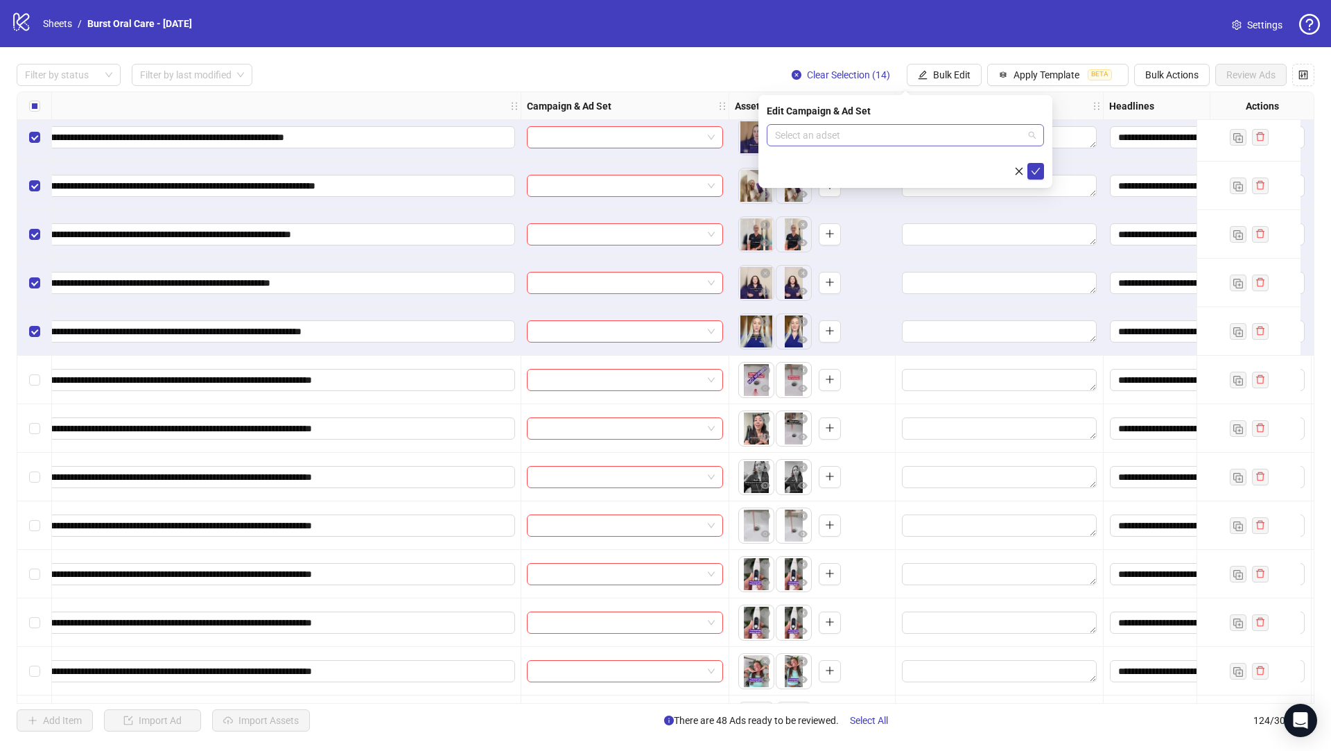
click at [842, 132] on input "search" at bounding box center [899, 135] width 248 height 21
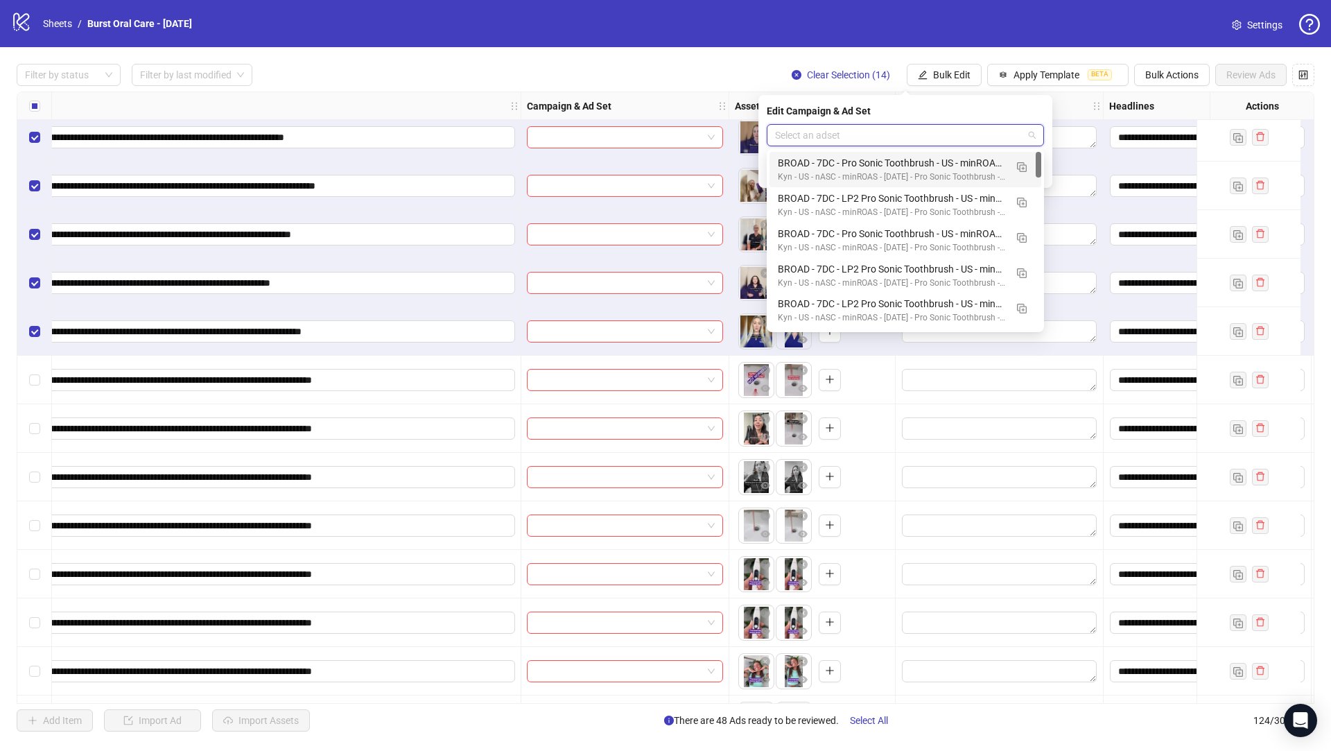
paste input "**********"
type input "**********"
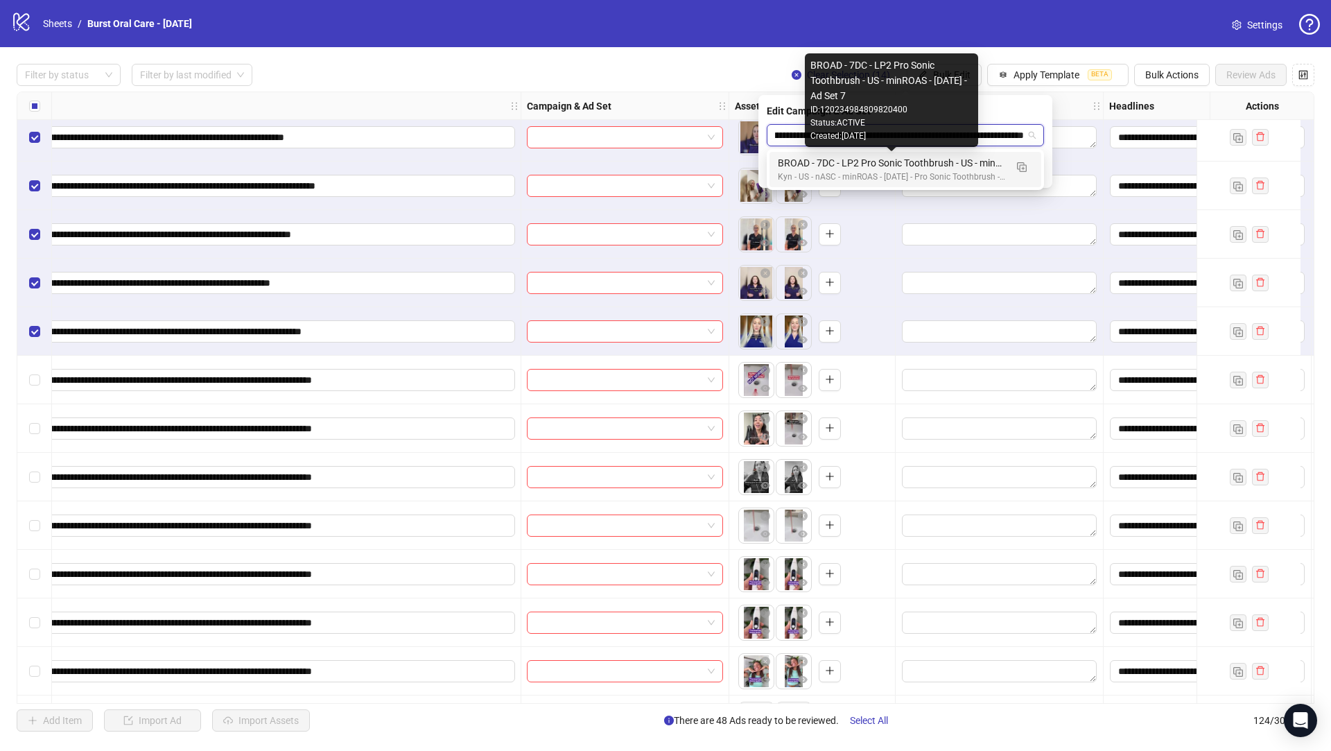
drag, startPoint x: 960, startPoint y: 166, endPoint x: 1002, endPoint y: 168, distance: 41.6
click at [960, 167] on div "BROAD - 7DC - LP2 Pro Sonic Toothbrush - US - minROAS - [DATE] - Ad Set 7" at bounding box center [891, 162] width 227 height 15
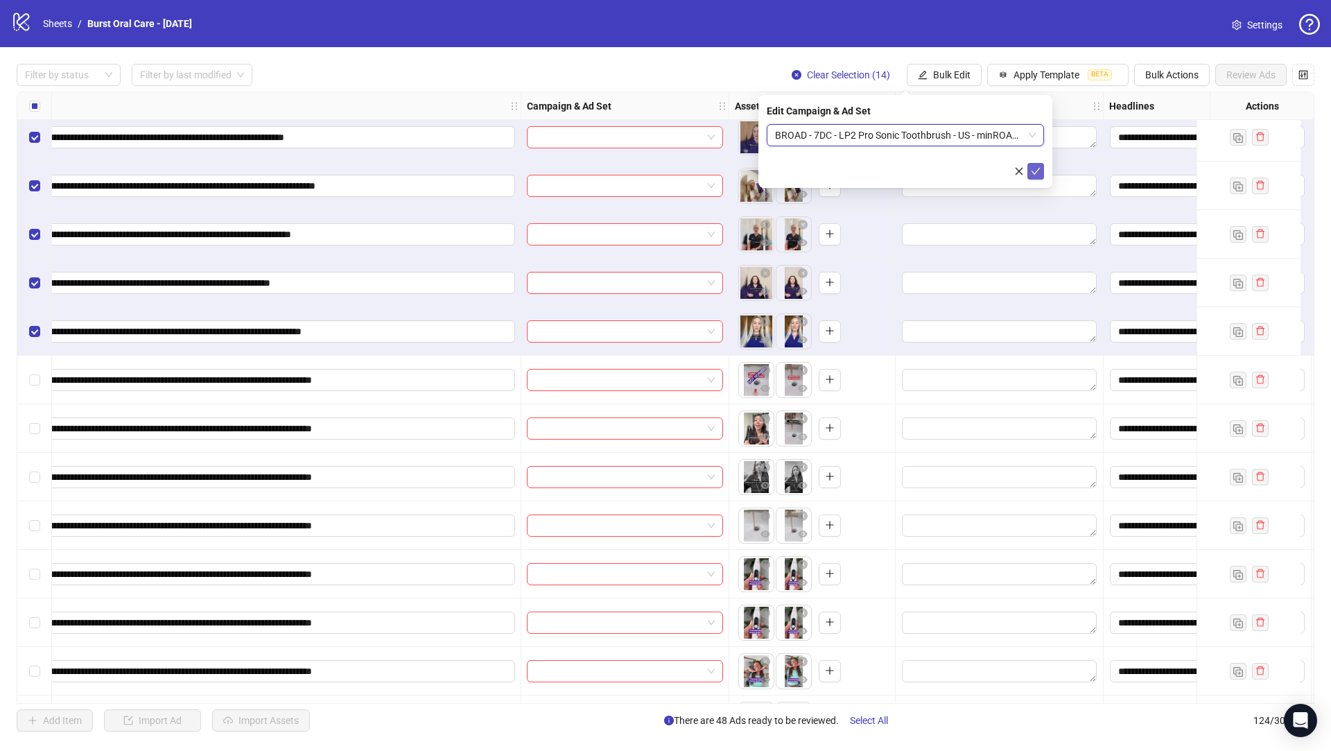
click at [1034, 175] on icon "check" at bounding box center [1036, 171] width 10 height 10
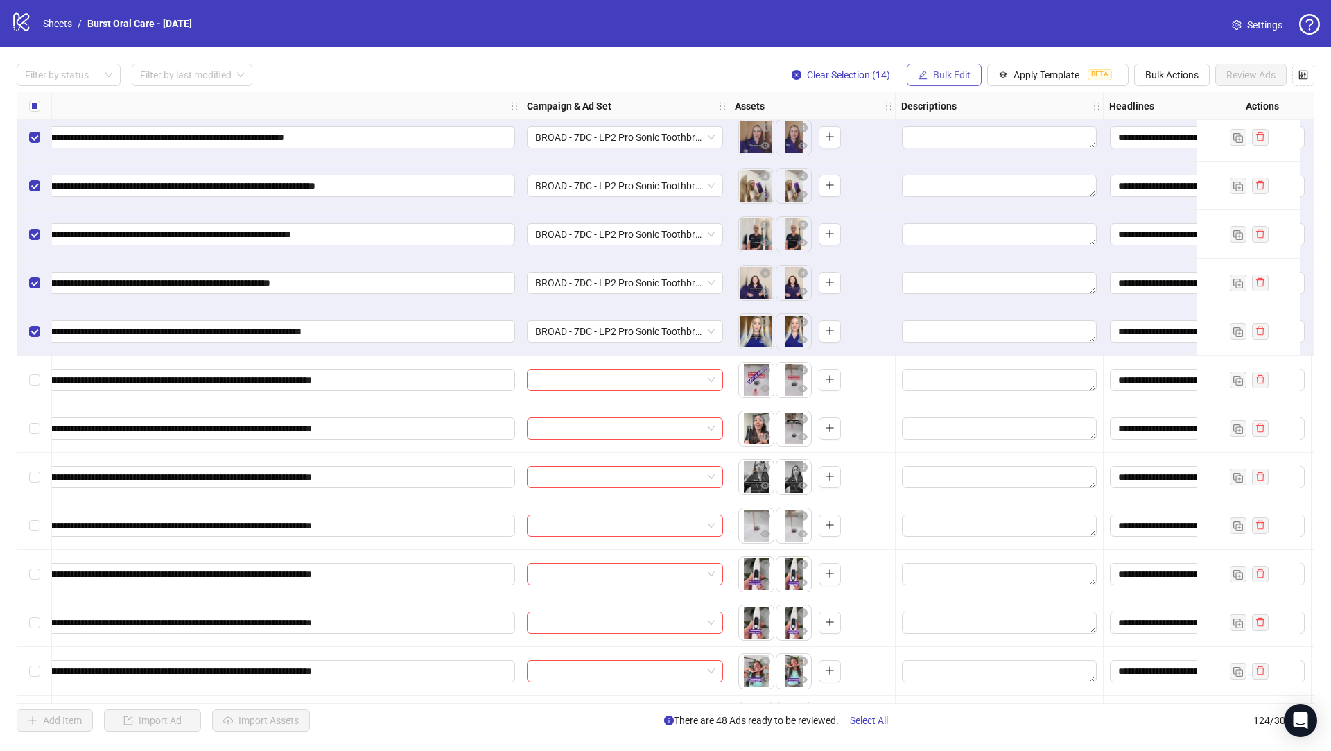
click at [946, 73] on span "Bulk Edit" at bounding box center [951, 74] width 37 height 11
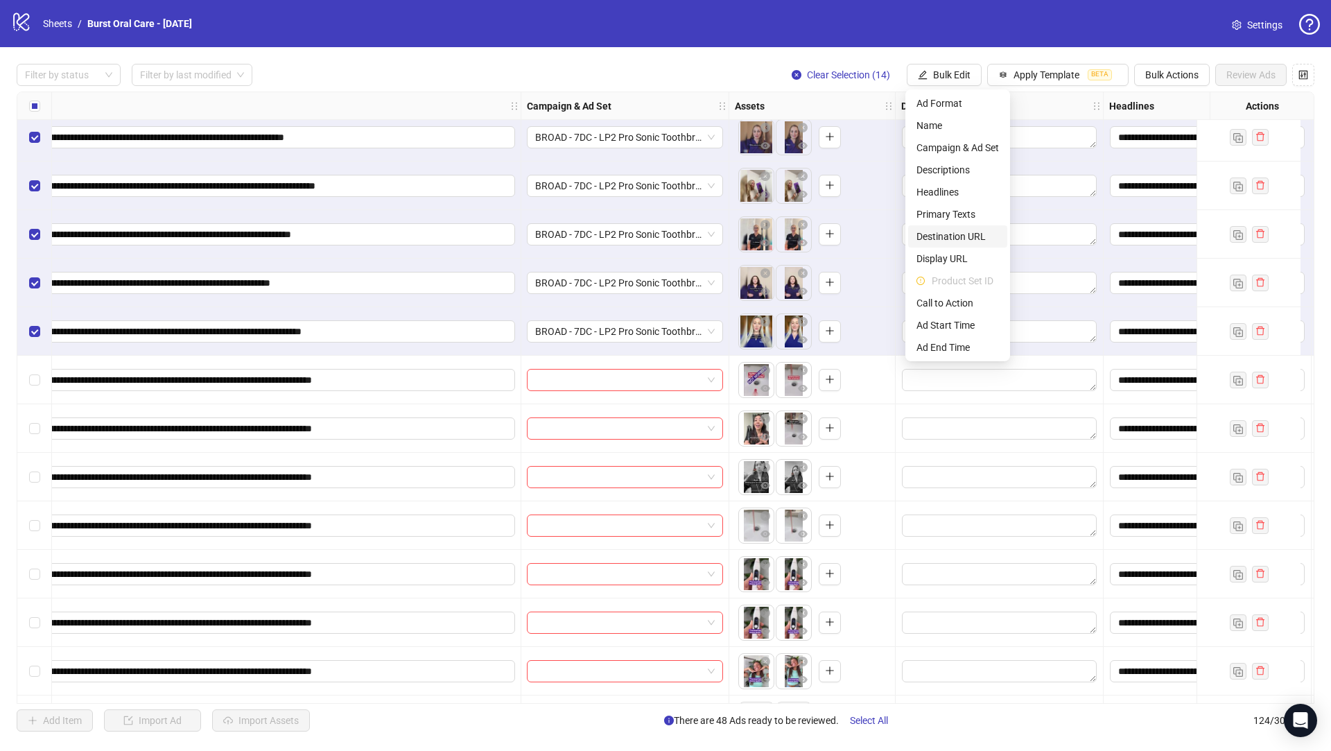
click at [977, 236] on span "Destination URL" at bounding box center [957, 236] width 82 height 15
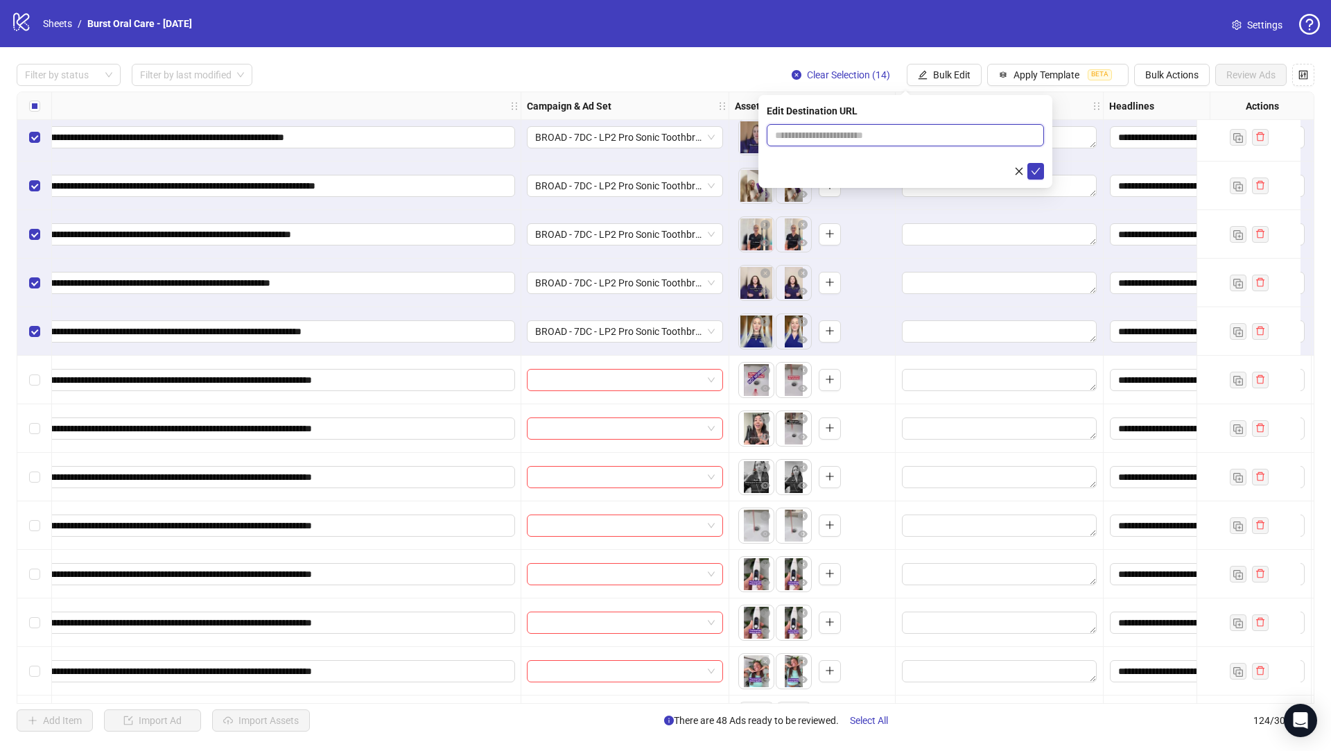
click at [904, 131] on input "text" at bounding box center [900, 135] width 250 height 15
paste input "**********"
type input "**********"
click at [1041, 172] on button "submit" at bounding box center [1035, 171] width 17 height 17
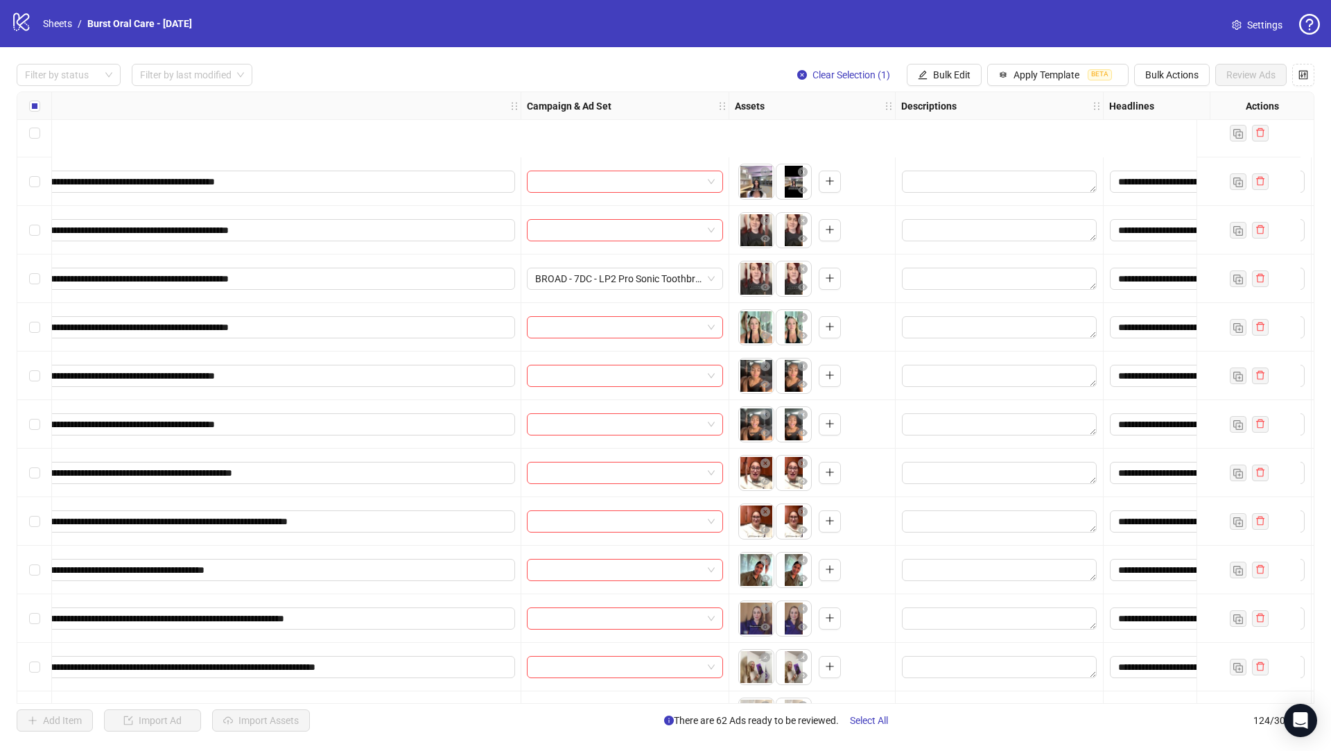
scroll to position [5439, 258]
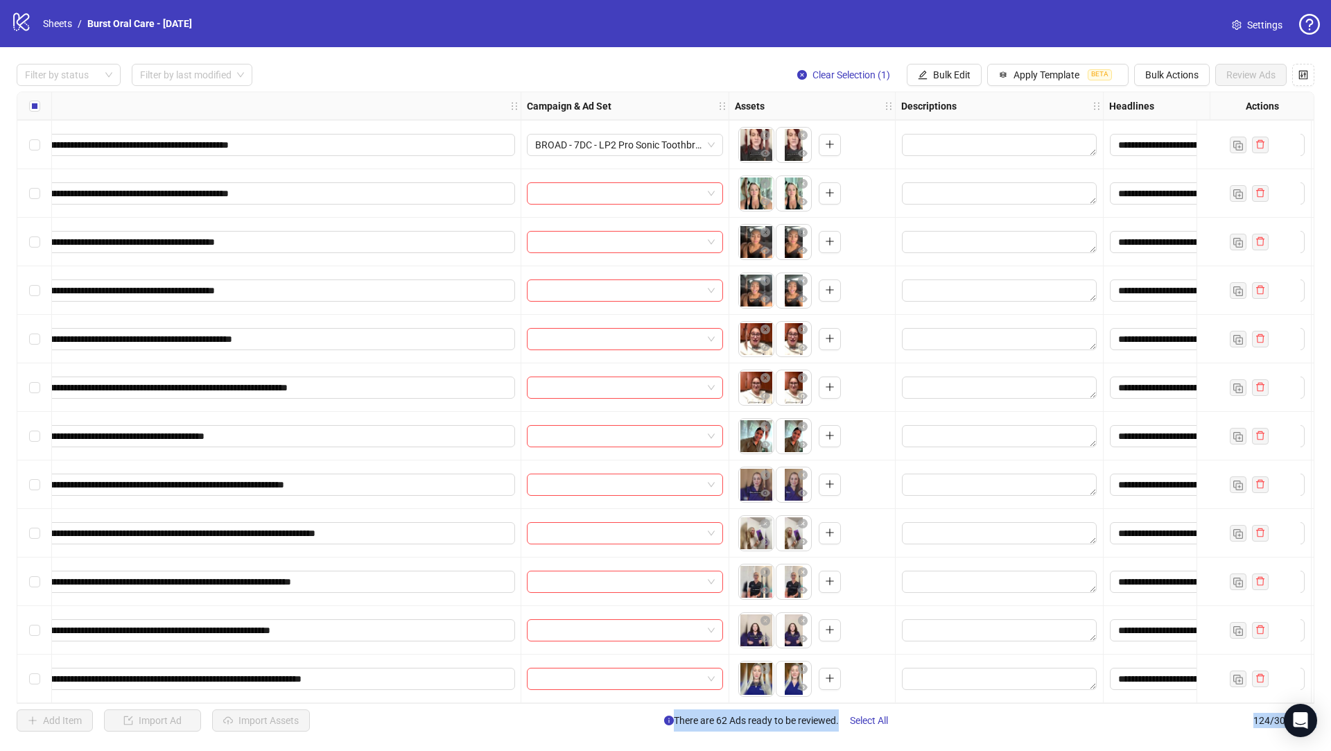
click at [40, 674] on div "Select row 124" at bounding box center [34, 678] width 35 height 49
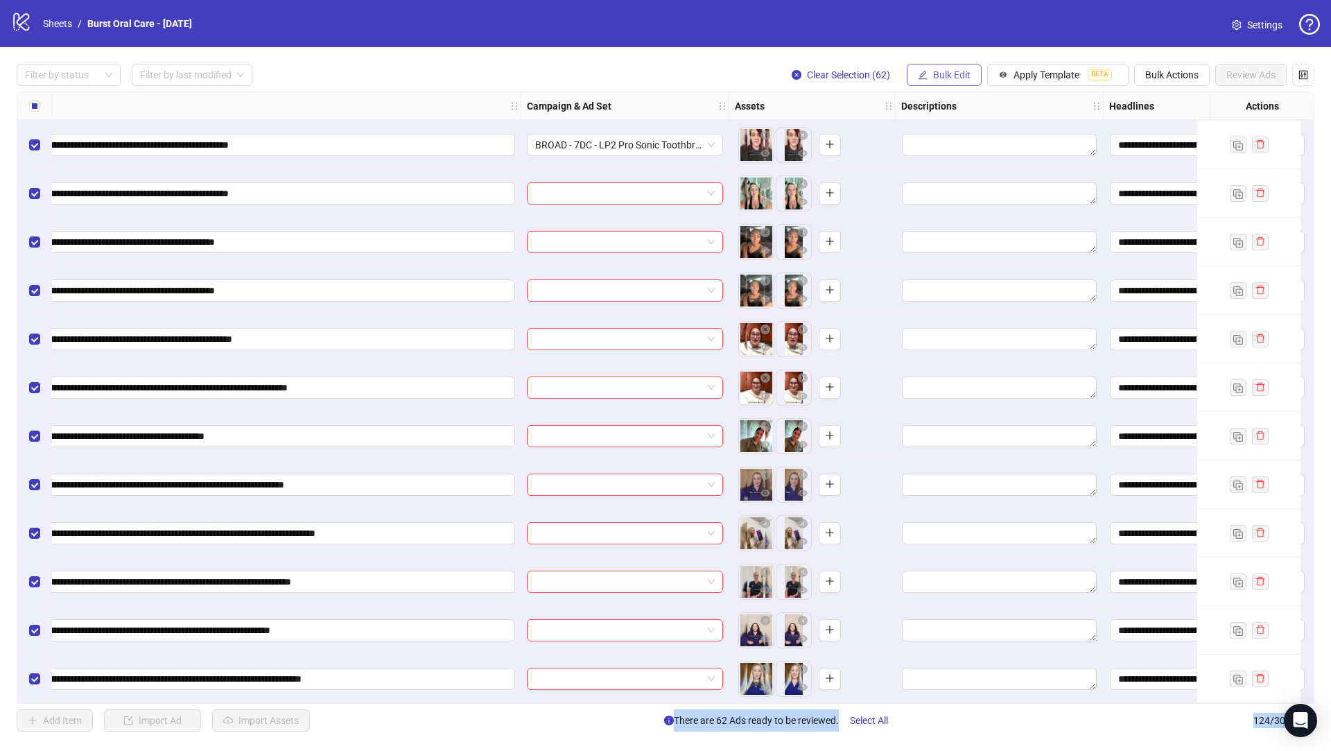
click at [923, 75] on icon "edit" at bounding box center [923, 75] width 10 height 10
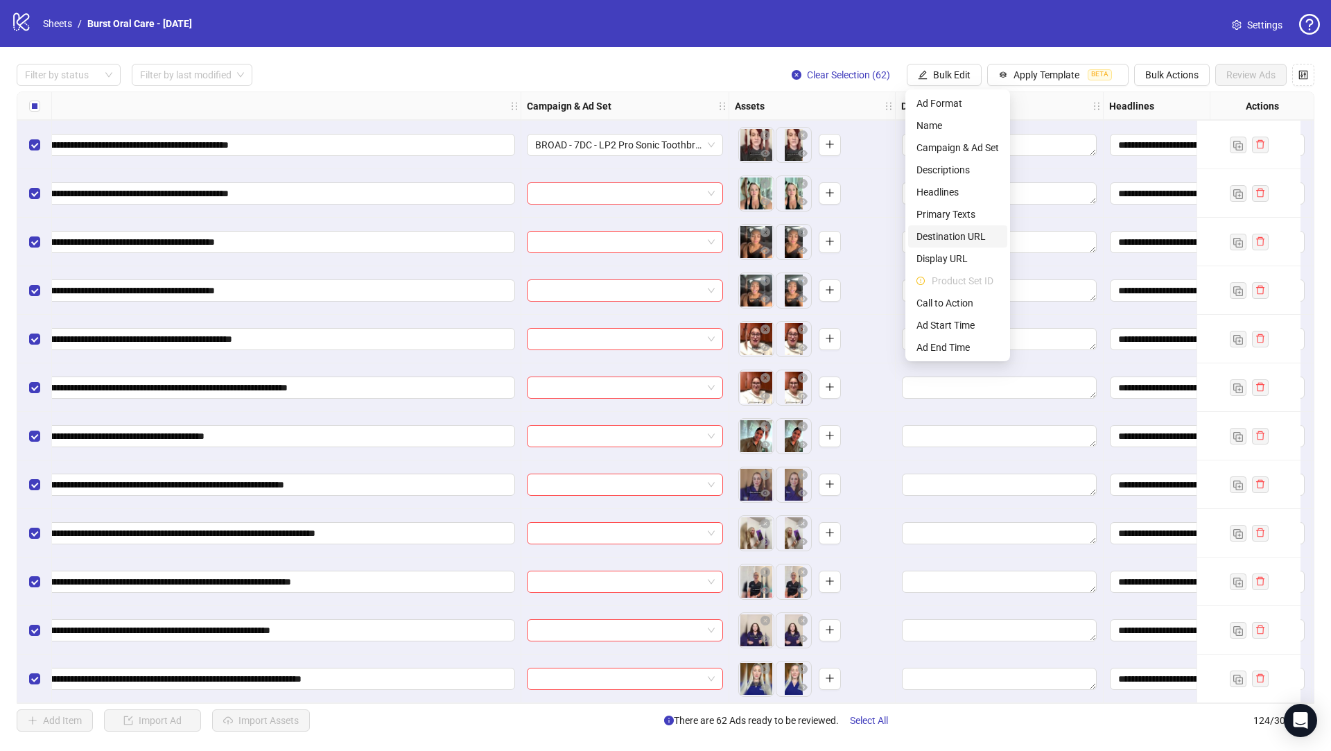
click at [966, 235] on span "Destination URL" at bounding box center [957, 236] width 82 height 15
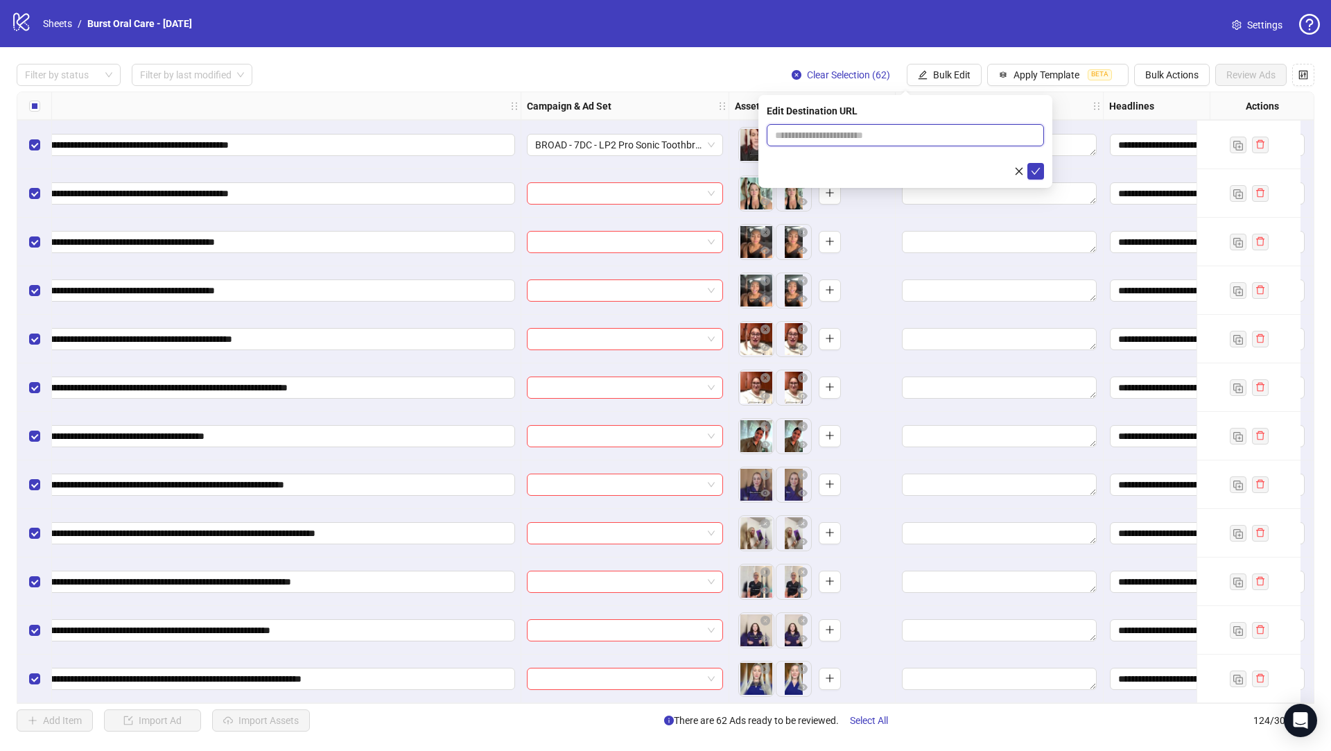
click at [818, 133] on input "text" at bounding box center [900, 135] width 250 height 15
paste input "**********"
type input "**********"
click at [1032, 175] on icon "check" at bounding box center [1036, 171] width 10 height 10
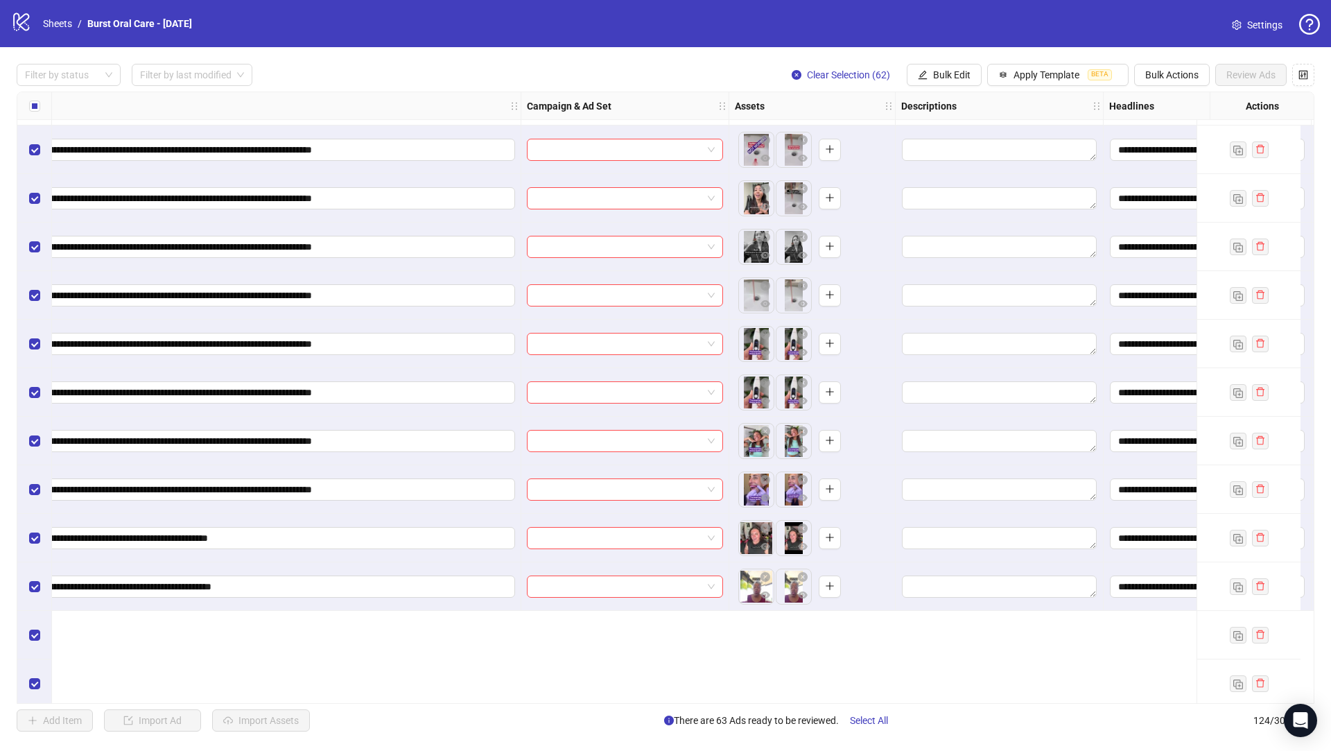
scroll to position [2807, 258]
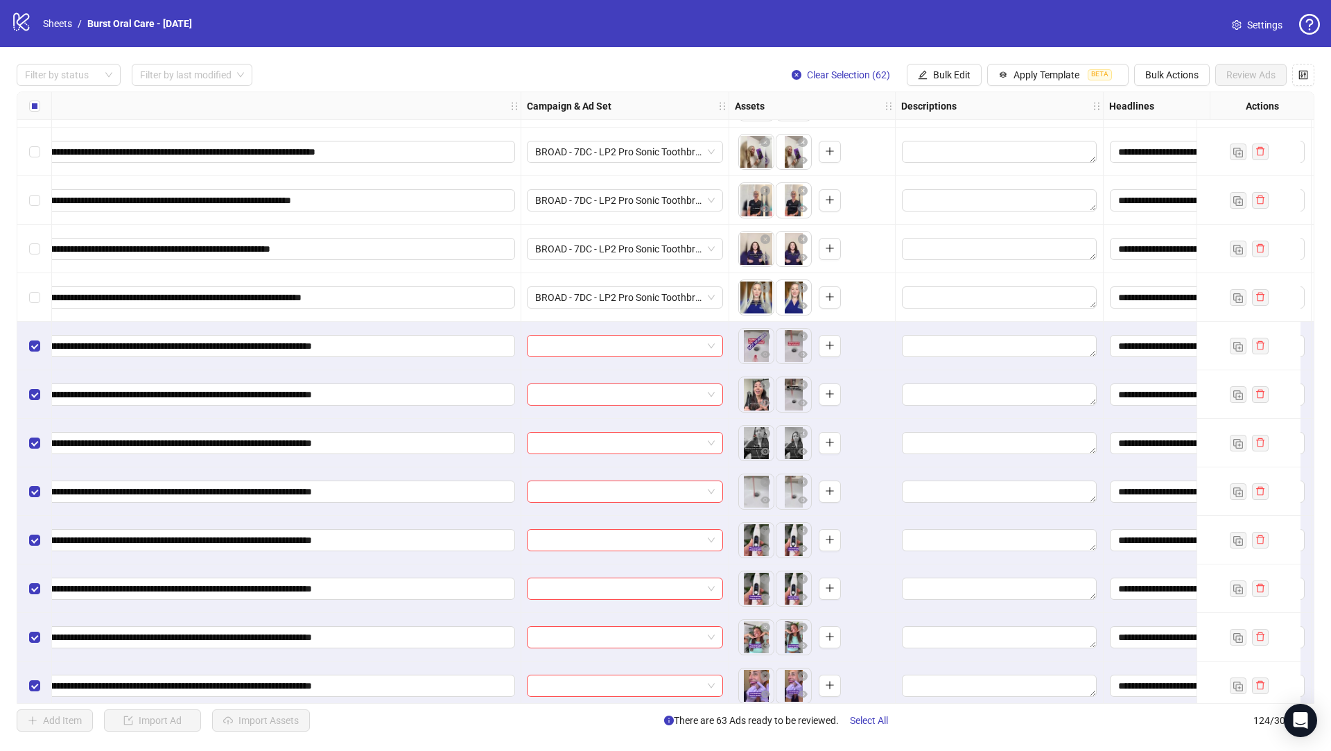
click at [36, 99] on label "Select all rows" at bounding box center [34, 105] width 11 height 15
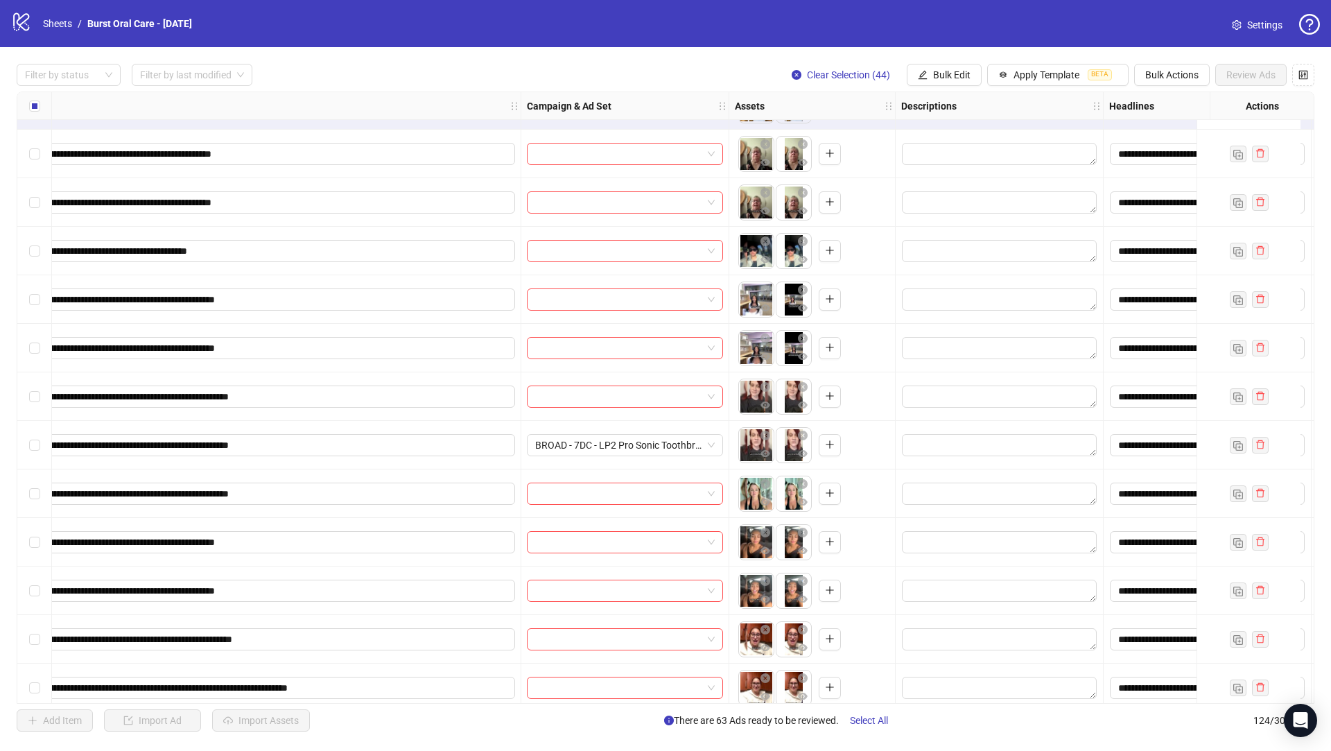
scroll to position [5136, 258]
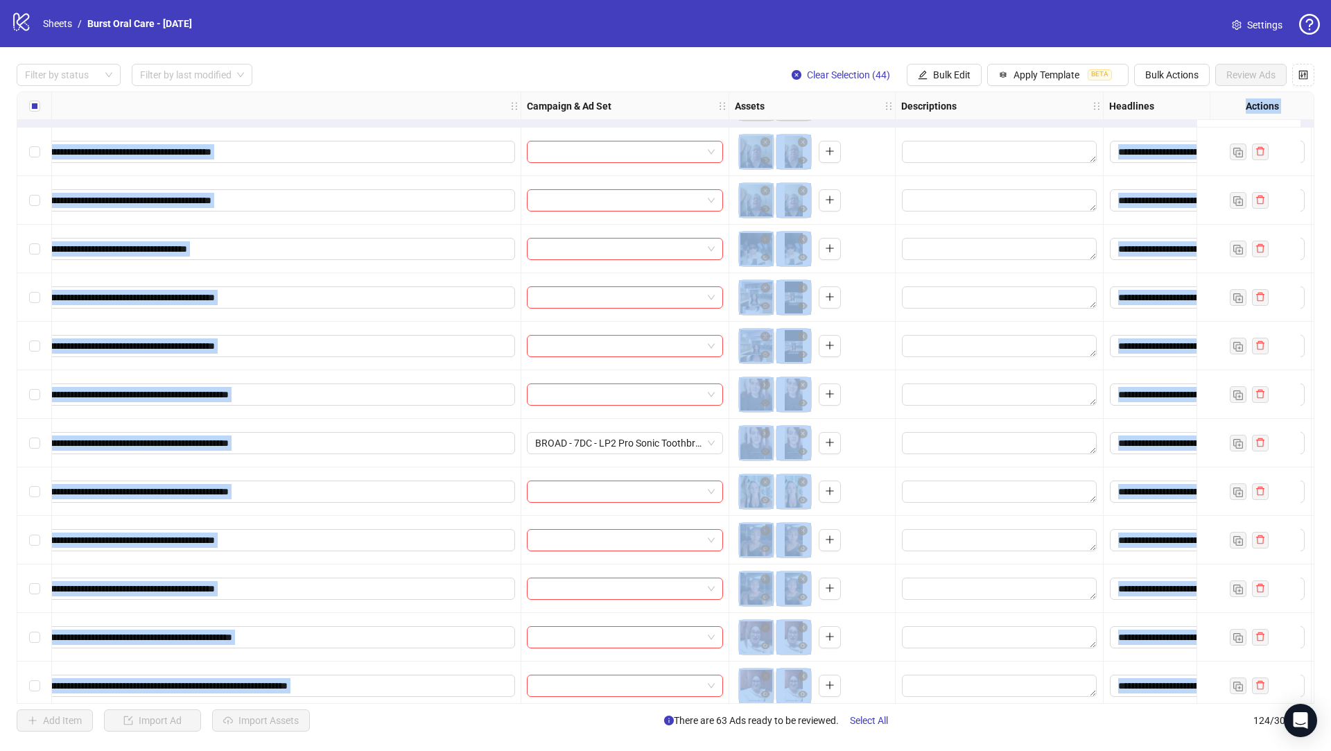
click at [38, 256] on div "Select row 109" at bounding box center [34, 249] width 35 height 49
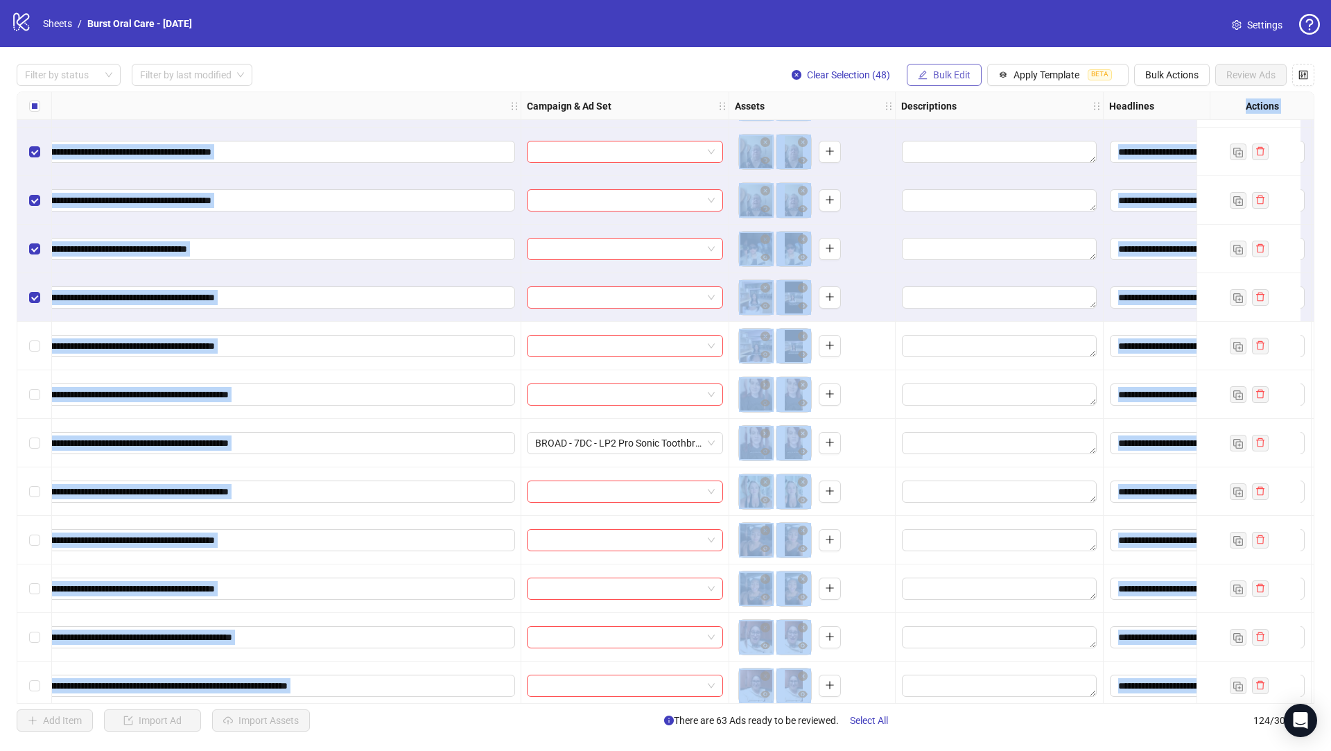
click at [957, 76] on span "Bulk Edit" at bounding box center [951, 74] width 37 height 11
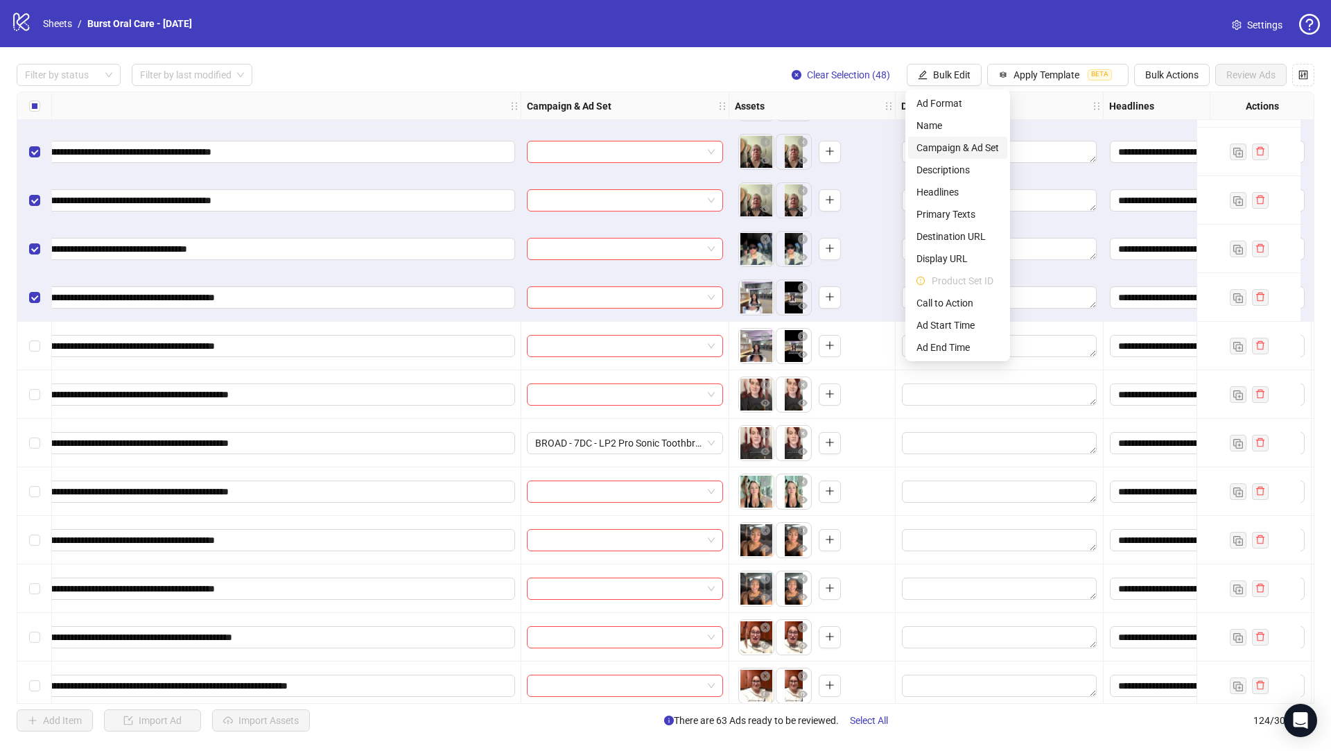
click at [964, 148] on span "Campaign & Ad Set" at bounding box center [957, 147] width 82 height 15
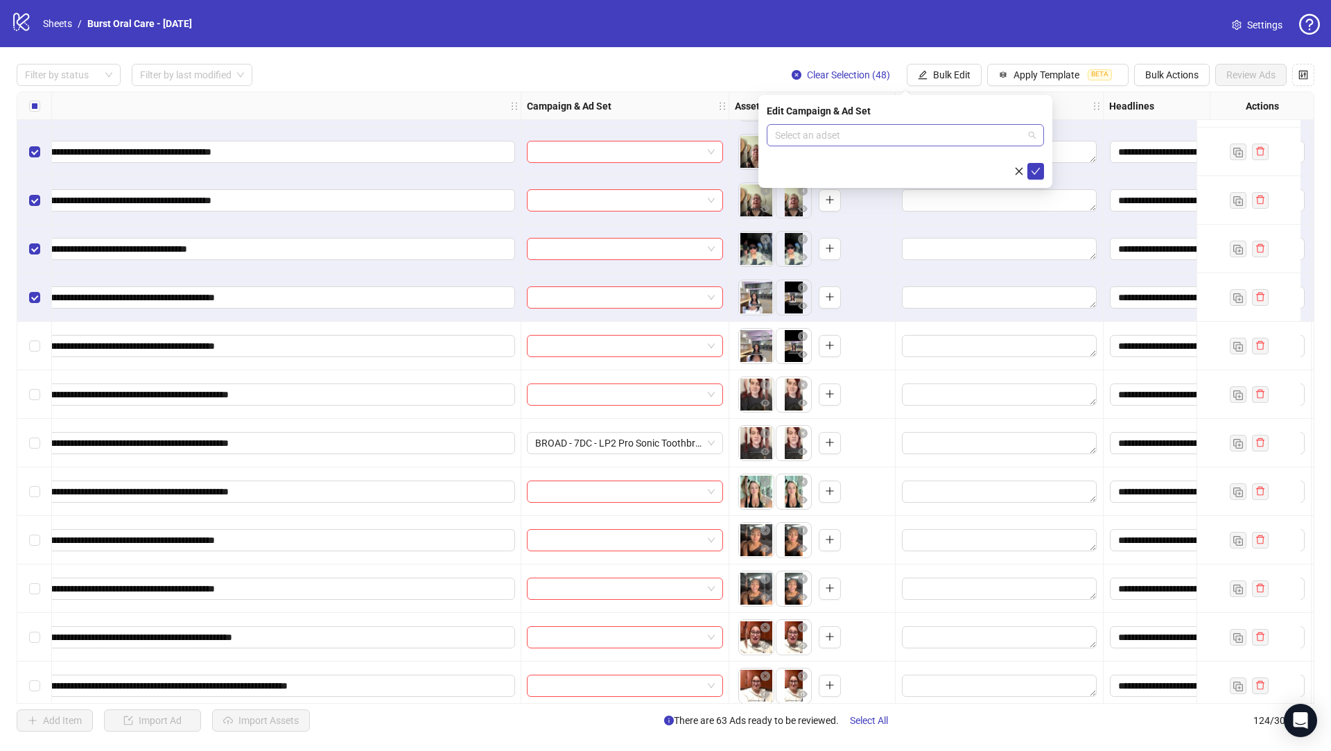
click at [862, 137] on input "search" at bounding box center [899, 135] width 248 height 21
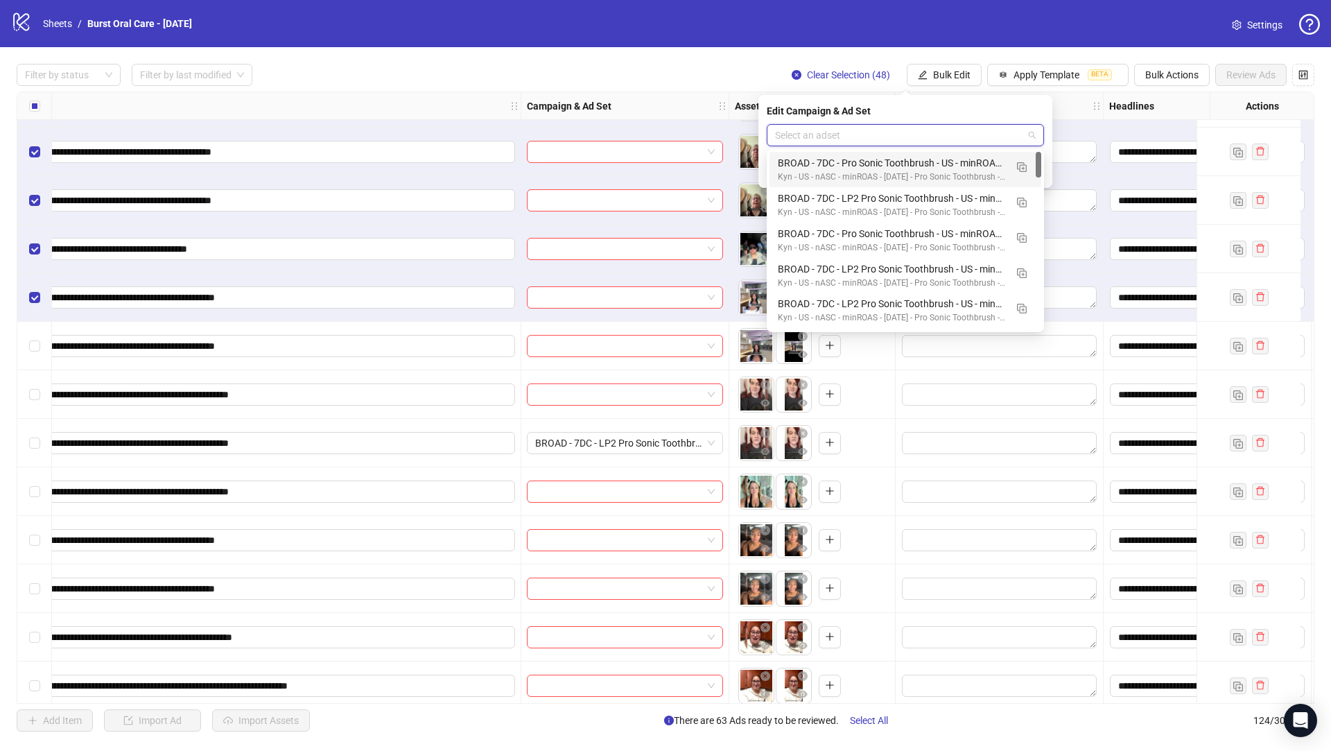
paste input "**********"
type input "**********"
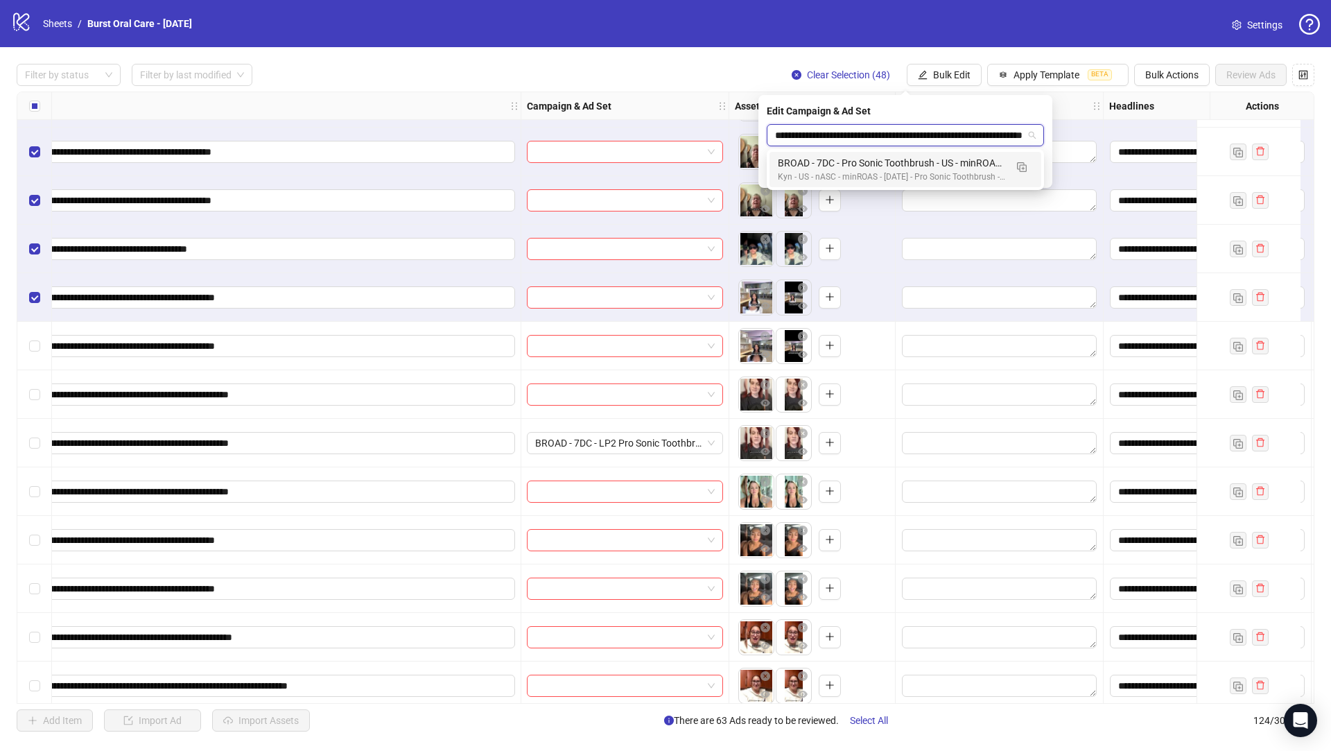
scroll to position [0, 81]
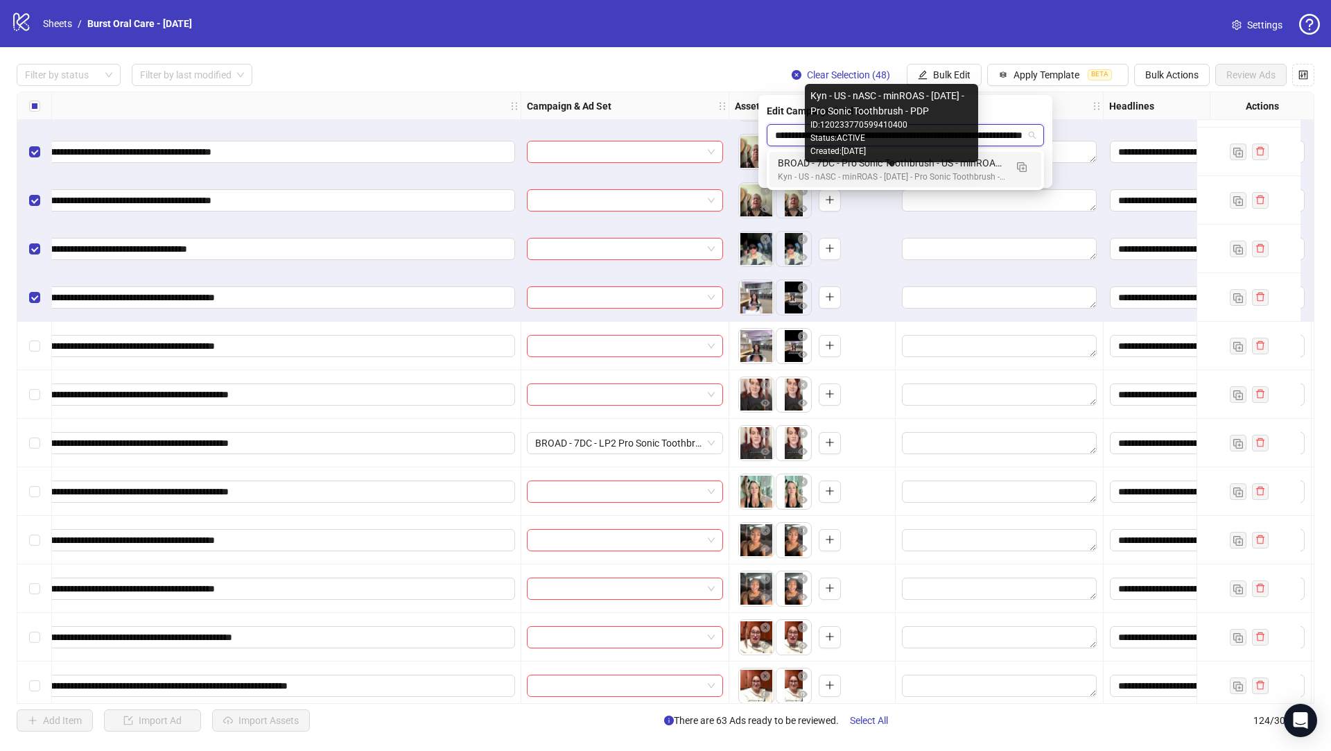
click at [932, 171] on div "Kyn - US - nASC - minROAS - [DATE] - Pro Sonic Toothbrush - PDP" at bounding box center [891, 177] width 227 height 13
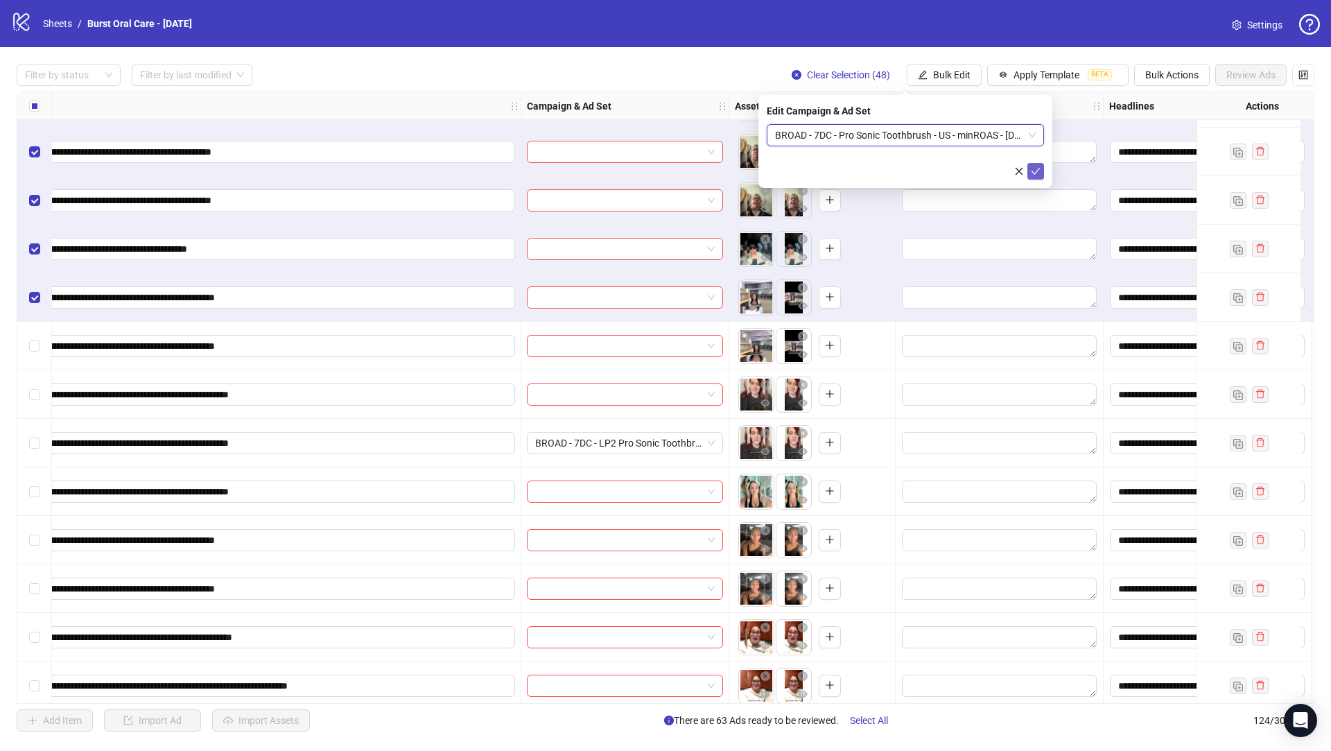
click at [1035, 174] on icon "check" at bounding box center [1036, 171] width 10 height 10
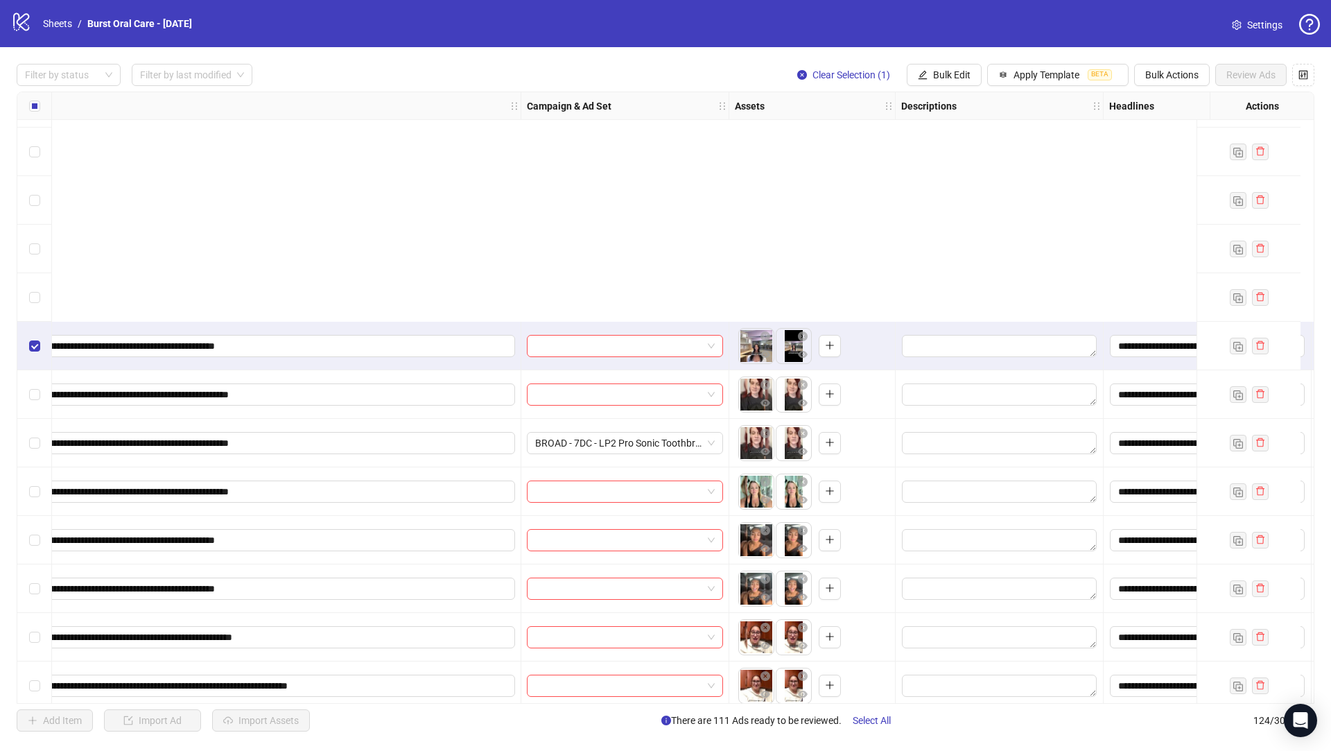
scroll to position [5439, 258]
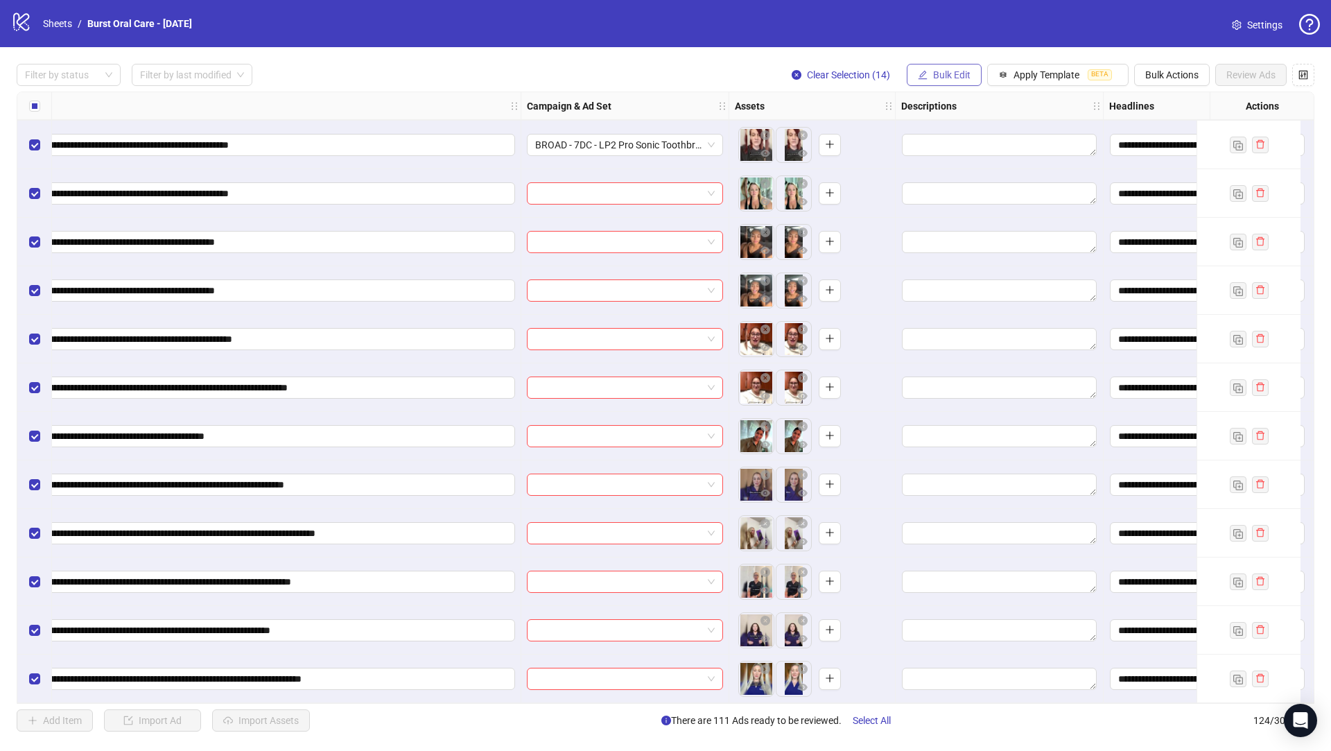
click at [935, 74] on span "Bulk Edit" at bounding box center [951, 74] width 37 height 11
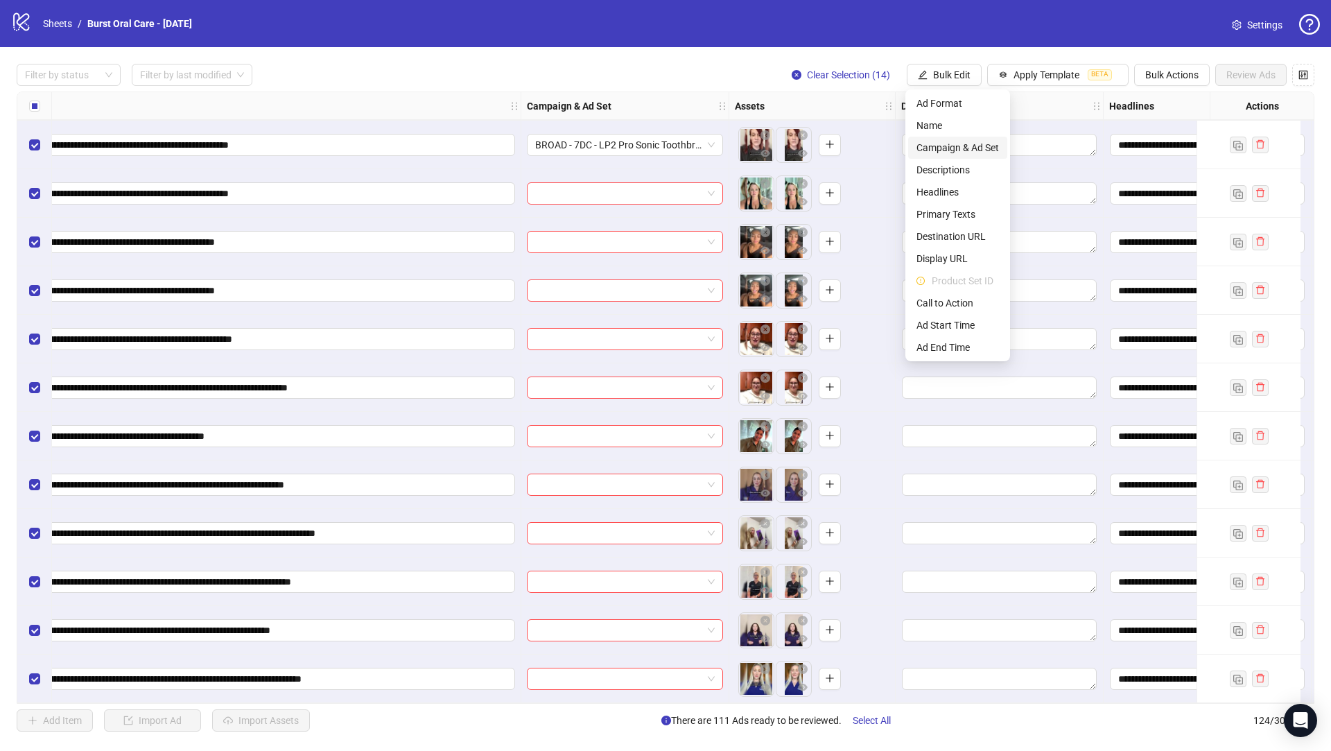
click at [973, 147] on span "Campaign & Ad Set" at bounding box center [957, 147] width 82 height 15
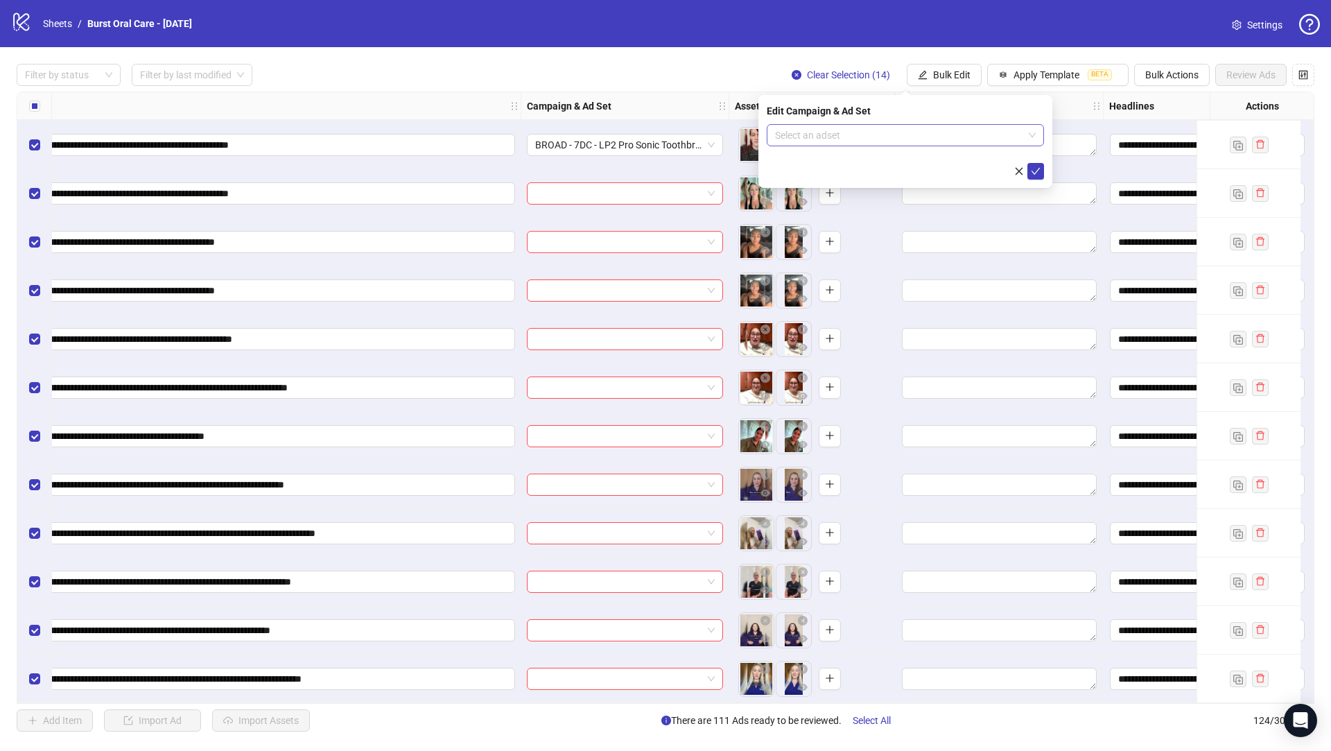
click at [813, 144] on input "search" at bounding box center [899, 135] width 248 height 21
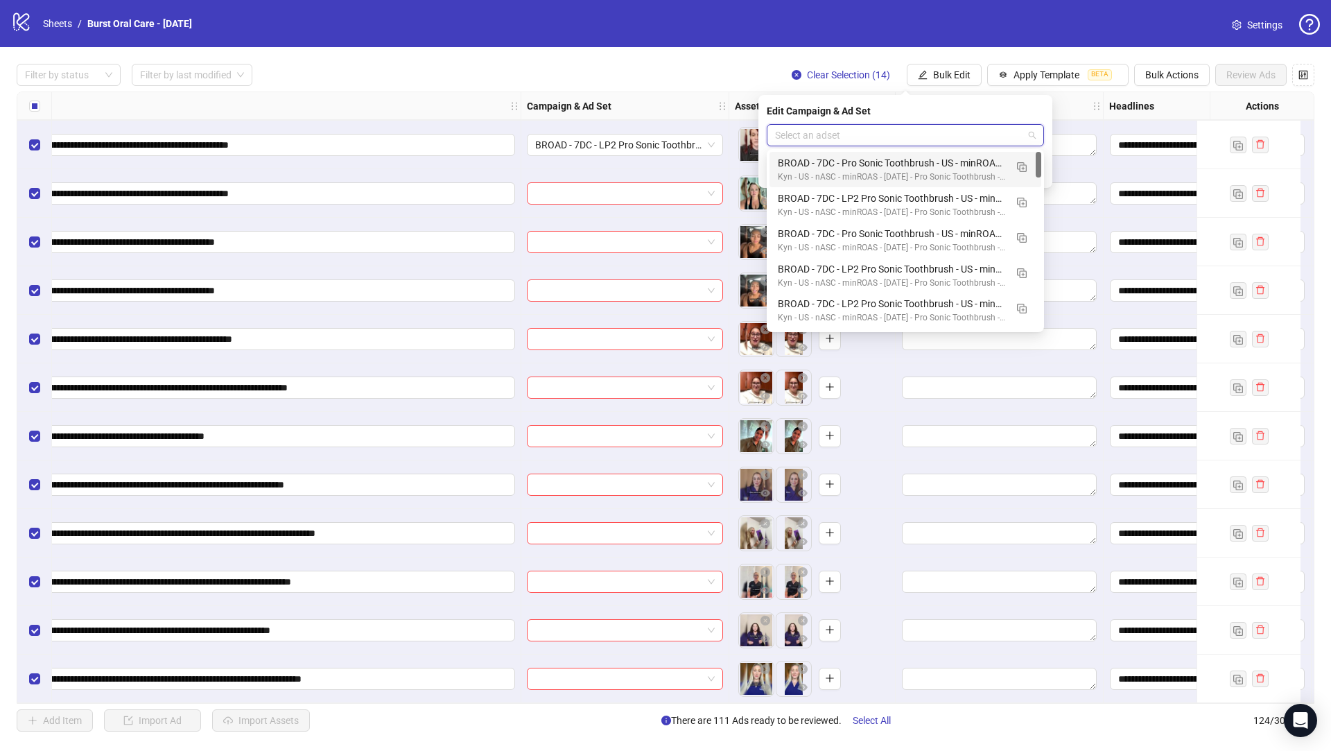
paste input "**********"
type input "**********"
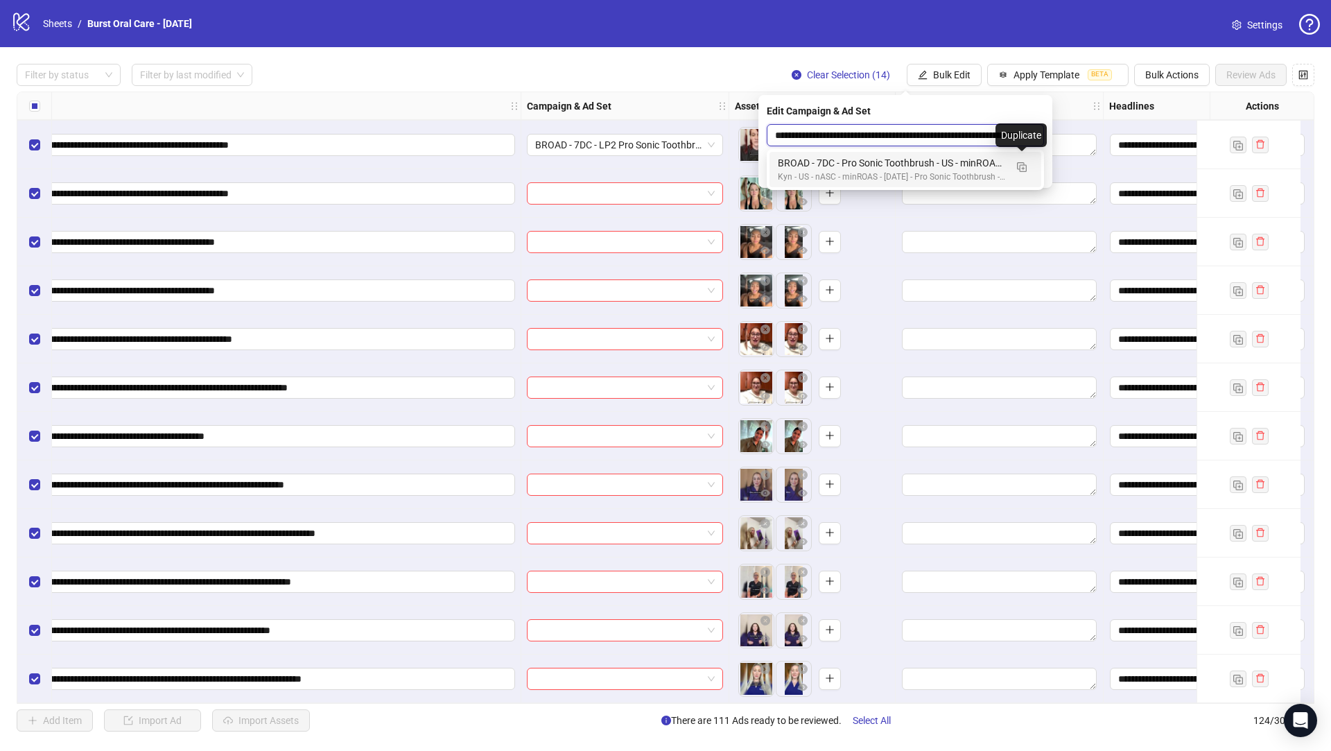
click at [943, 164] on div "BROAD - 7DC - Pro Sonic Toothbrush - US - minROAS - [DATE] - Ad Set 7" at bounding box center [891, 162] width 227 height 15
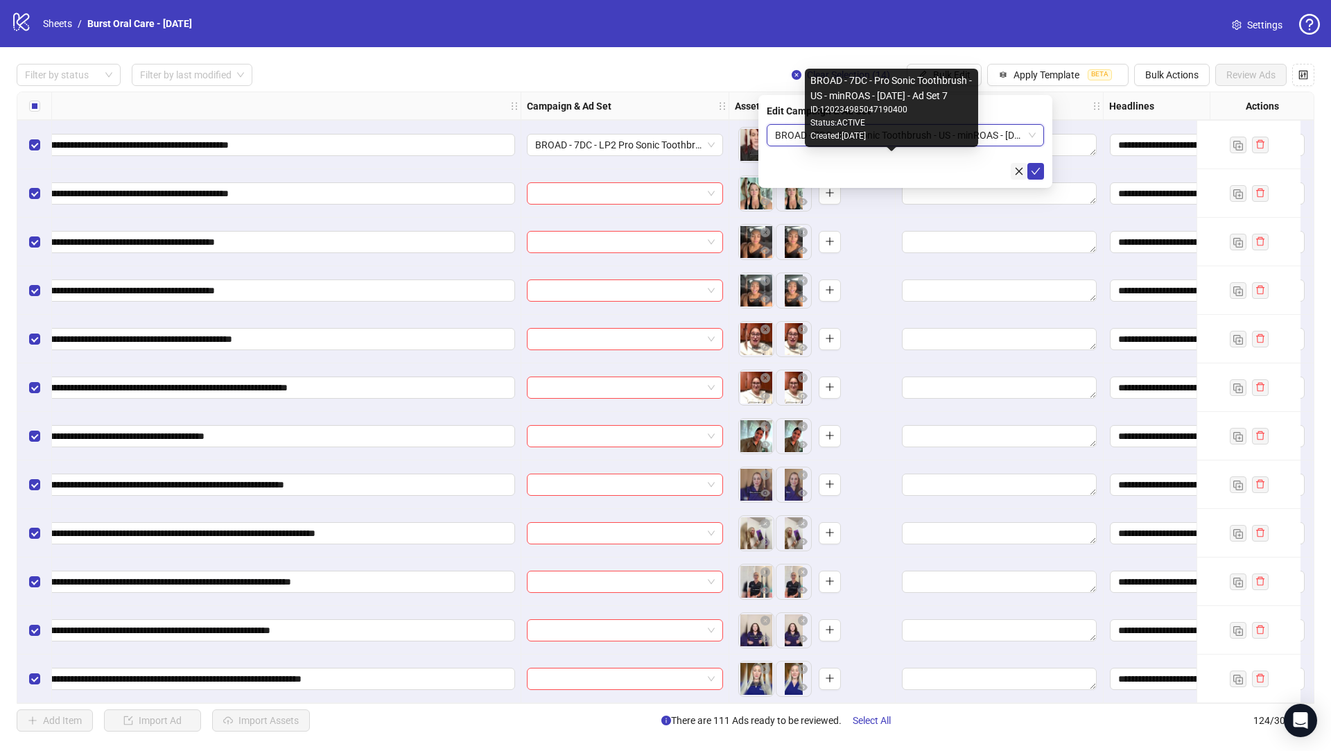
scroll to position [0, 0]
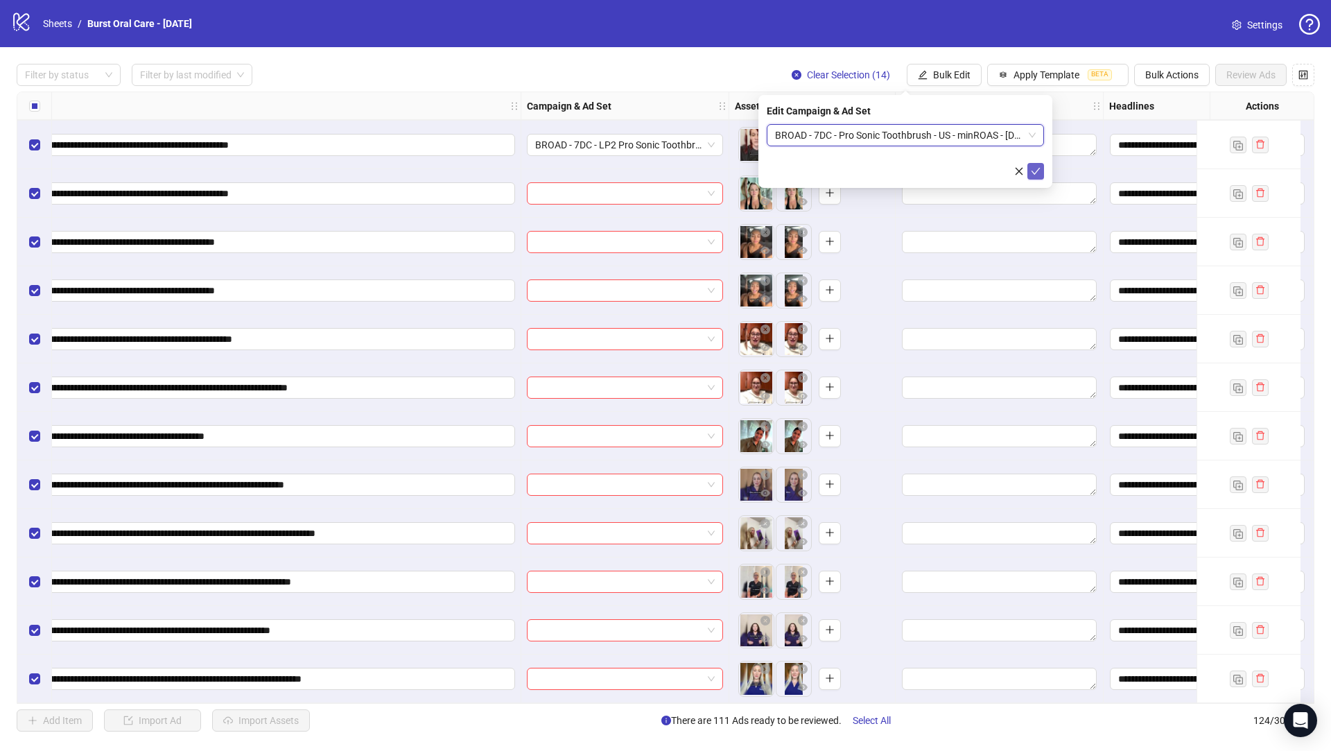
click at [1034, 170] on icon "check" at bounding box center [1036, 171] width 10 height 10
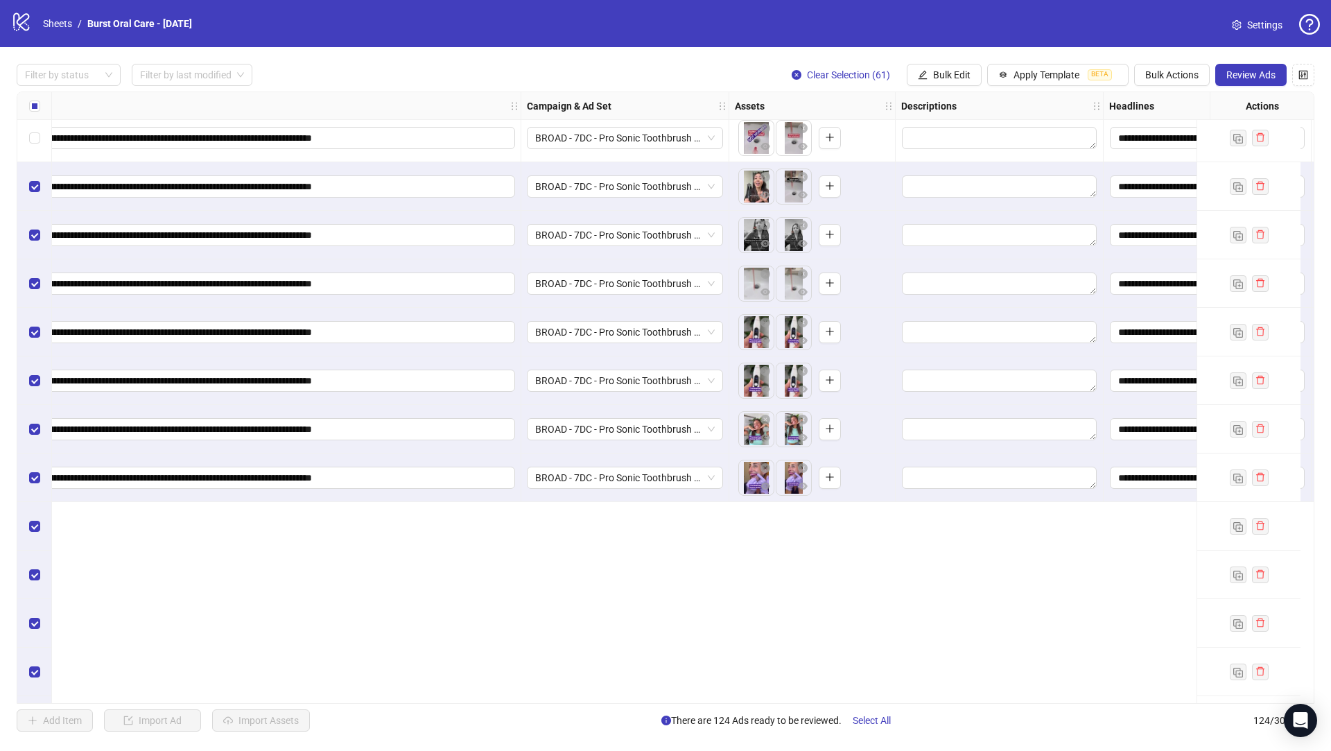
scroll to position [2718, 258]
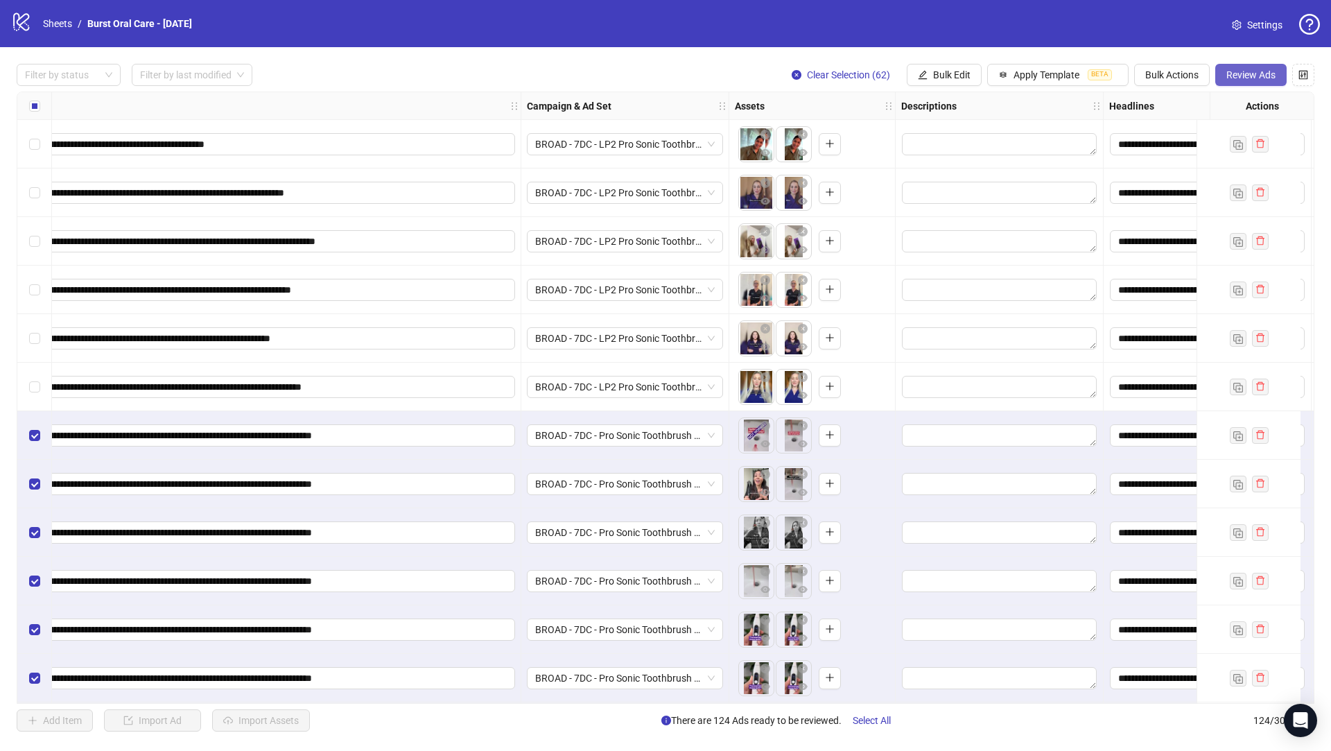
click at [1235, 72] on span "Review Ads" at bounding box center [1250, 74] width 49 height 11
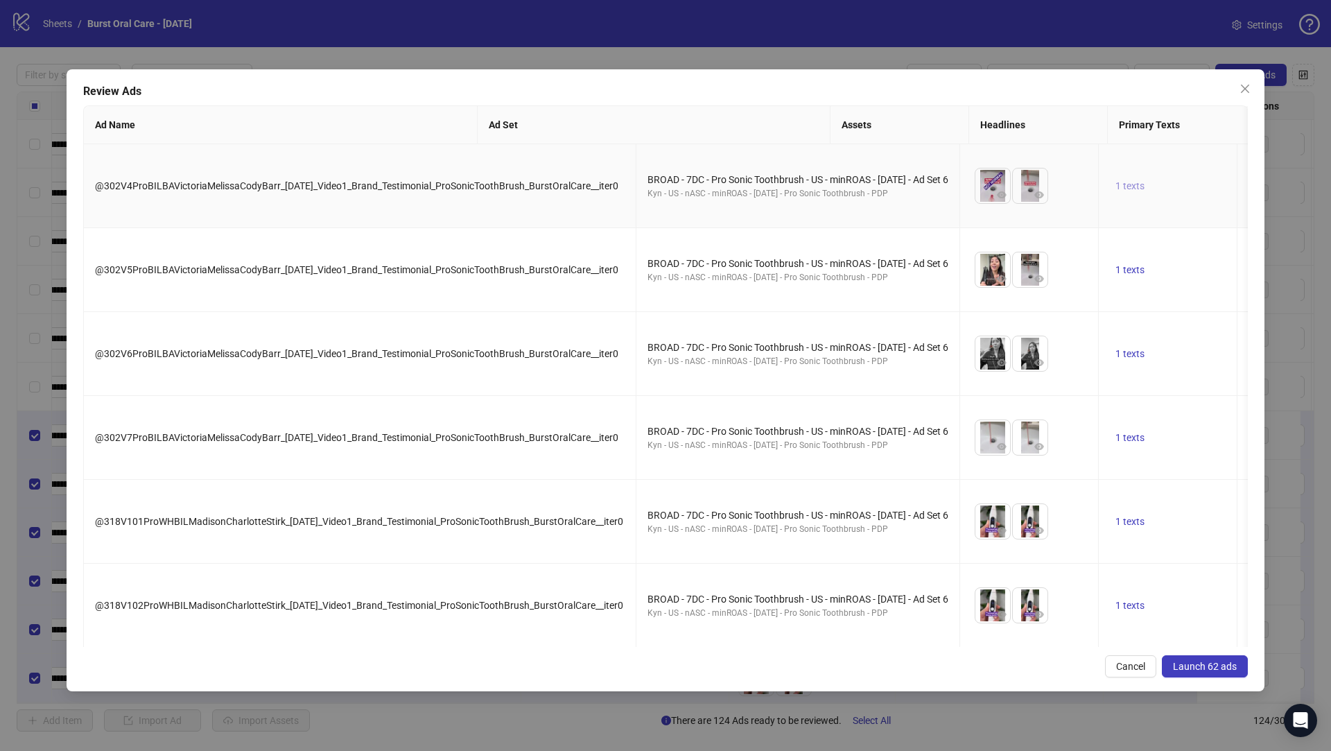
click at [1115, 185] on span "1 texts" at bounding box center [1129, 185] width 29 height 11
click at [1249, 177] on button "1 texts" at bounding box center [1269, 185] width 40 height 17
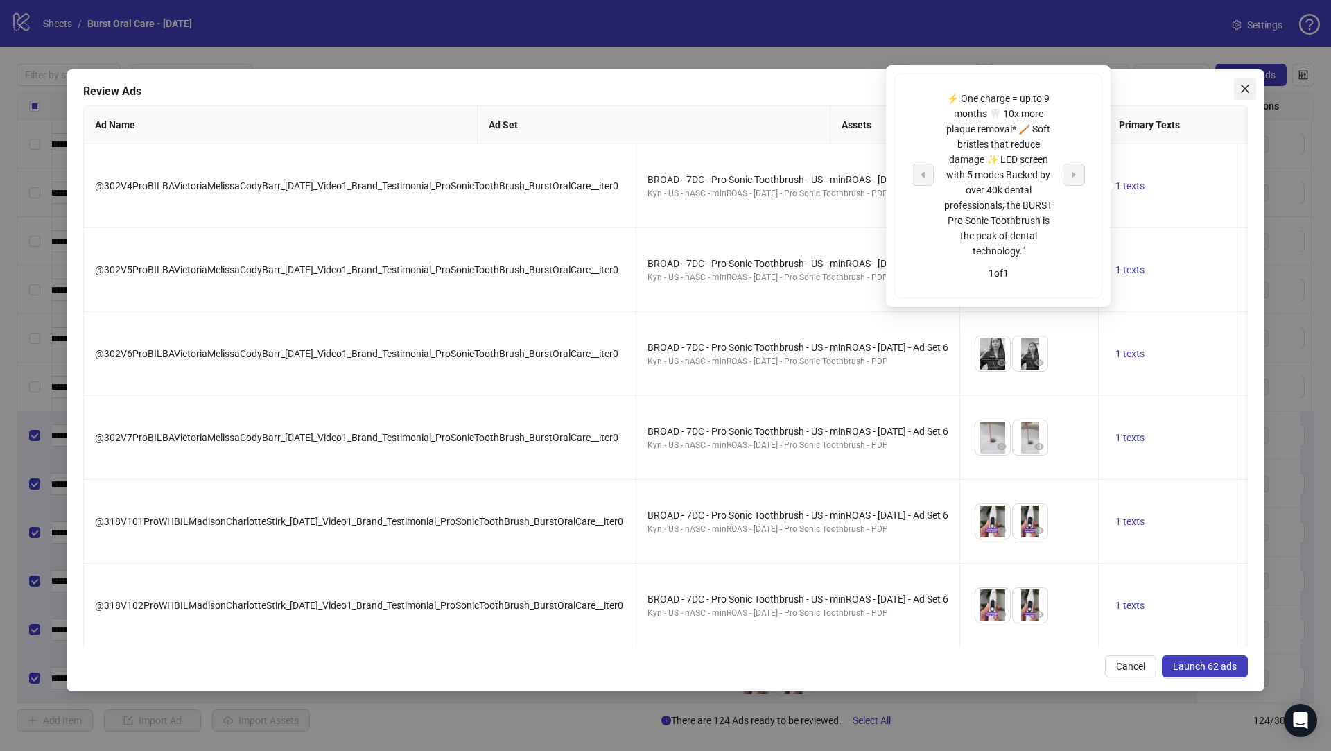
click at [1246, 87] on icon "close" at bounding box center [1245, 89] width 8 height 8
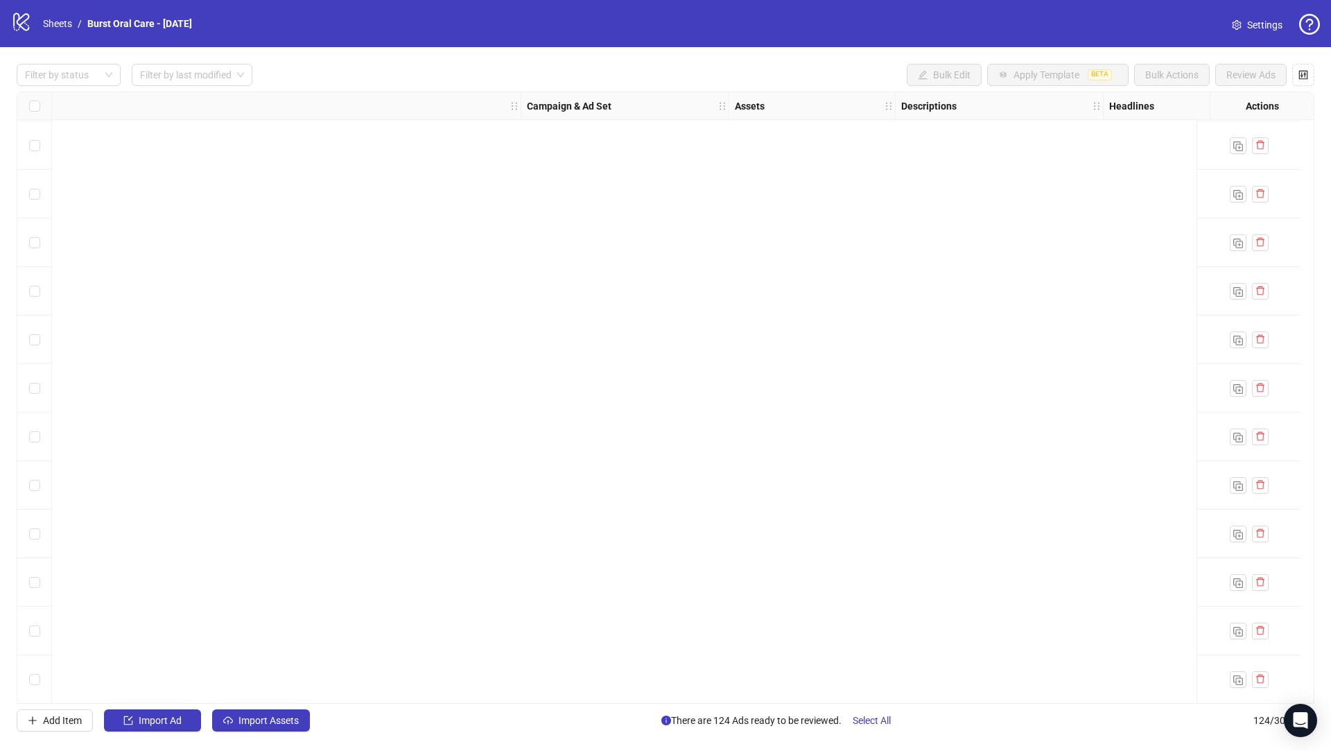
scroll to position [0, 258]
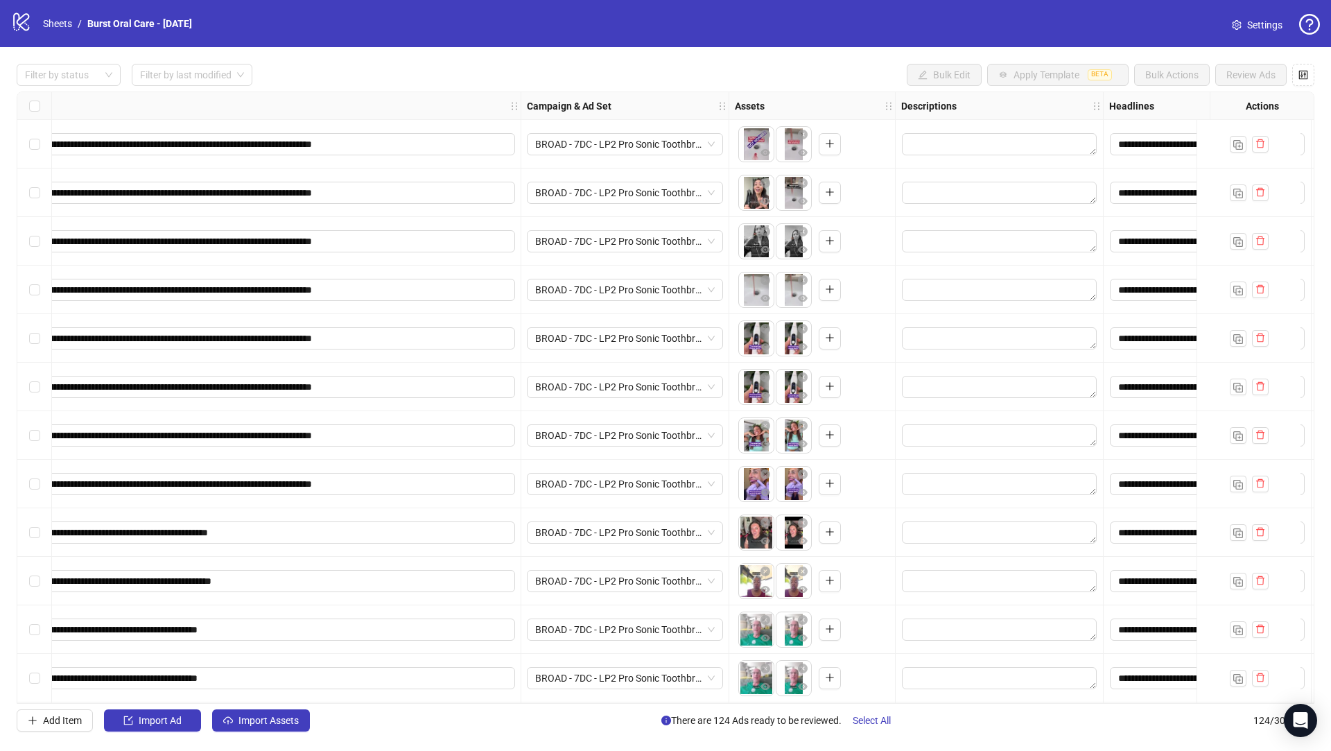
click at [42, 104] on div "Select all rows" at bounding box center [34, 106] width 35 height 28
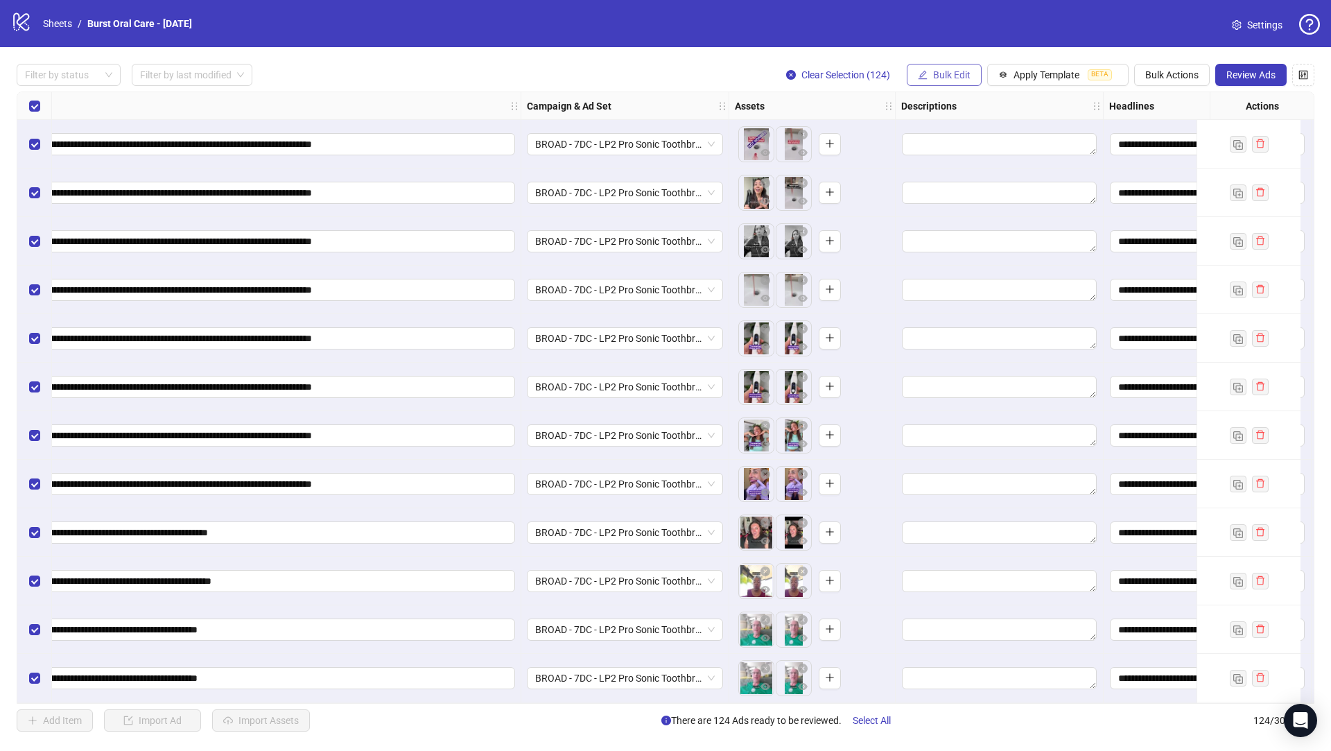
click at [953, 71] on span "Bulk Edit" at bounding box center [951, 74] width 37 height 11
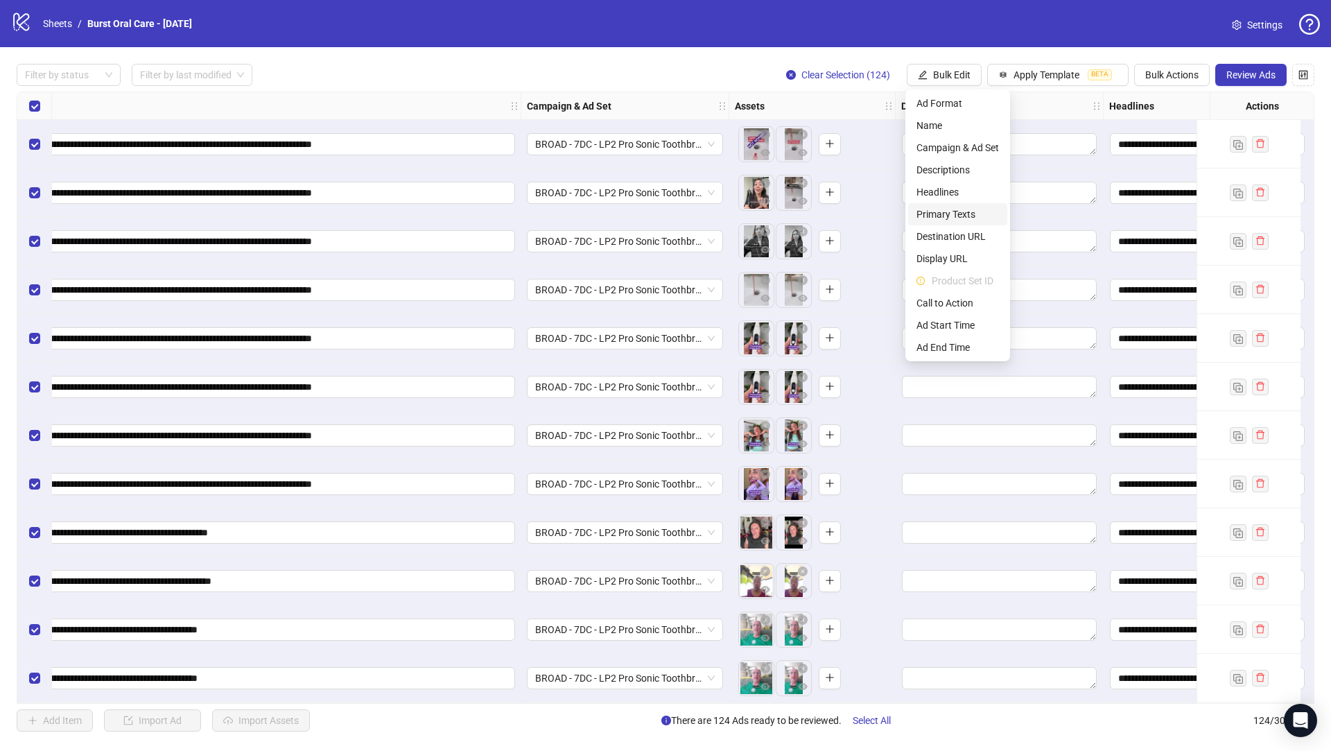
click at [963, 216] on span "Primary Texts" at bounding box center [957, 214] width 82 height 15
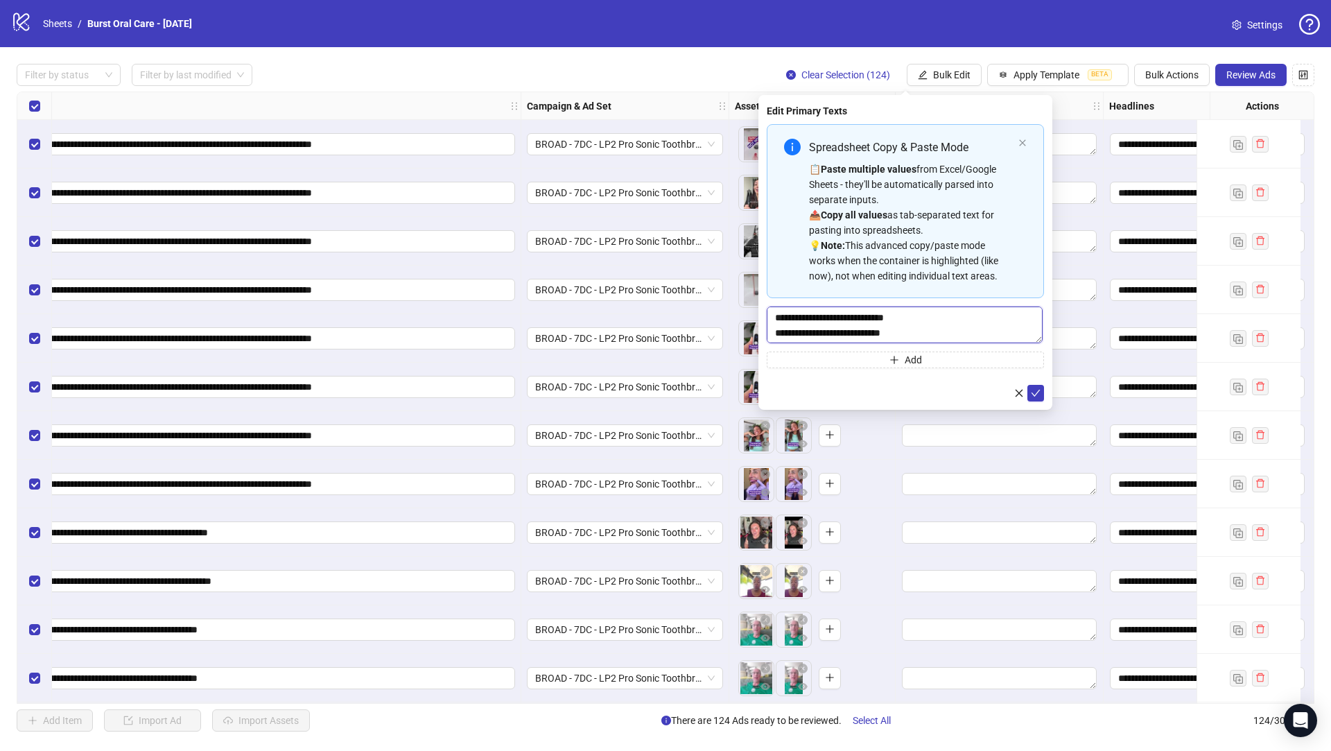
click at [956, 322] on textarea "**********" at bounding box center [905, 324] width 276 height 37
click at [945, 331] on textarea "**********" at bounding box center [905, 324] width 276 height 37
click at [998, 333] on textarea "**********" at bounding box center [905, 324] width 276 height 37
type textarea "**********"
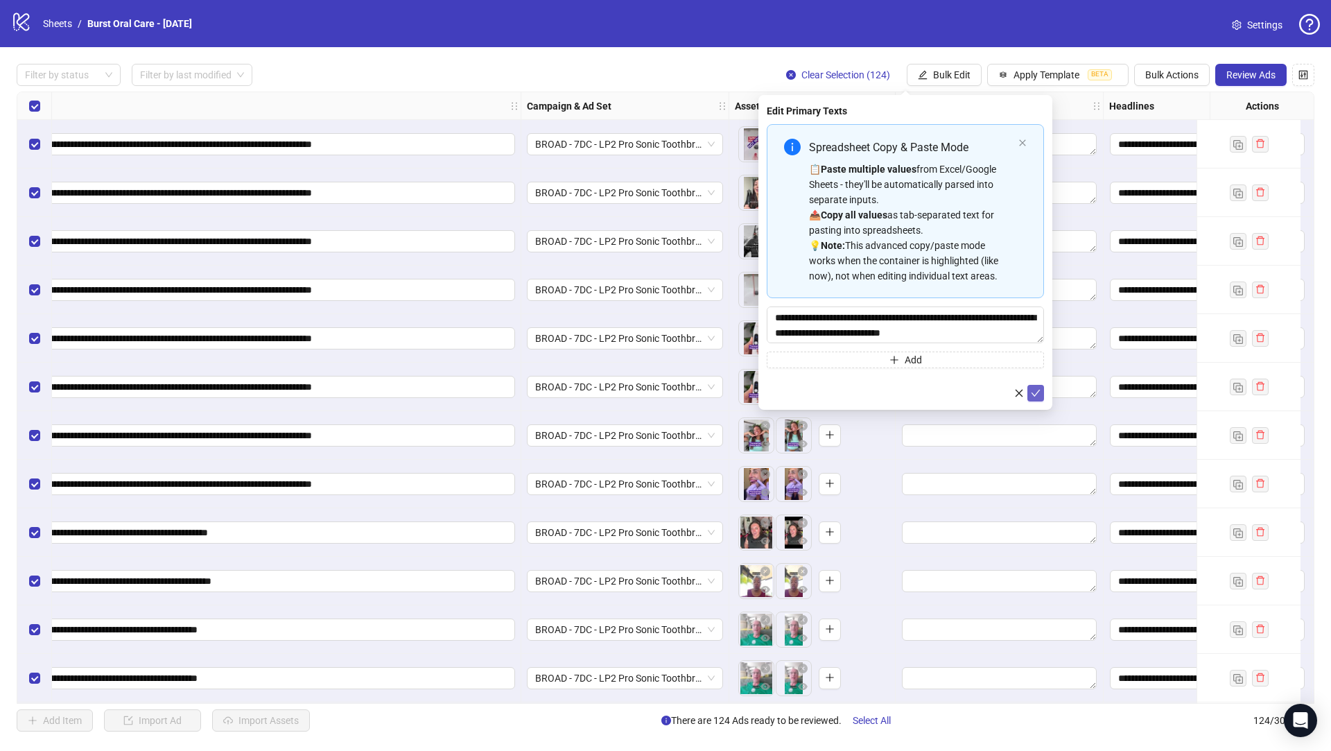
click at [1039, 397] on span "submit" at bounding box center [1036, 393] width 10 height 11
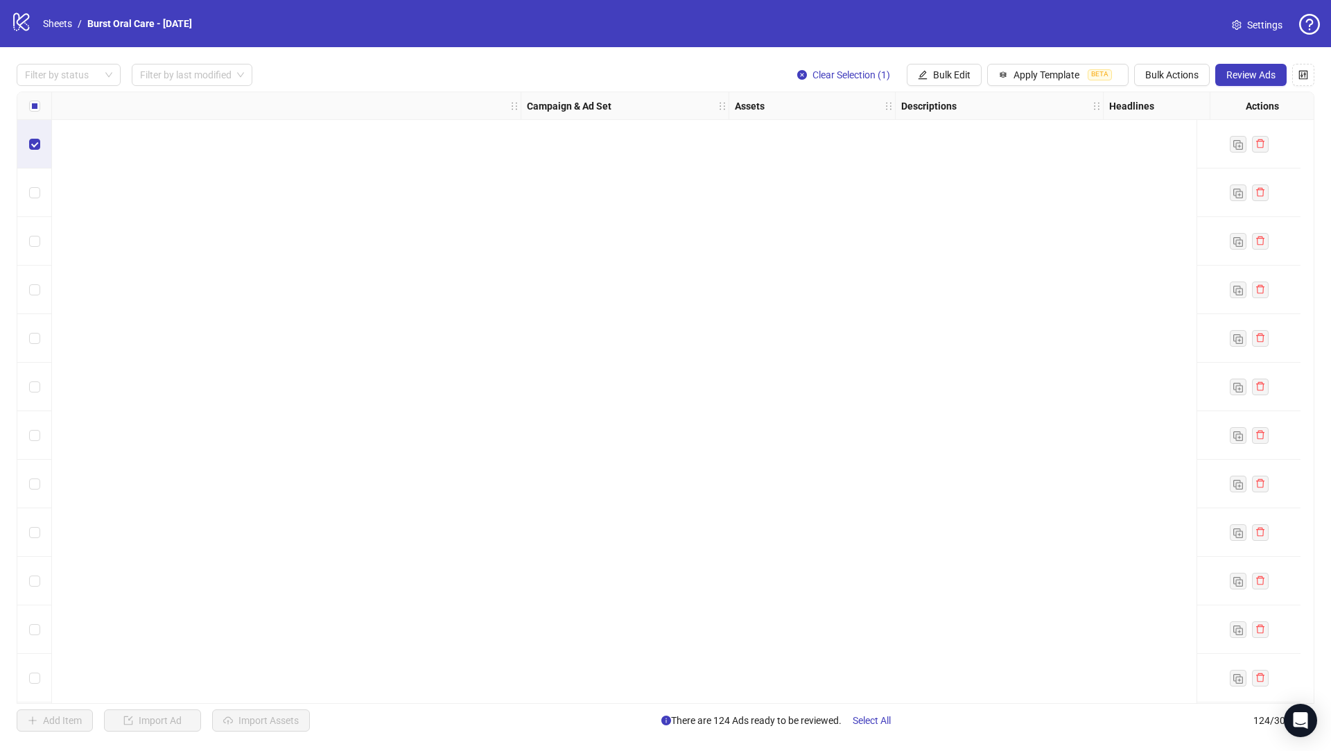
scroll to position [3001, 258]
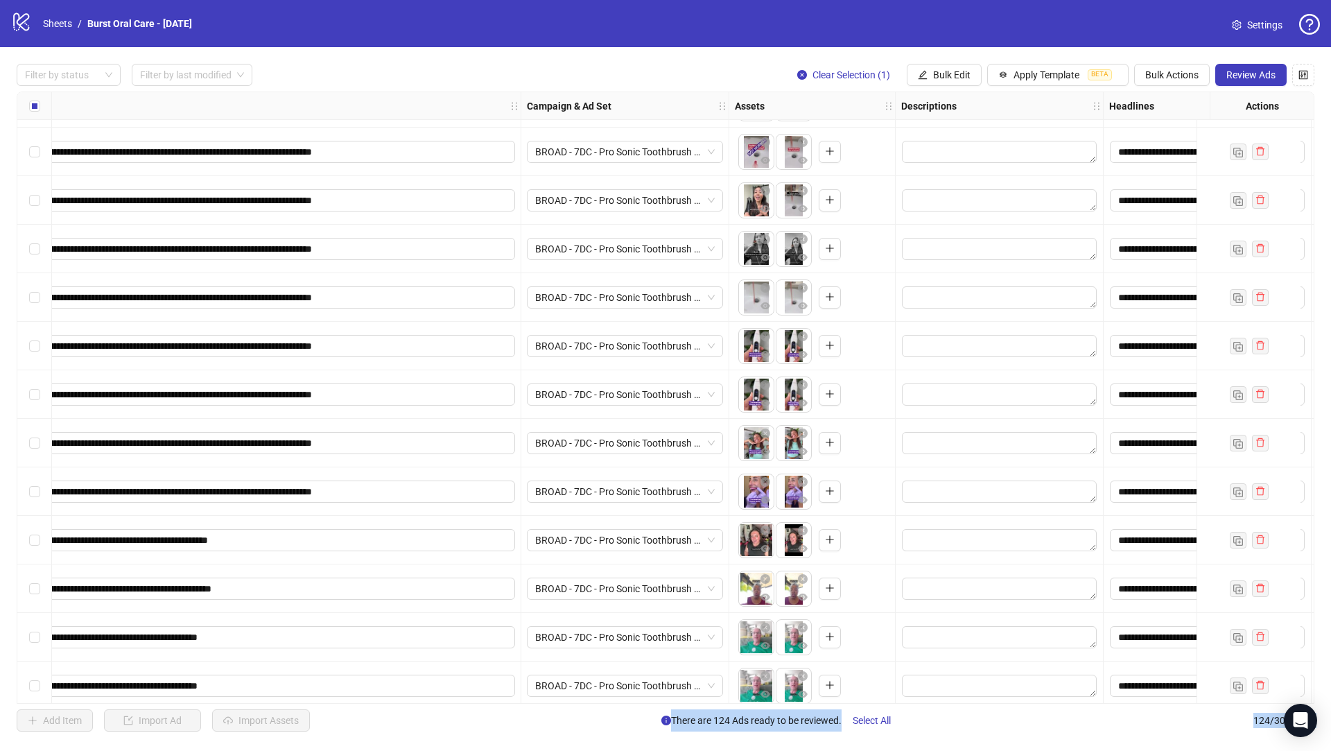
click at [33, 432] on div "Select row 69" at bounding box center [34, 443] width 35 height 49
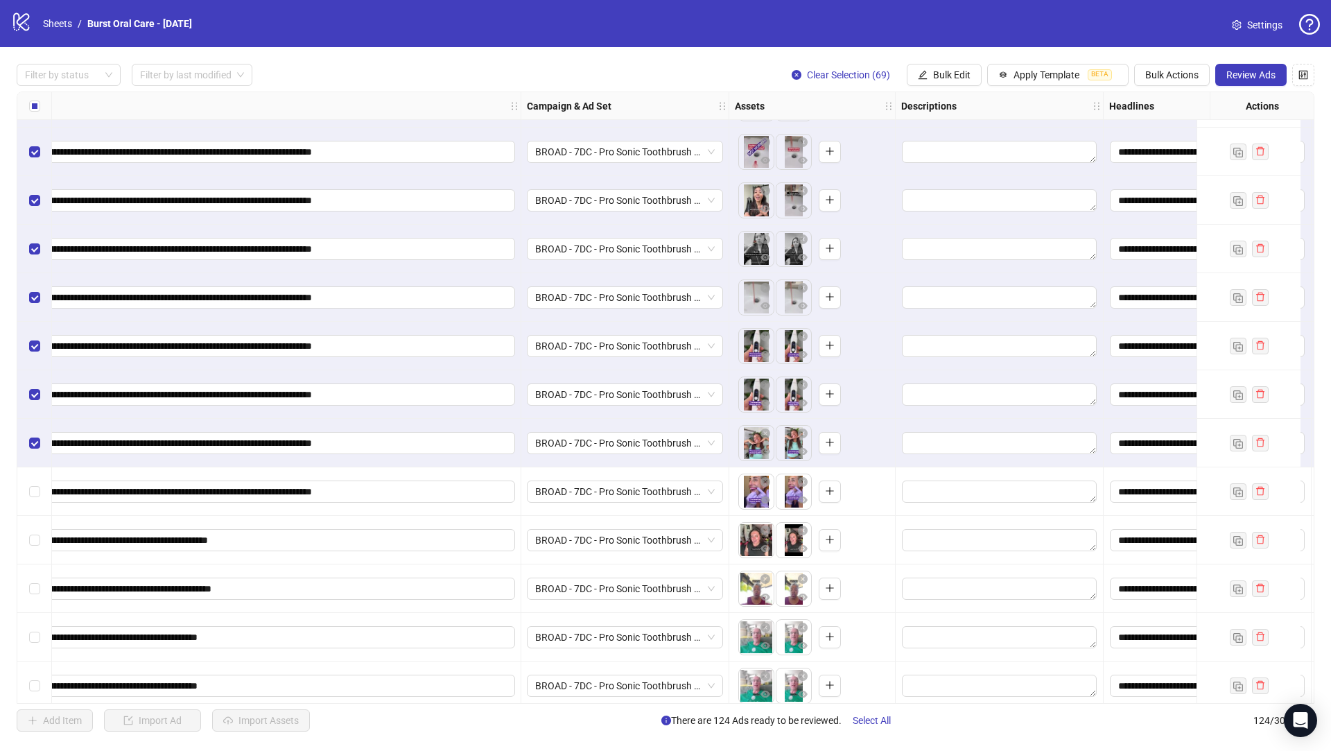
click at [31, 383] on div "Select row 68" at bounding box center [34, 394] width 35 height 49
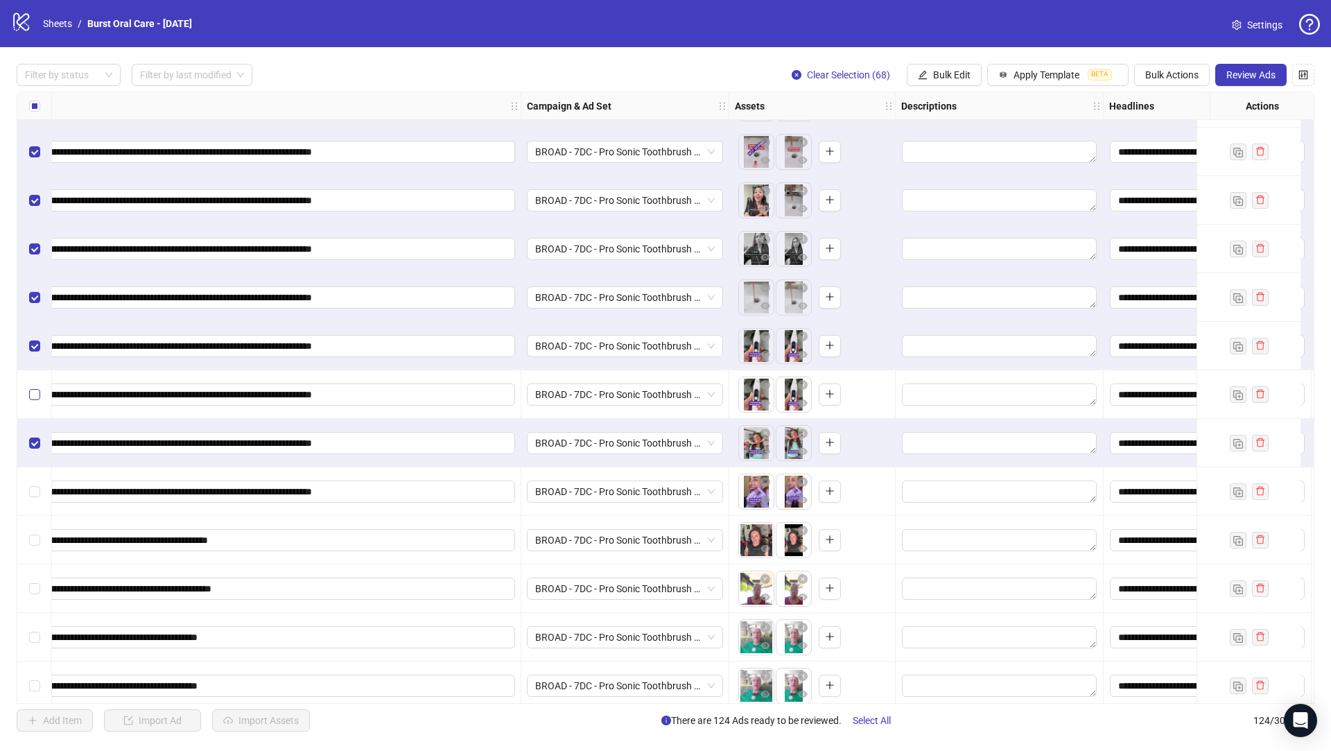
drag, startPoint x: 33, startPoint y: 431, endPoint x: 36, endPoint y: 388, distance: 43.8
click at [33, 431] on div "Select row 69" at bounding box center [34, 443] width 35 height 49
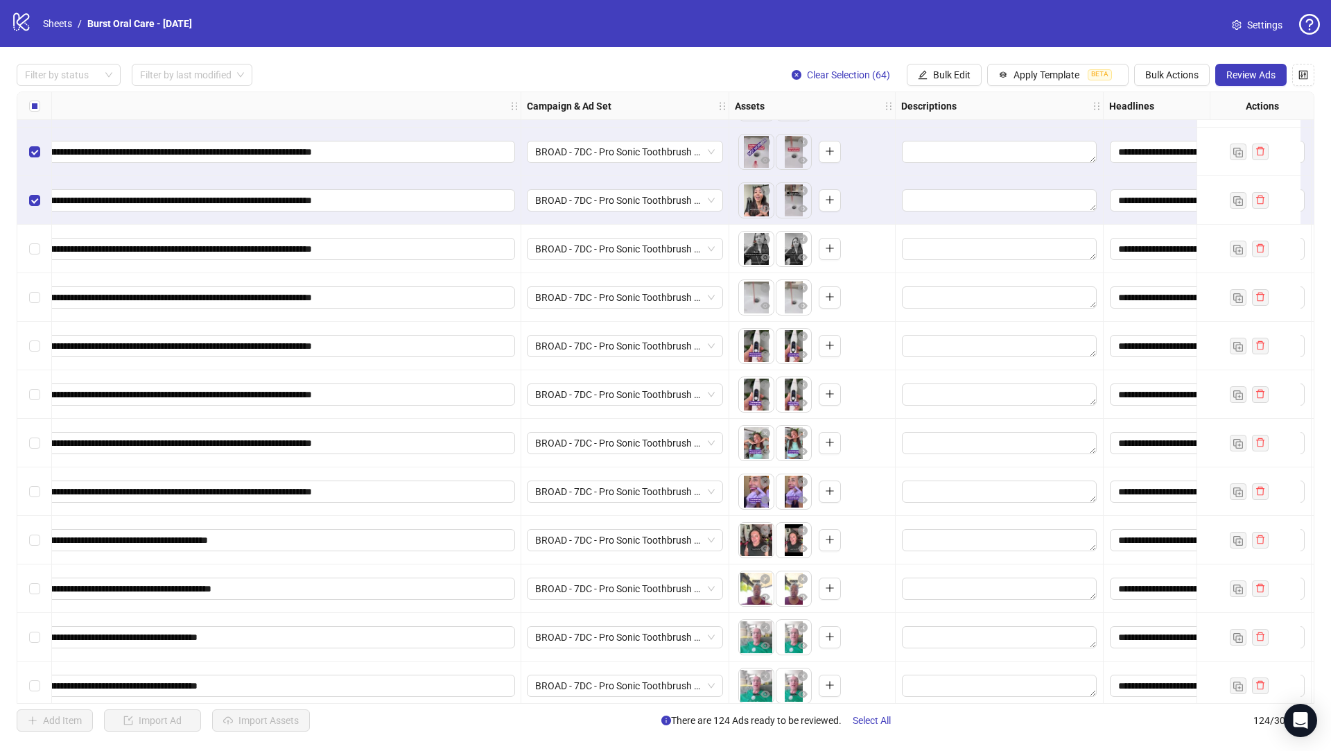
click at [32, 210] on div "Select row 64" at bounding box center [34, 200] width 35 height 49
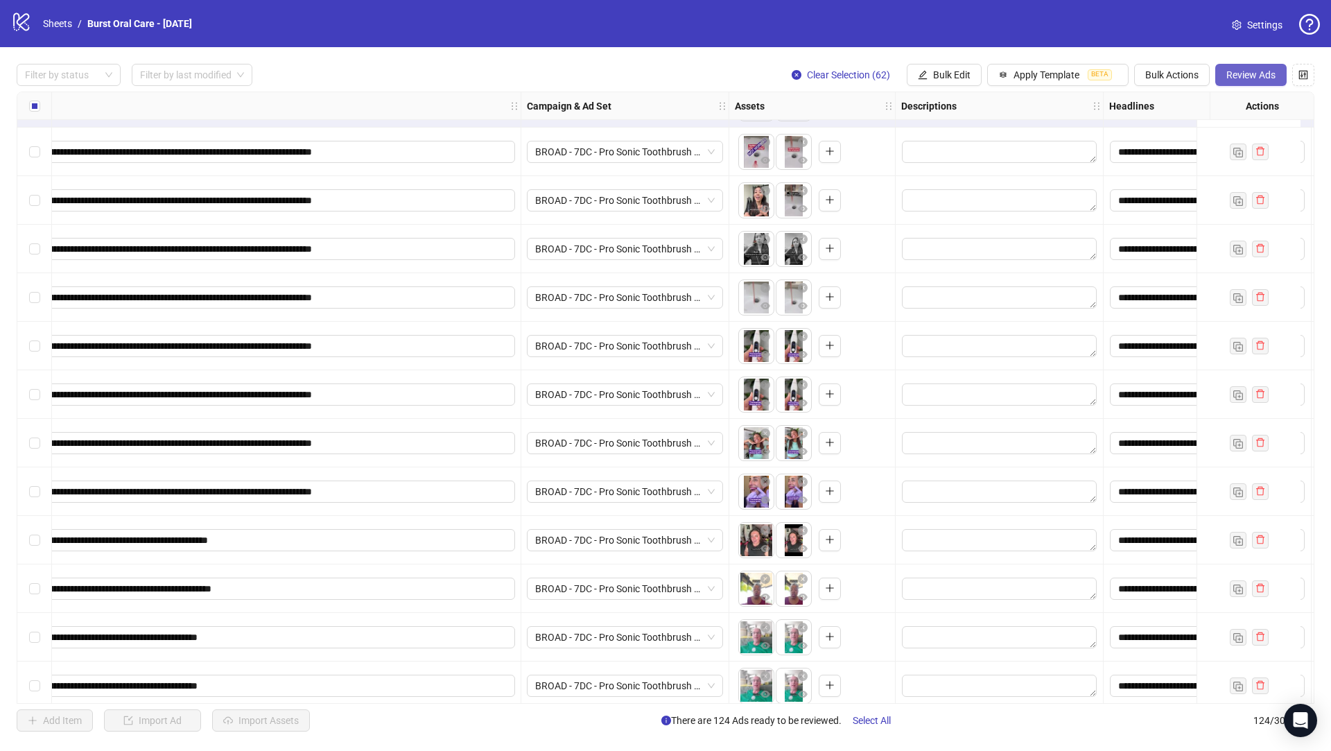
click at [1235, 81] on button "Review Ads" at bounding box center [1250, 75] width 71 height 22
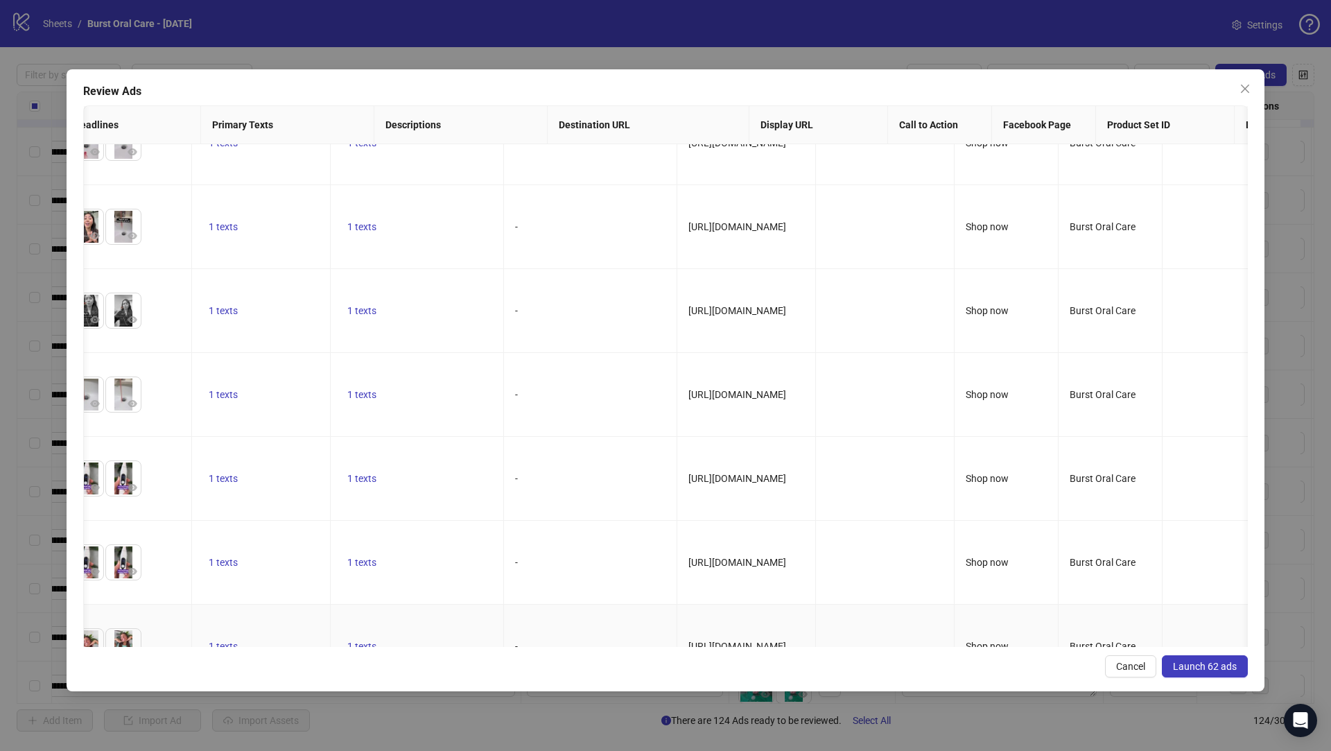
scroll to position [0, 926]
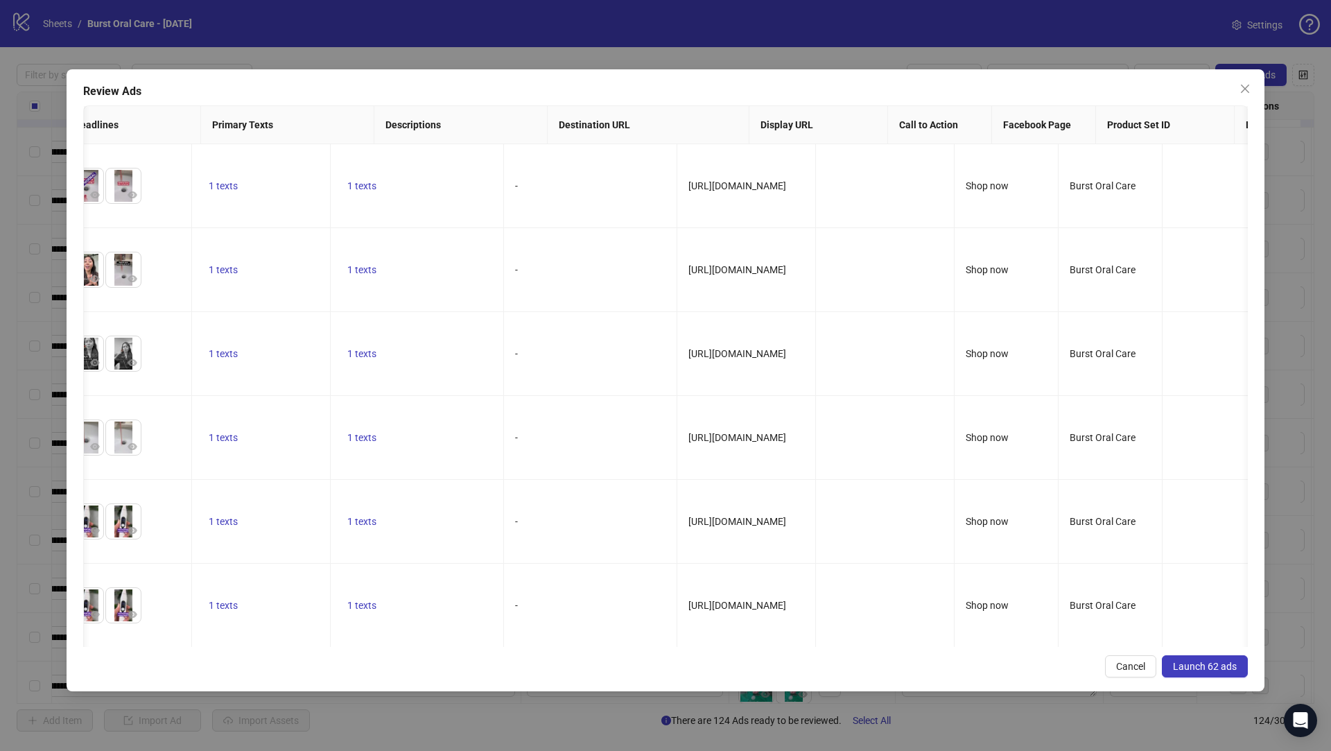
click at [1206, 658] on button "Launch 62 ads" at bounding box center [1205, 666] width 86 height 22
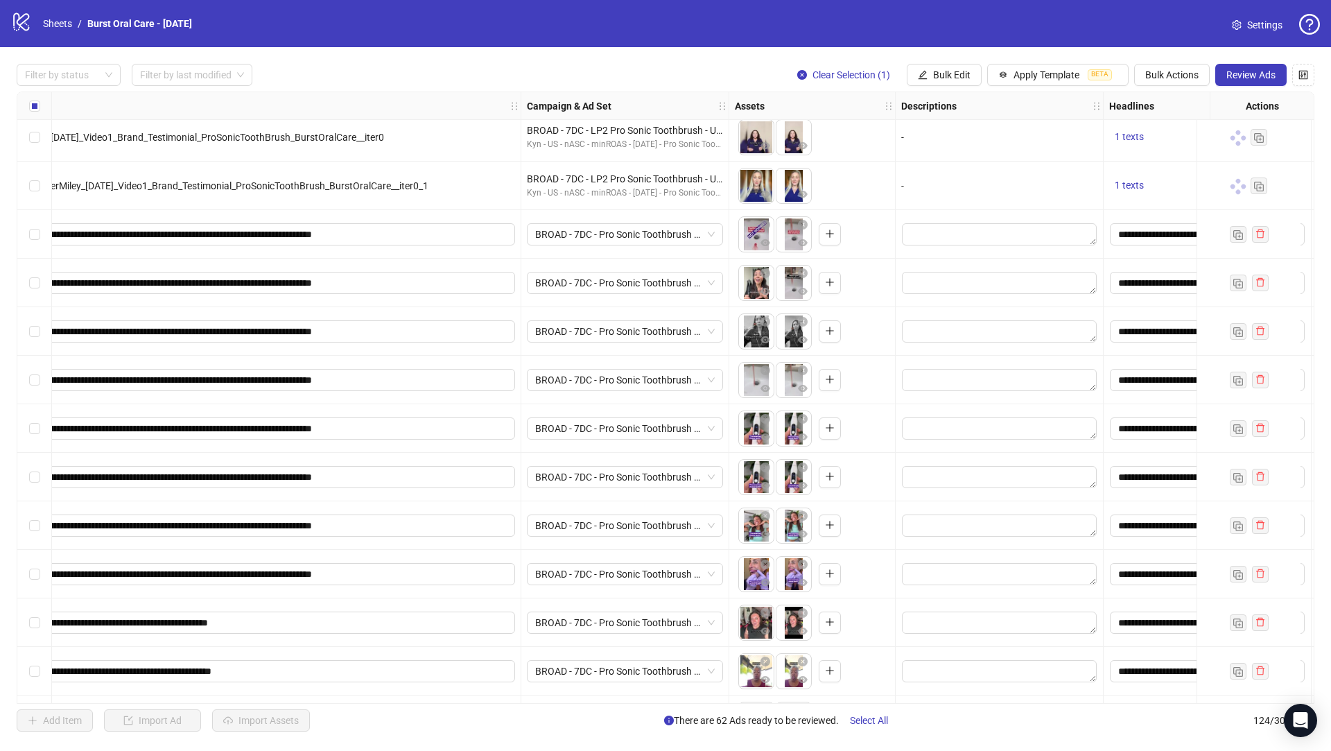
scroll to position [2916, 258]
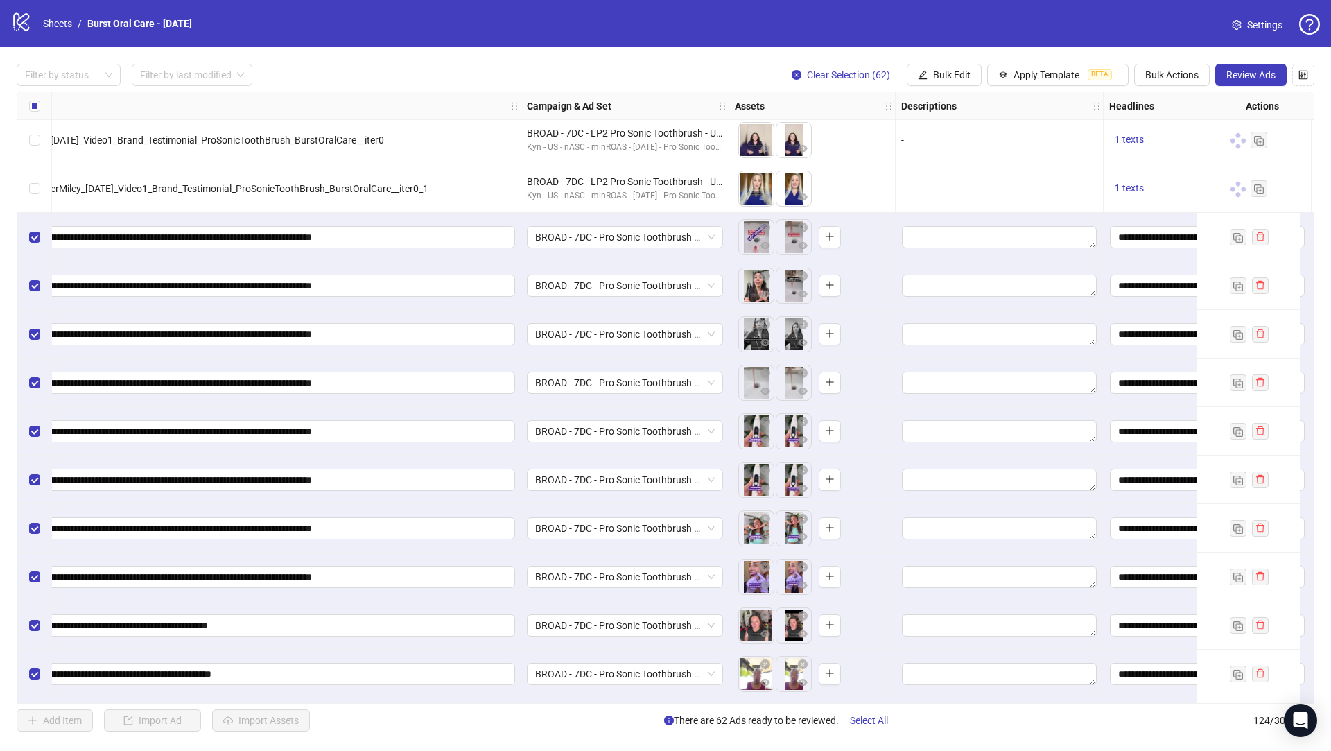
drag, startPoint x: 1228, startPoint y: 71, endPoint x: 1228, endPoint y: 80, distance: 9.0
click at [1228, 71] on span "Review Ads" at bounding box center [1250, 74] width 49 height 11
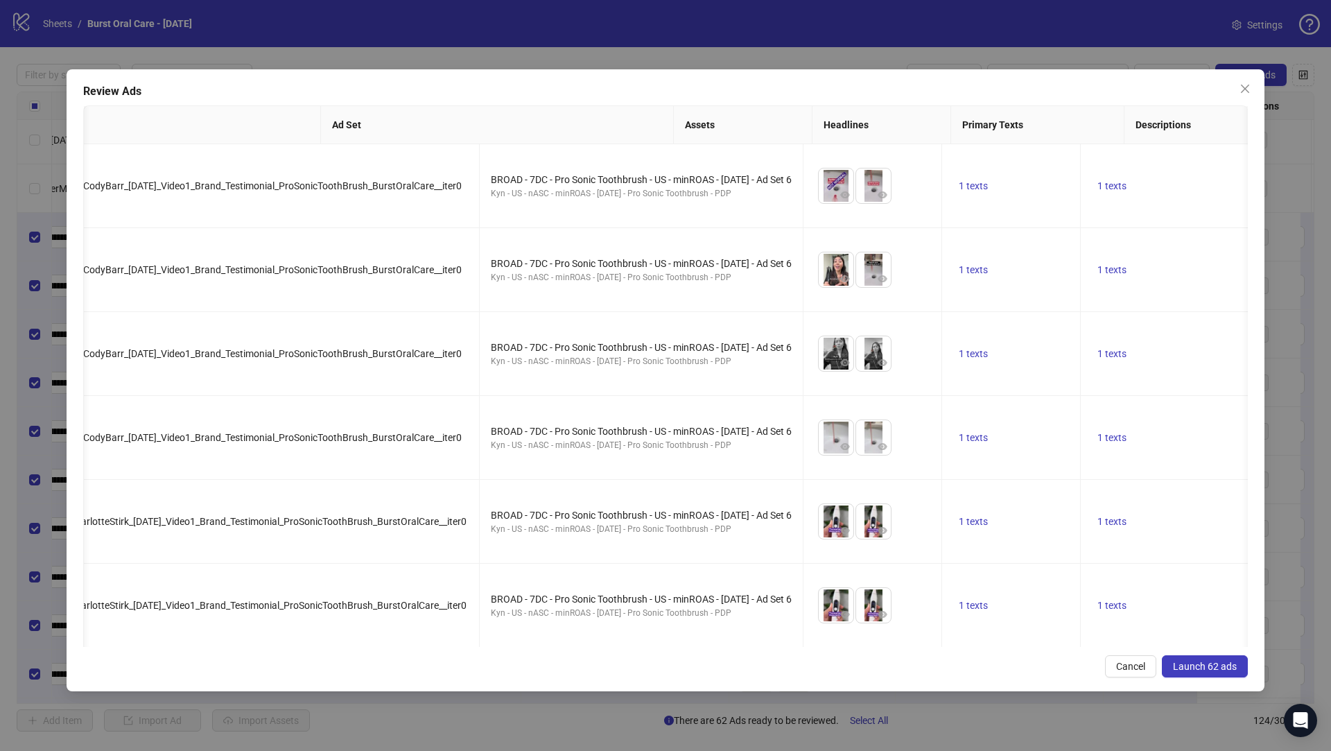
scroll to position [0, 0]
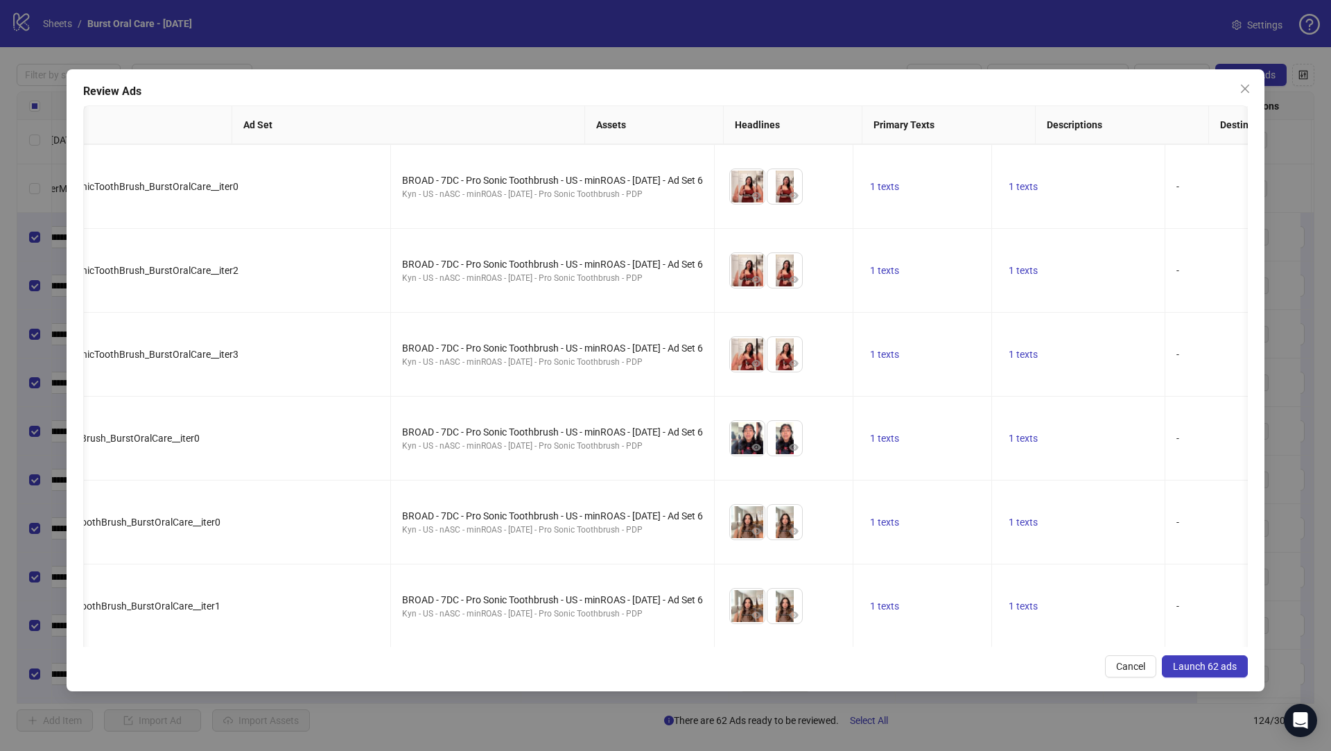
click at [1214, 669] on span "Launch 62 ads" at bounding box center [1205, 666] width 64 height 11
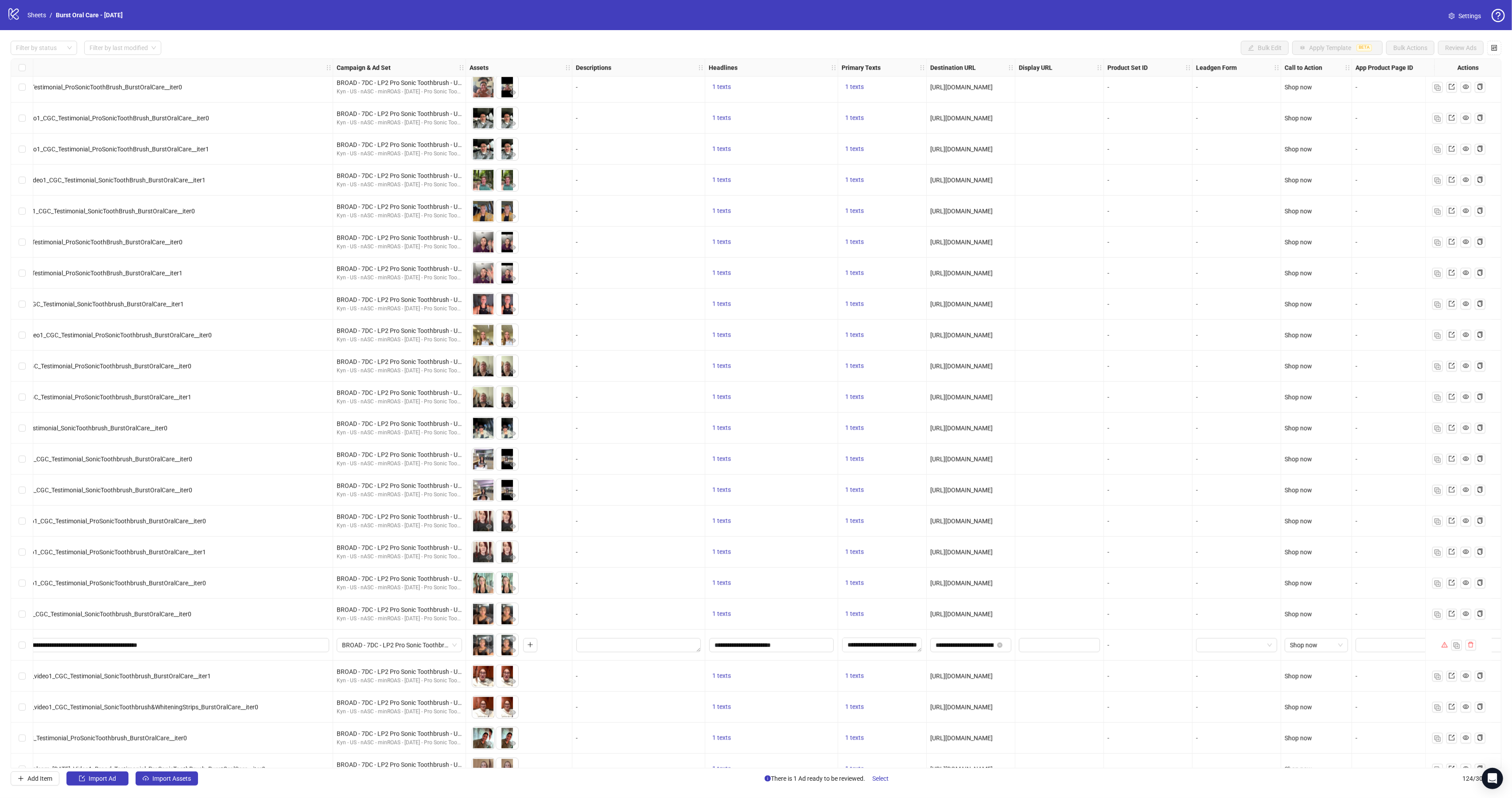
scroll to position [1093, 165]
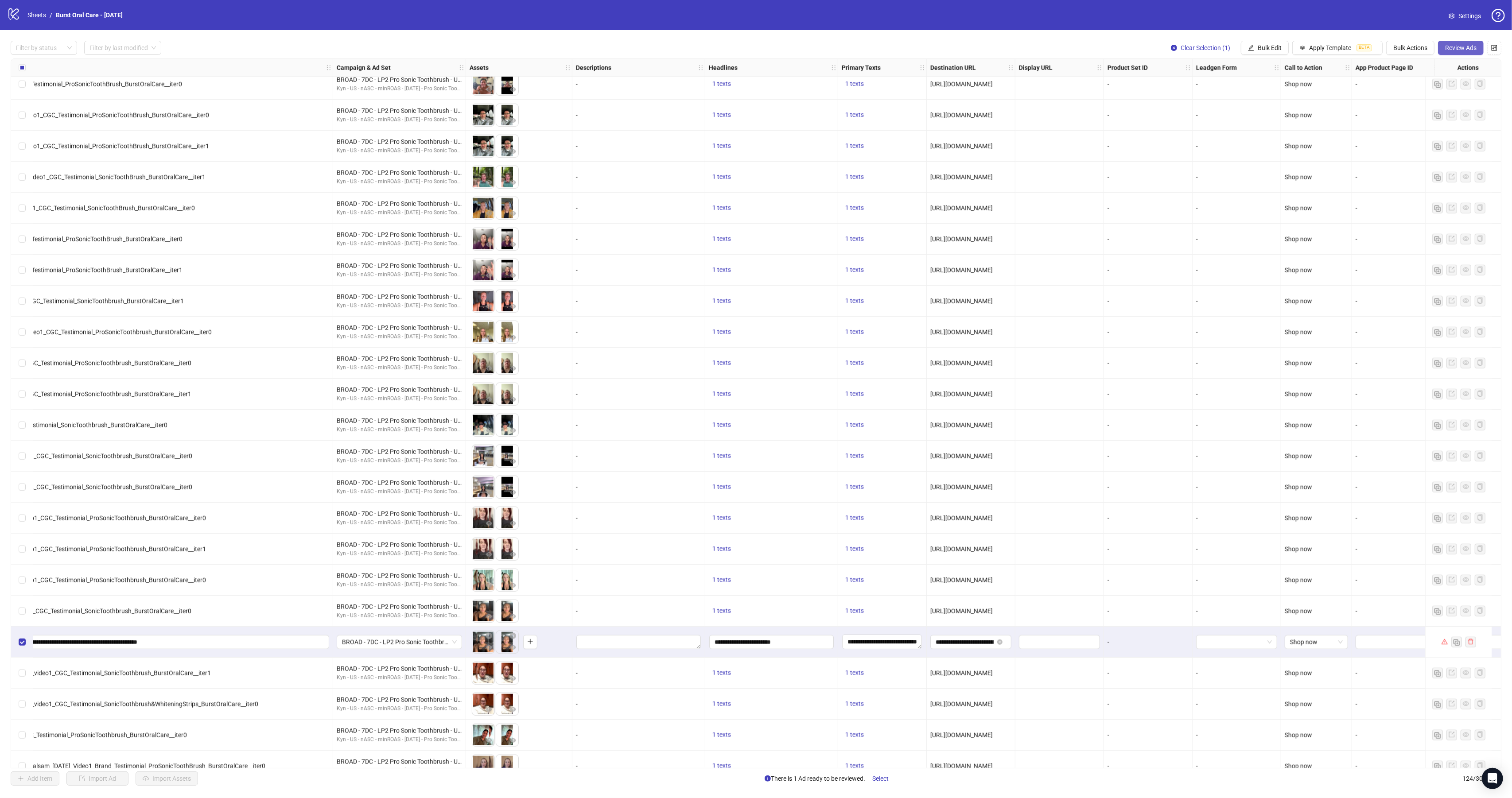
click at [850, 50] on span "Review Ads" at bounding box center [1460, 47] width 31 height 7
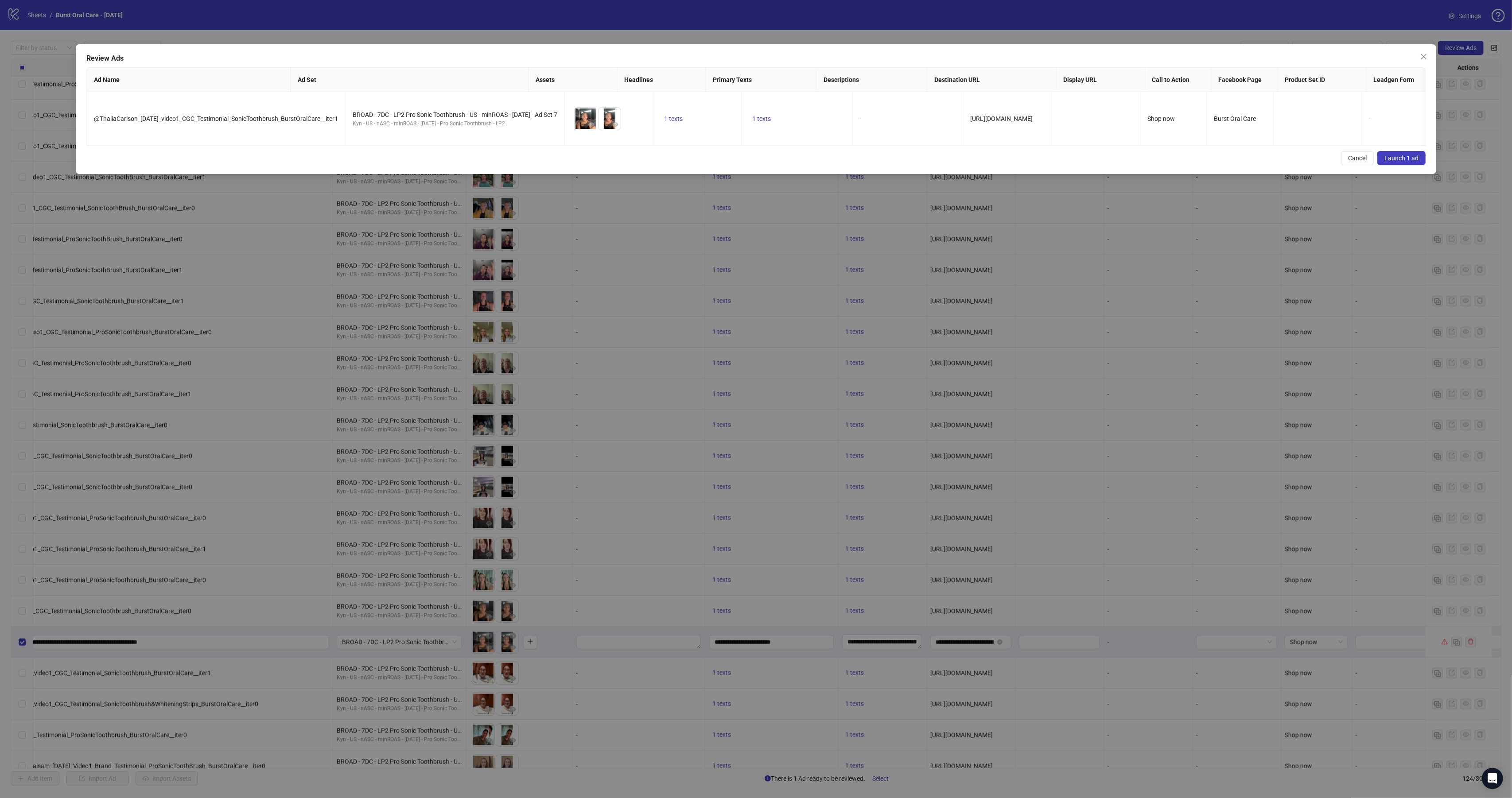
click at [850, 162] on span "Launch 1 ad" at bounding box center [1401, 158] width 34 height 7
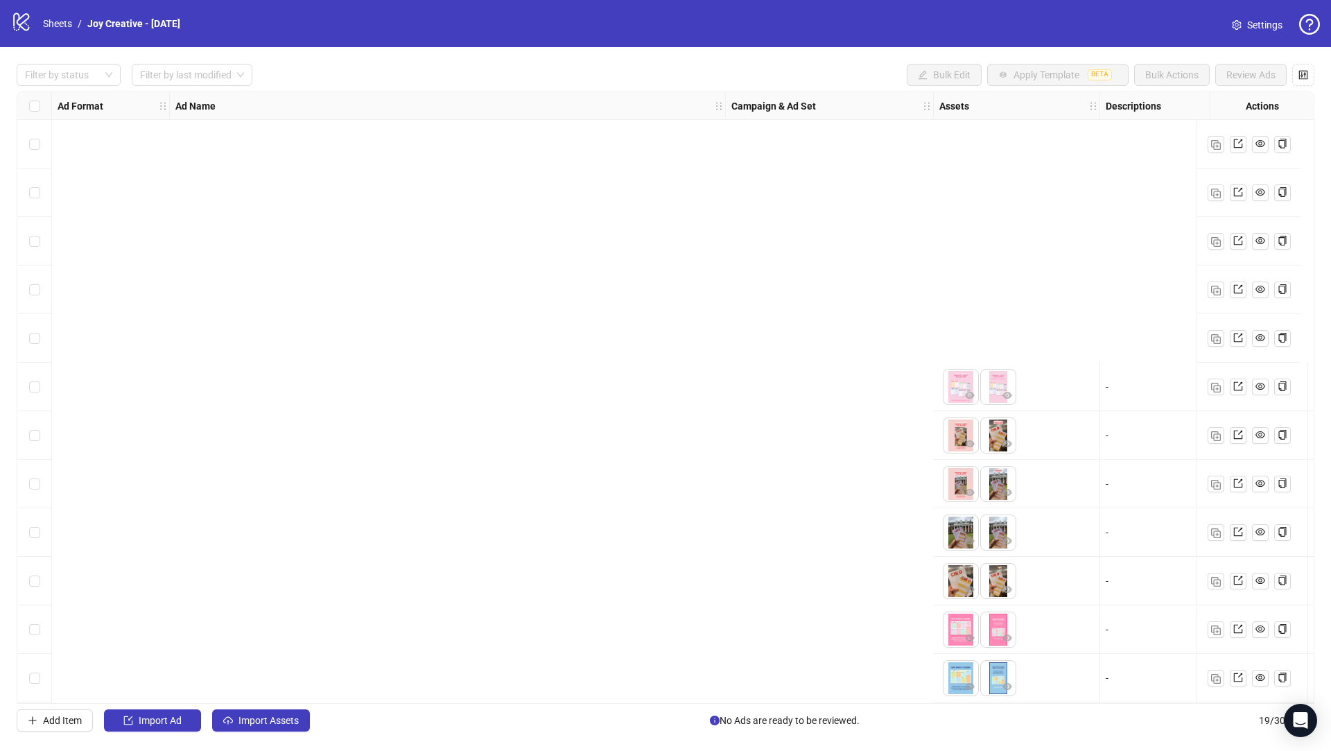
scroll to position [344, 1271]
